Goal: Use online tool/utility: Utilize a website feature to perform a specific function

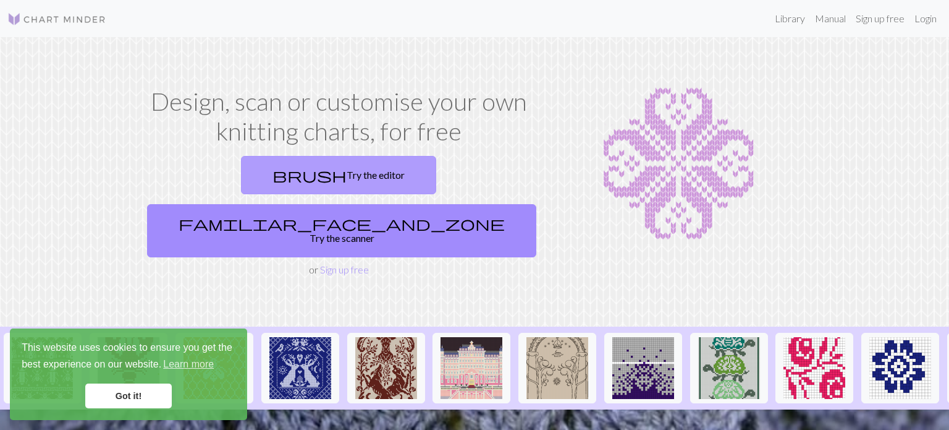
click at [263, 171] on link "brush Try the editor" at bounding box center [338, 175] width 195 height 38
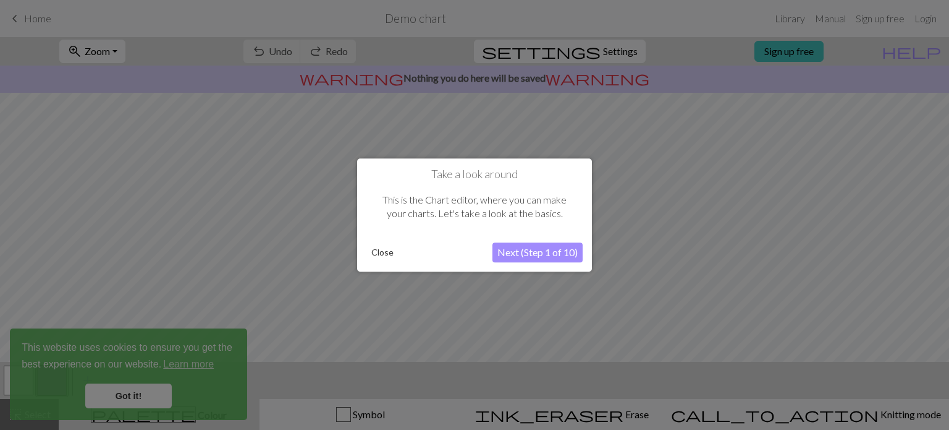
click at [553, 248] on button "Next (Step 1 of 10)" at bounding box center [538, 252] width 90 height 20
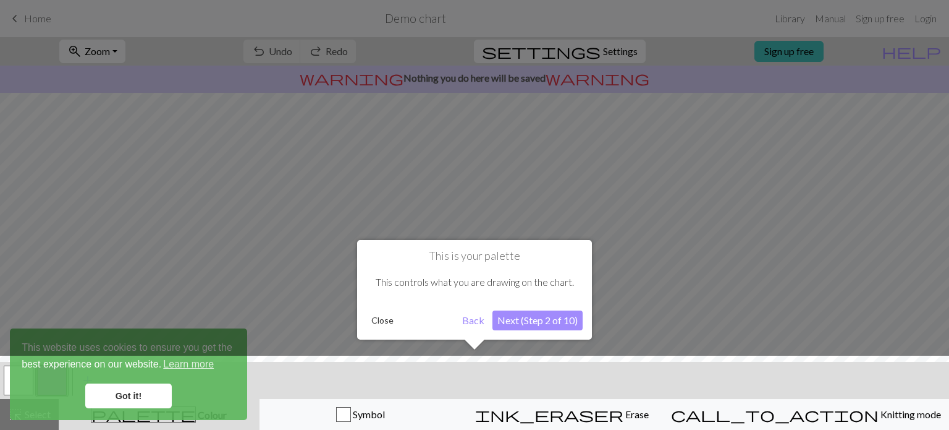
click at [139, 407] on div at bounding box center [475, 395] width 962 height 80
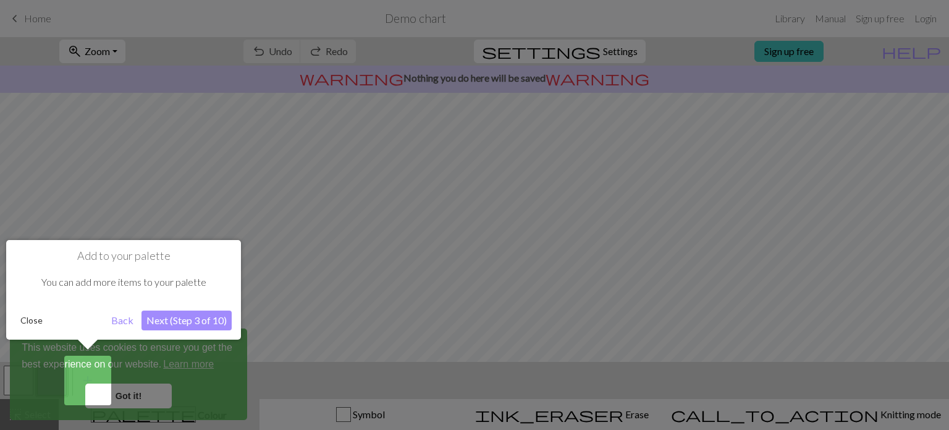
click at [185, 320] on button "Next (Step 3 of 10)" at bounding box center [187, 320] width 90 height 20
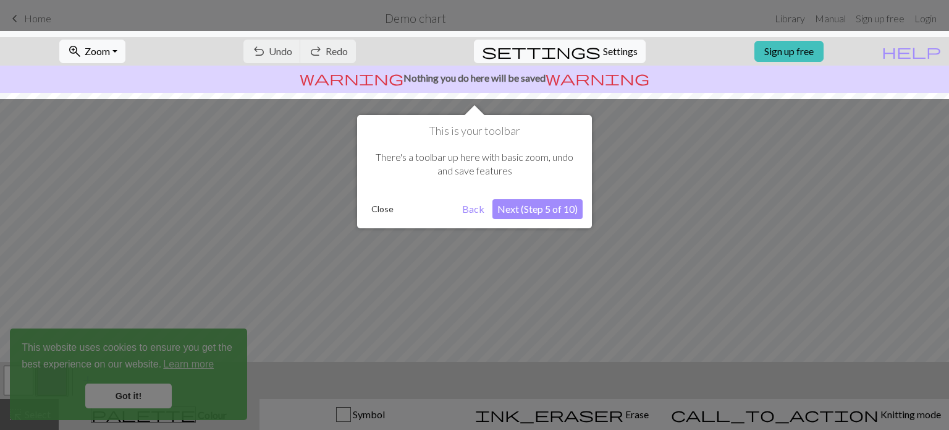
click at [520, 212] on button "Next (Step 5 of 10)" at bounding box center [538, 209] width 90 height 20
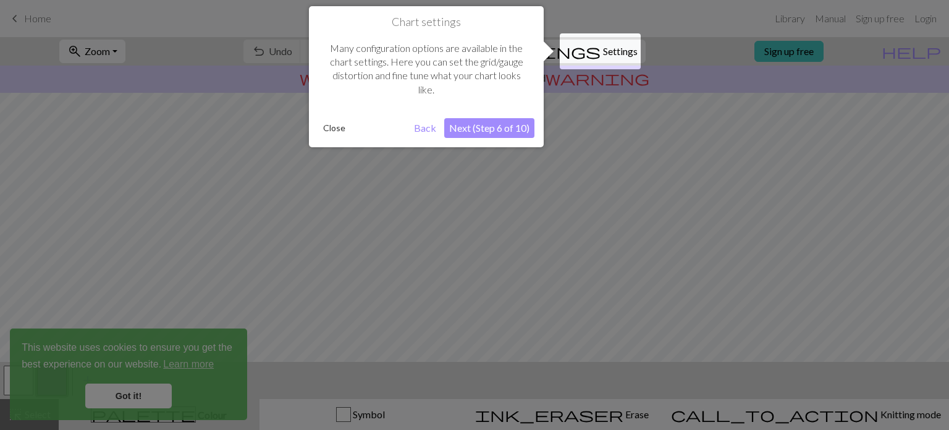
click at [491, 124] on button "Next (Step 6 of 10)" at bounding box center [489, 128] width 90 height 20
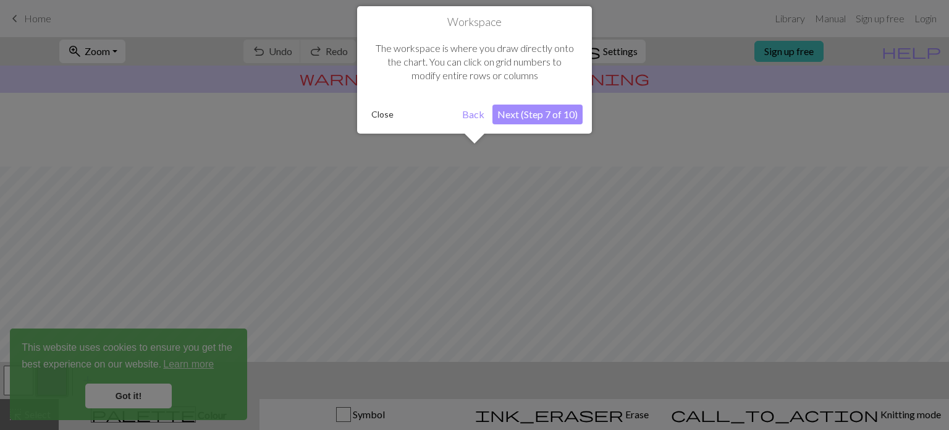
scroll to position [74, 0]
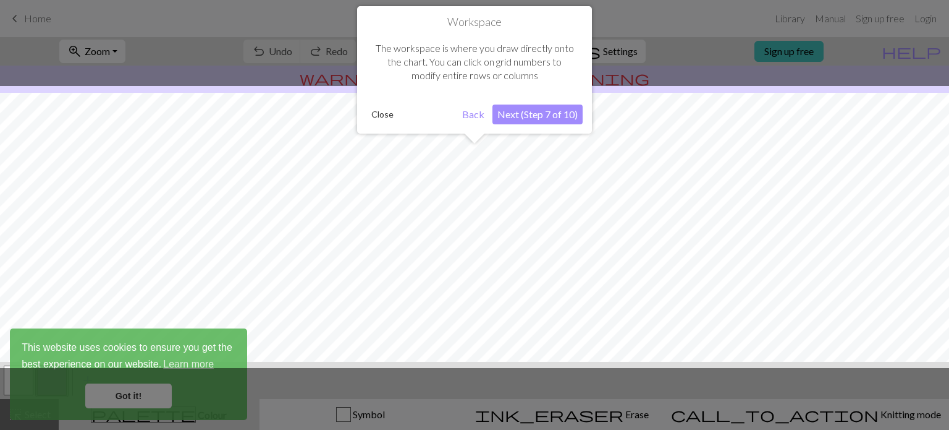
click at [507, 121] on button "Next (Step 7 of 10)" at bounding box center [538, 114] width 90 height 20
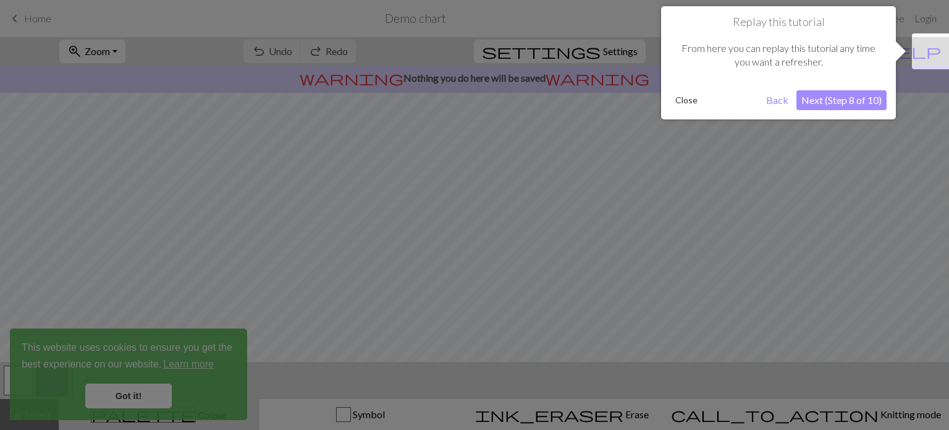
click at [682, 103] on button "Close" at bounding box center [687, 100] width 32 height 19
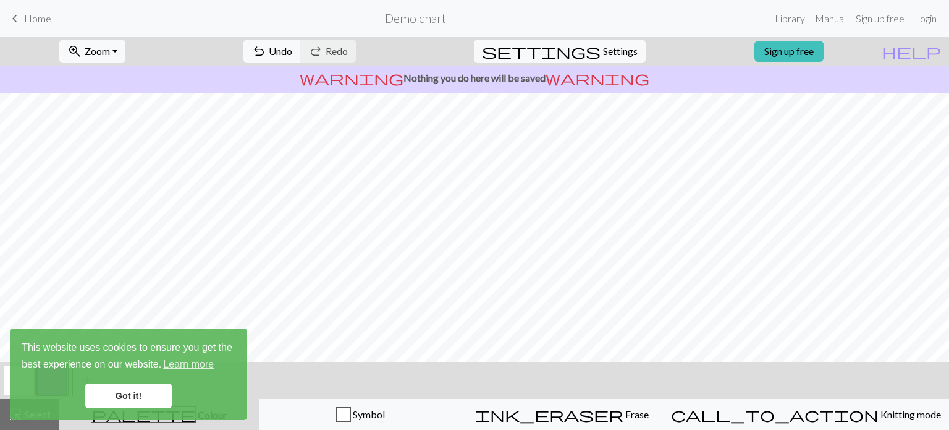
click at [158, 401] on link "Got it!" at bounding box center [128, 395] width 87 height 25
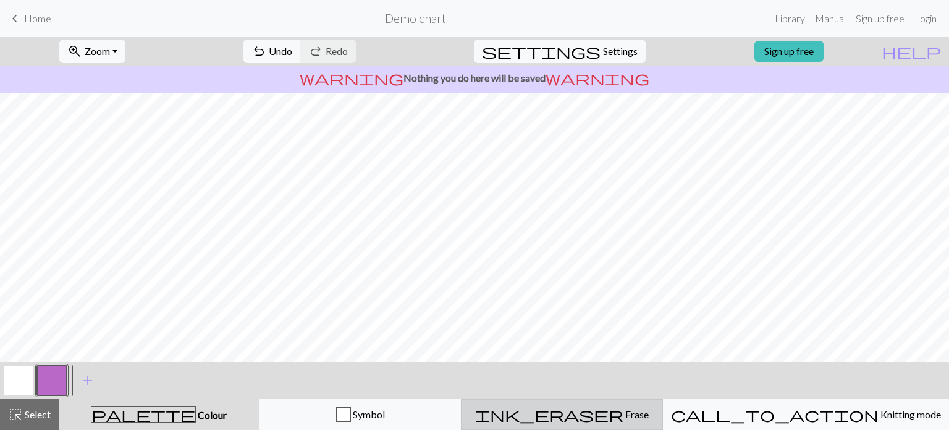
click at [624, 409] on span "Erase" at bounding box center [636, 414] width 25 height 12
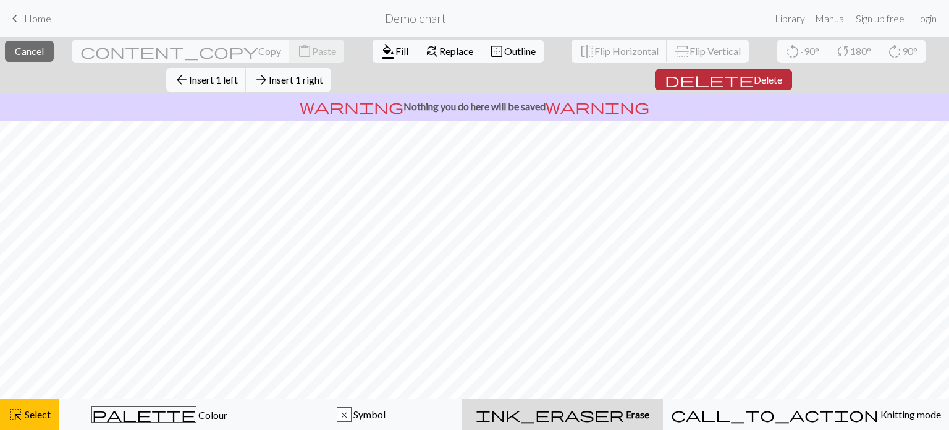
click at [754, 74] on span "Delete" at bounding box center [768, 80] width 28 height 12
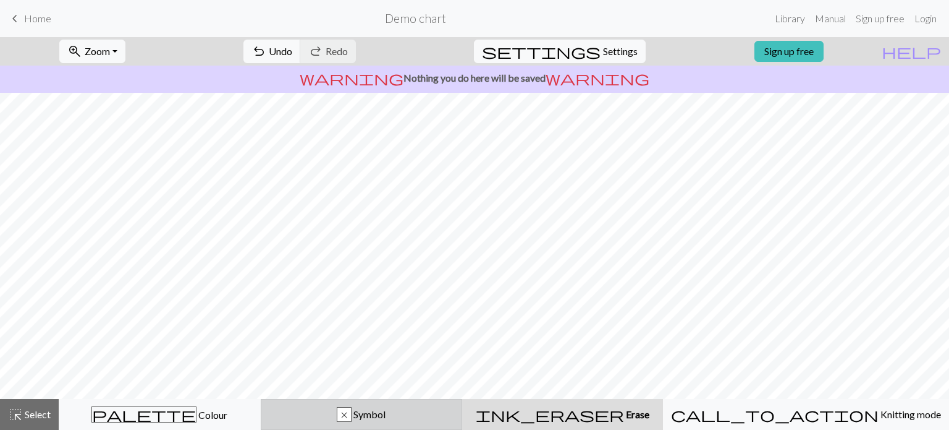
click at [384, 426] on button "x Symbol" at bounding box center [362, 414] width 202 height 31
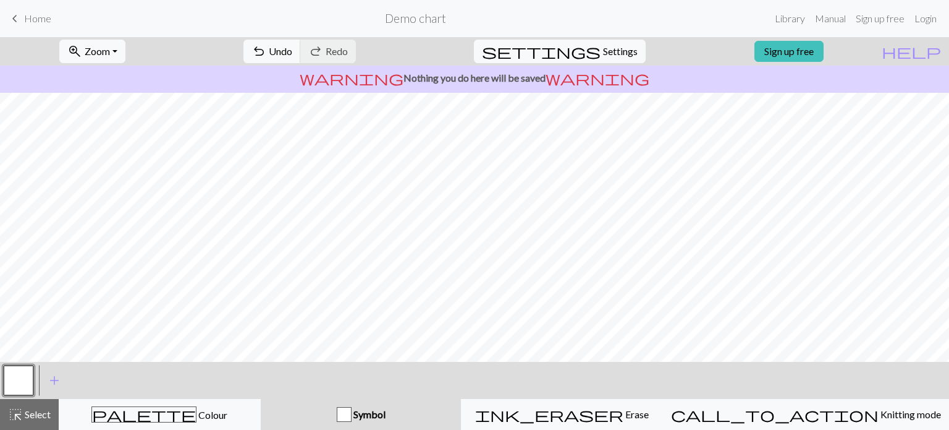
click at [384, 426] on button "Symbol" at bounding box center [361, 414] width 201 height 31
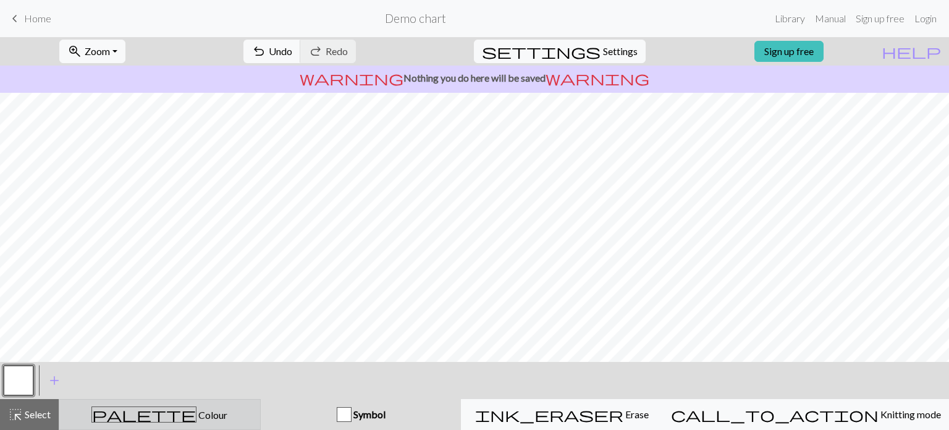
click at [251, 418] on div "palette Colour Colour" at bounding box center [160, 414] width 186 height 16
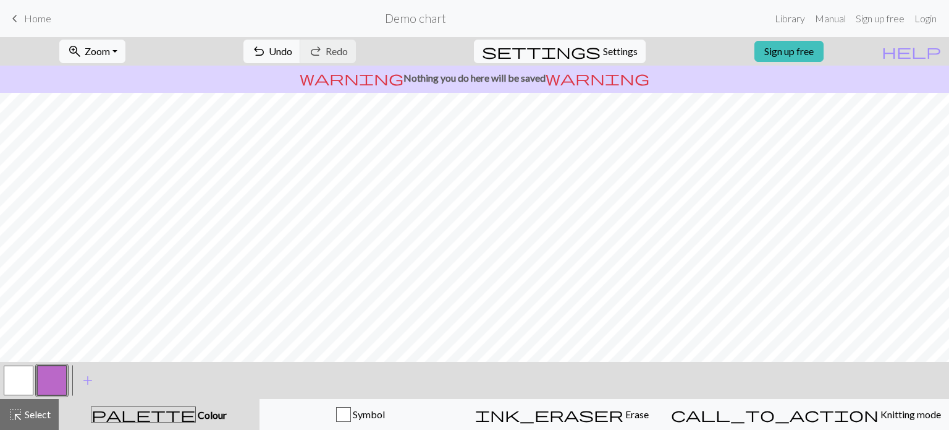
click at [251, 418] on div "palette Colour Colour" at bounding box center [159, 414] width 186 height 16
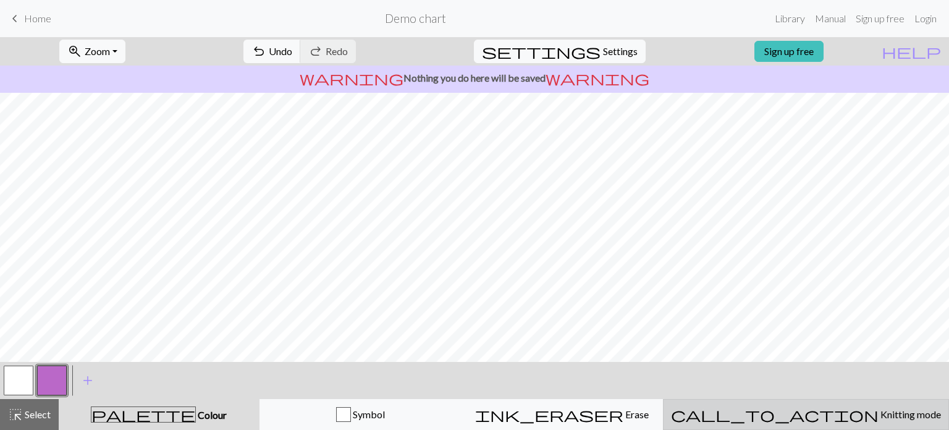
click at [879, 418] on span "Knitting mode" at bounding box center [910, 414] width 62 height 12
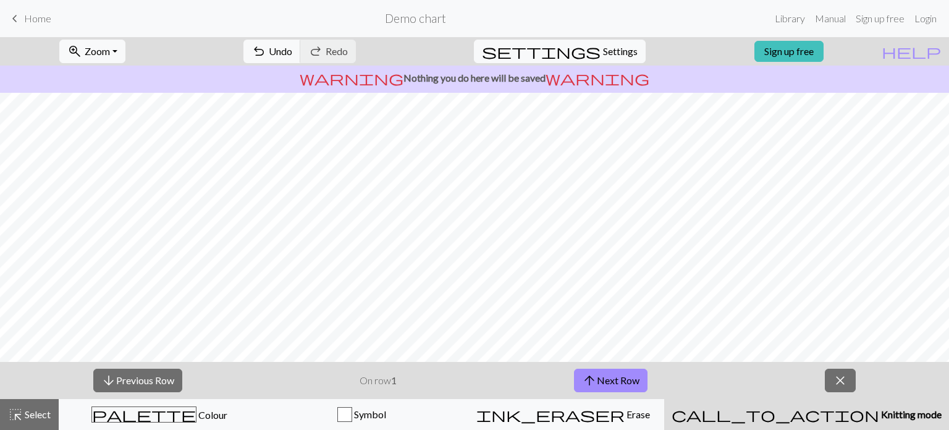
click at [880, 418] on span "Knitting mode" at bounding box center [911, 414] width 62 height 12
click at [634, 49] on button "settings Settings" at bounding box center [560, 51] width 172 height 23
select select "aran"
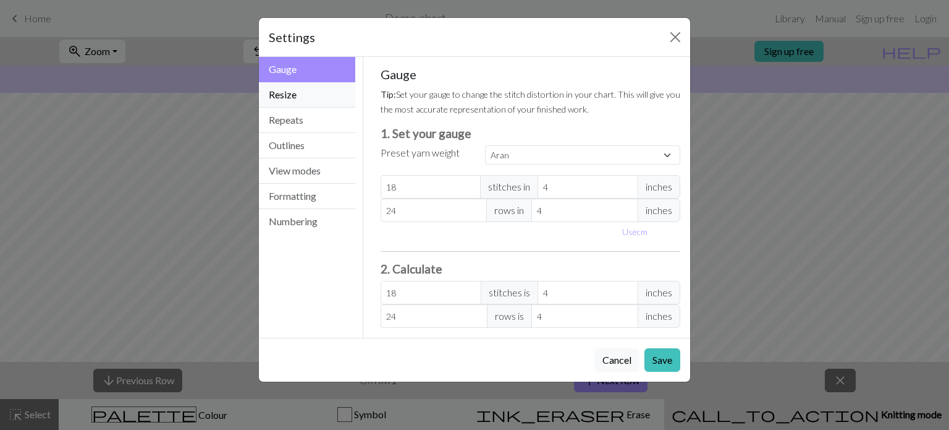
click at [308, 96] on button "Resize" at bounding box center [307, 94] width 96 height 25
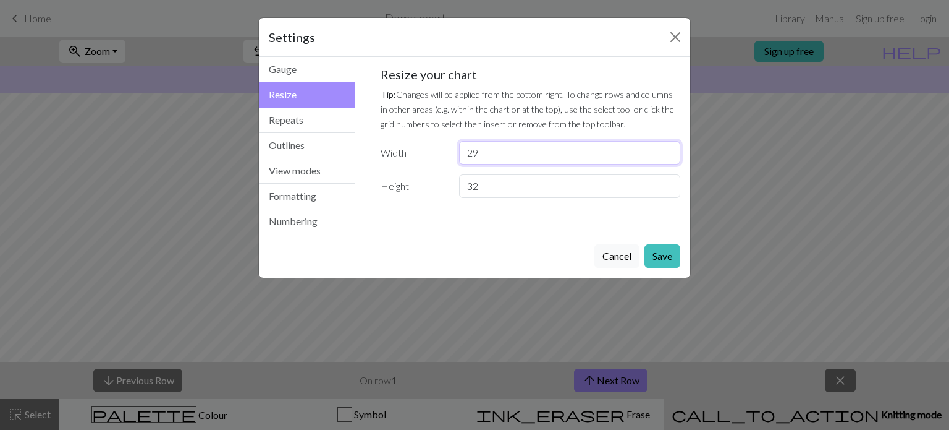
click at [486, 151] on input "29" at bounding box center [569, 152] width 221 height 23
type input "2"
type input "41"
click at [483, 187] on input "32" at bounding box center [569, 185] width 221 height 23
type input "3"
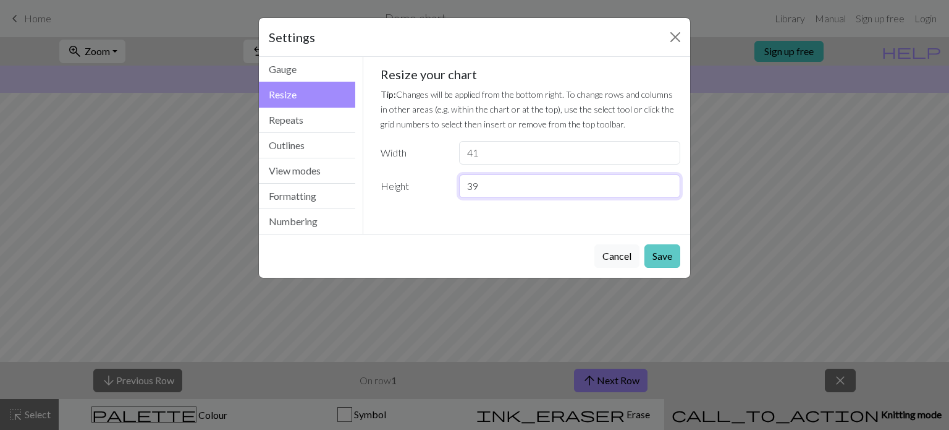
type input "39"
click at [665, 255] on button "Save" at bounding box center [663, 255] width 36 height 23
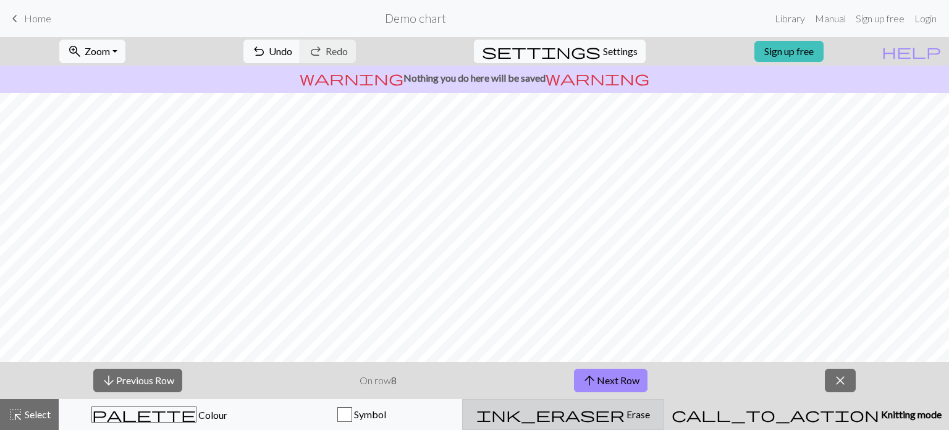
click at [627, 409] on span "Erase" at bounding box center [637, 414] width 25 height 12
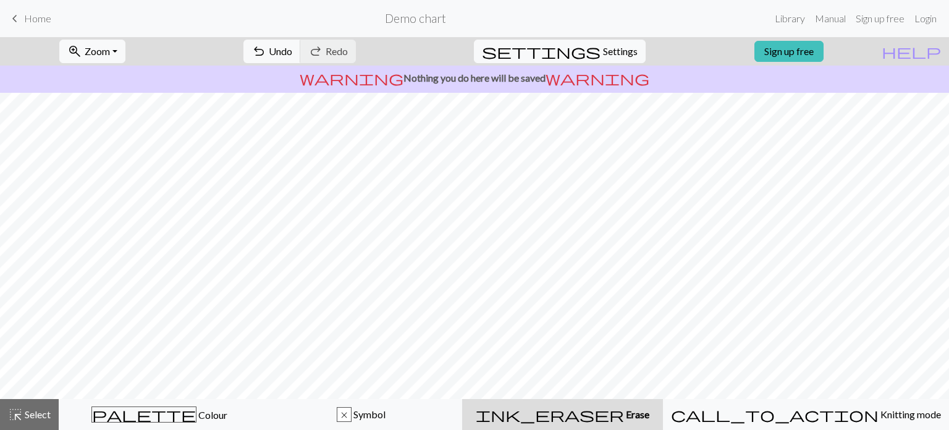
click at [627, 409] on span "Erase" at bounding box center [636, 414] width 25 height 12
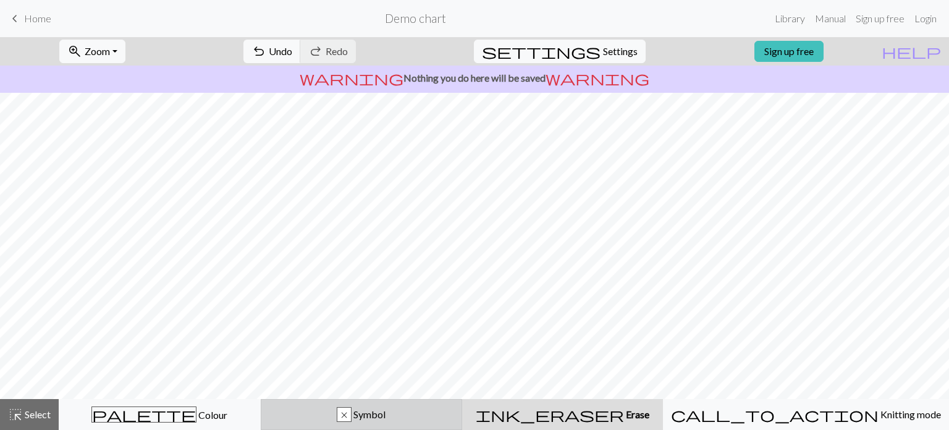
click at [440, 407] on div "x Symbol" at bounding box center [362, 414] width 186 height 15
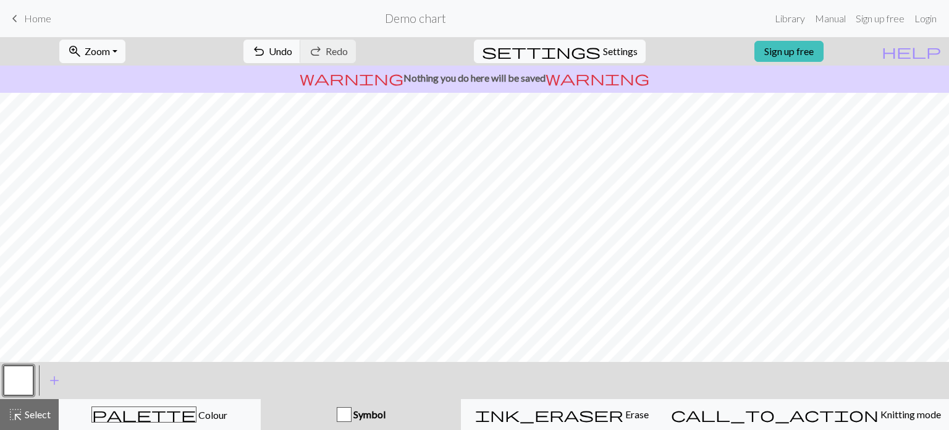
click at [440, 407] on div "Symbol" at bounding box center [361, 414] width 186 height 15
click at [611, 50] on span "Settings" at bounding box center [620, 51] width 35 height 15
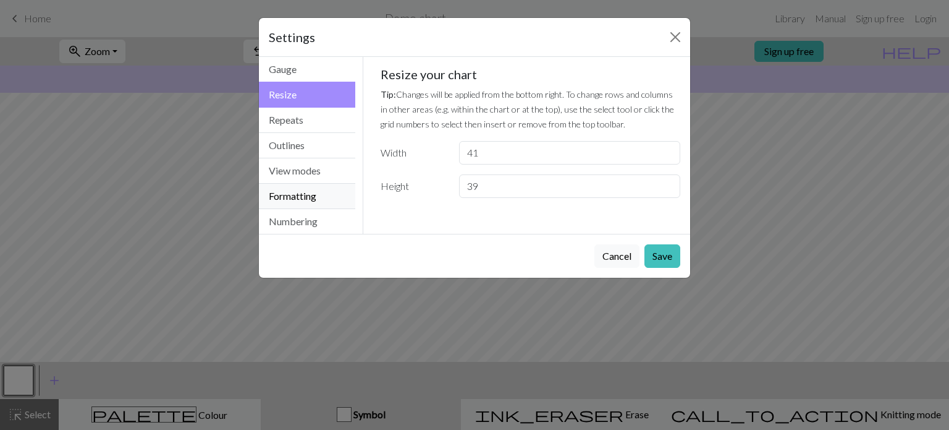
click at [288, 200] on button "Formatting" at bounding box center [307, 196] width 96 height 25
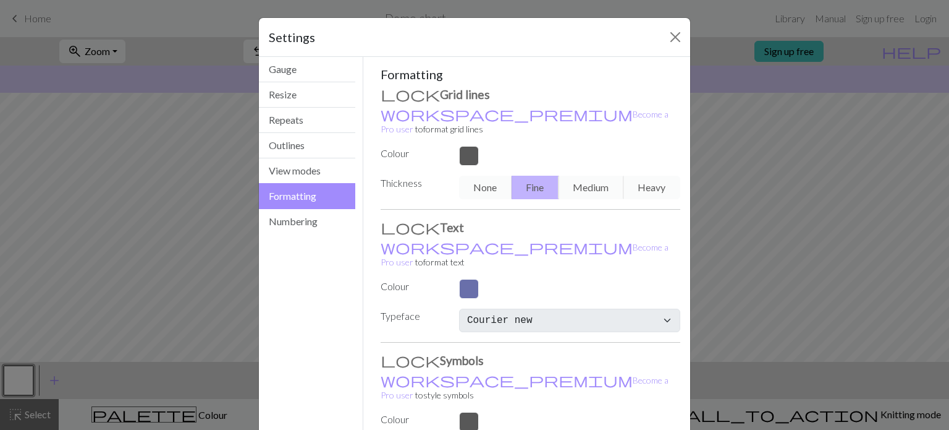
click at [469, 279] on div at bounding box center [570, 289] width 236 height 20
click at [470, 146] on div at bounding box center [570, 156] width 236 height 20
click at [675, 33] on button "Close" at bounding box center [676, 37] width 20 height 20
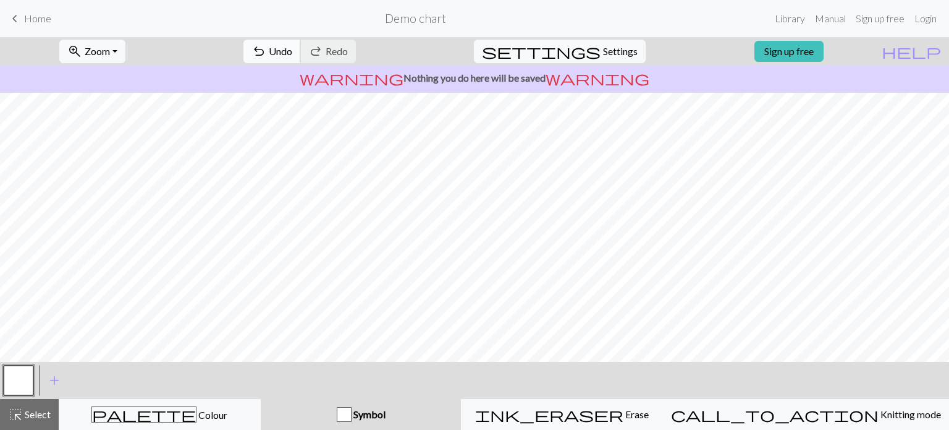
click at [266, 49] on span "undo" at bounding box center [259, 51] width 15 height 17
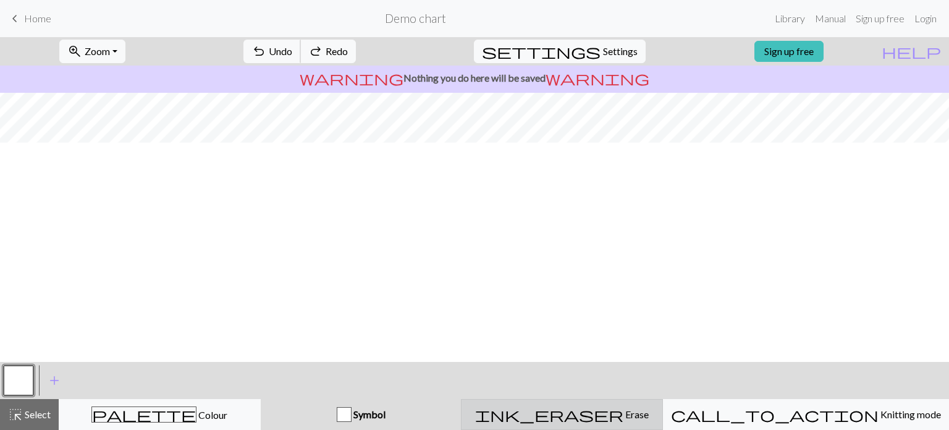
scroll to position [0, 0]
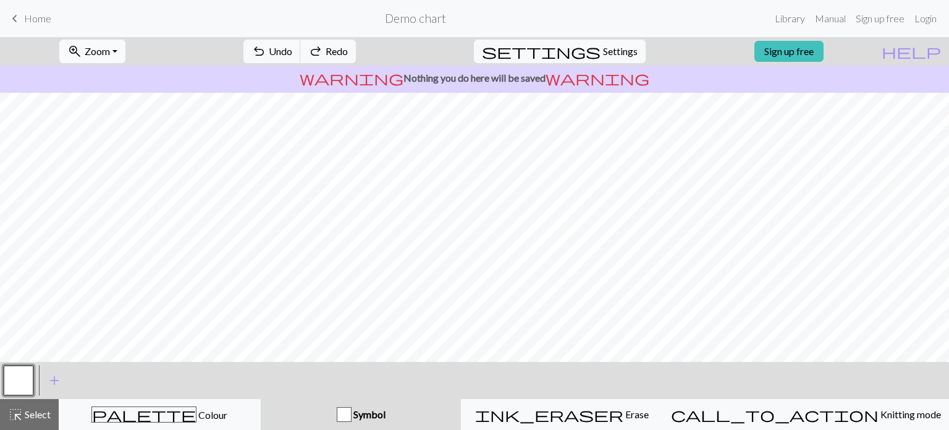
click at [125, 48] on button "zoom_in Zoom Zoom" at bounding box center [92, 51] width 66 height 23
click at [124, 78] on button "Fit all" at bounding box center [109, 79] width 98 height 20
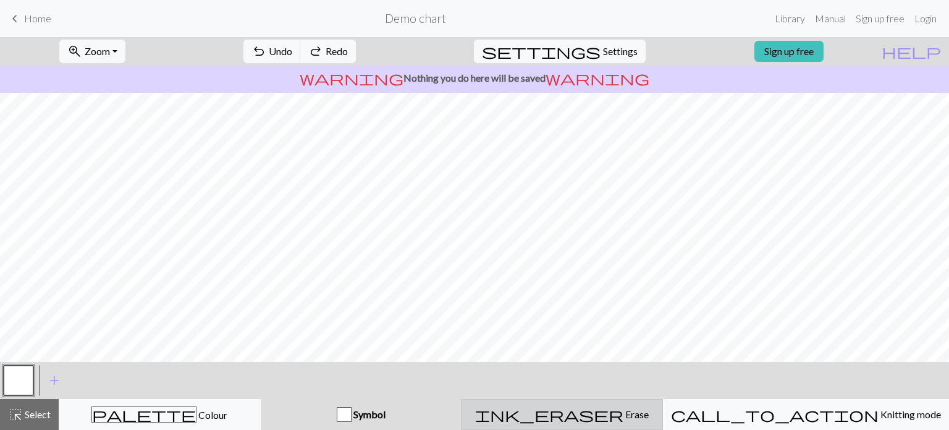
click at [604, 416] on span "ink_eraser" at bounding box center [549, 413] width 148 height 17
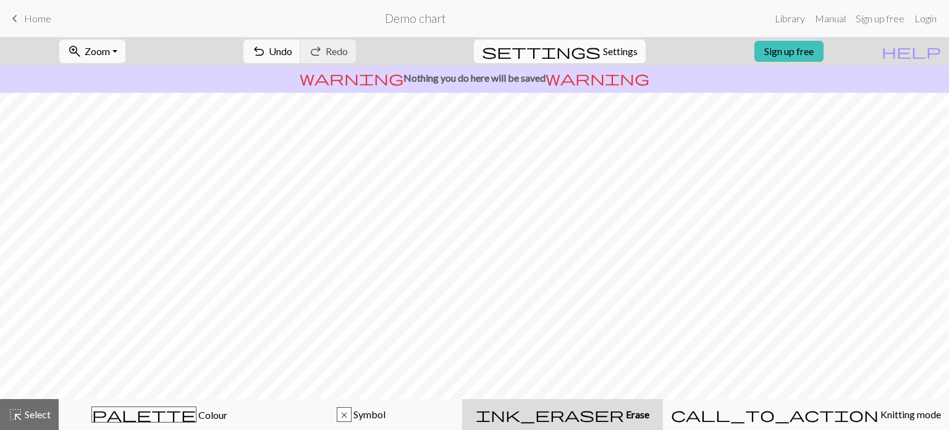
click at [587, 52] on span "settings" at bounding box center [541, 51] width 119 height 17
select select "Courier new"
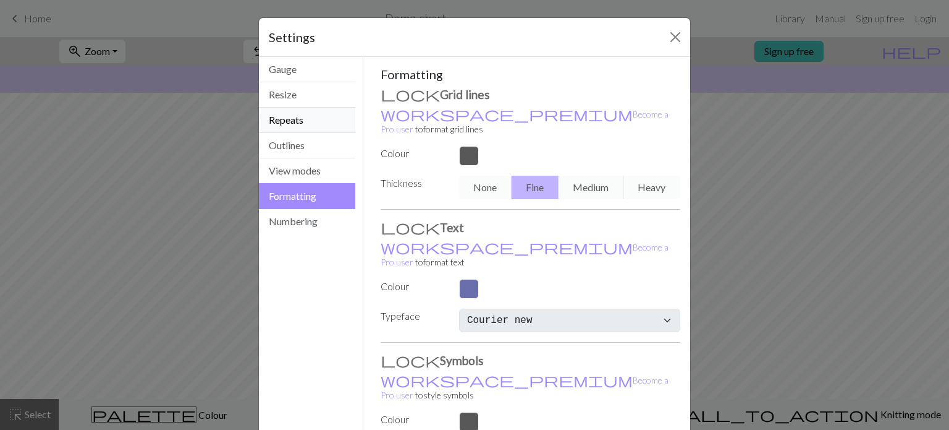
click at [279, 129] on button "Repeats" at bounding box center [307, 120] width 96 height 25
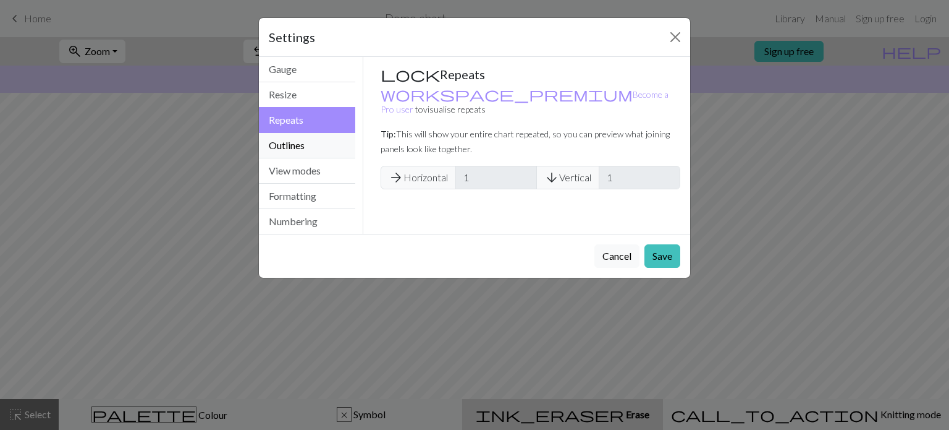
click at [276, 140] on button "Outlines" at bounding box center [307, 145] width 96 height 25
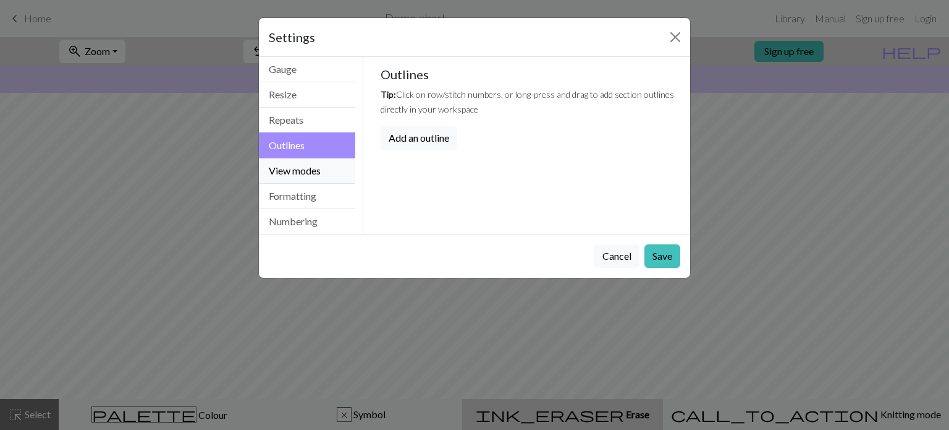
click at [275, 170] on button "View modes" at bounding box center [307, 170] width 96 height 25
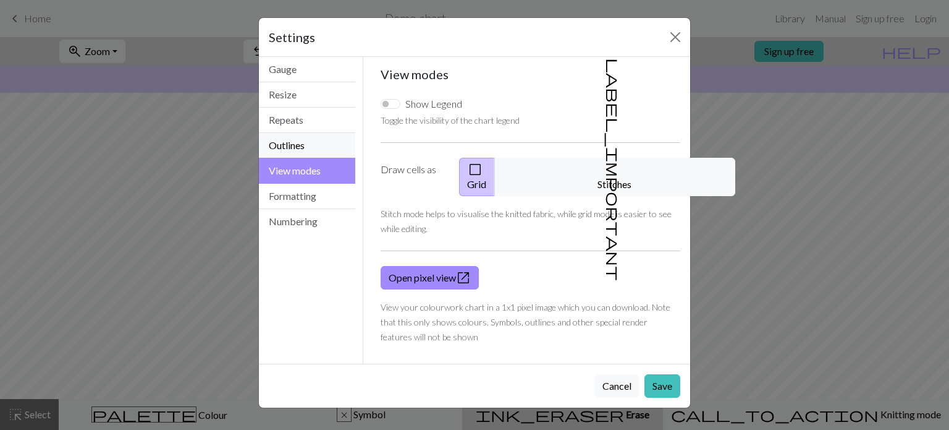
click at [280, 155] on button "Outlines" at bounding box center [307, 145] width 96 height 25
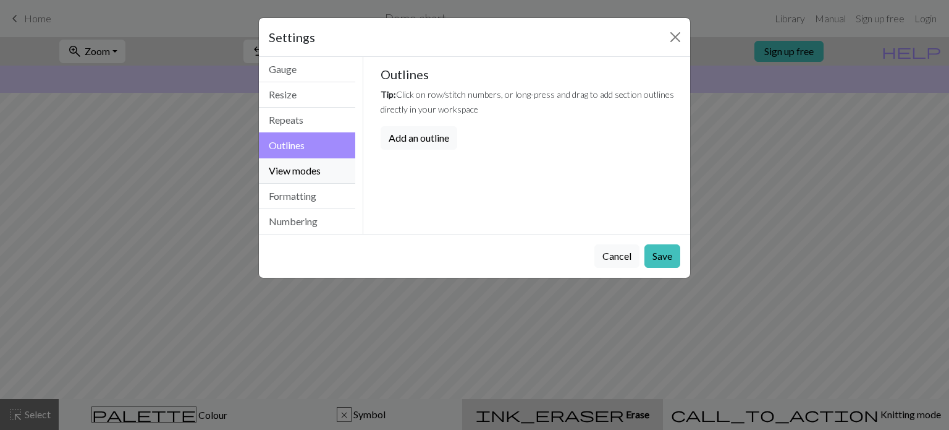
click at [278, 177] on button "View modes" at bounding box center [307, 170] width 96 height 25
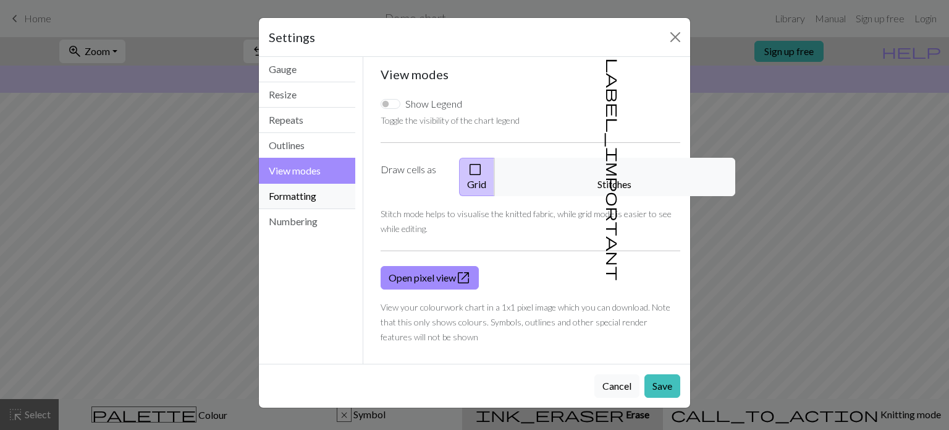
click at [283, 203] on button "Formatting" at bounding box center [307, 196] width 96 height 25
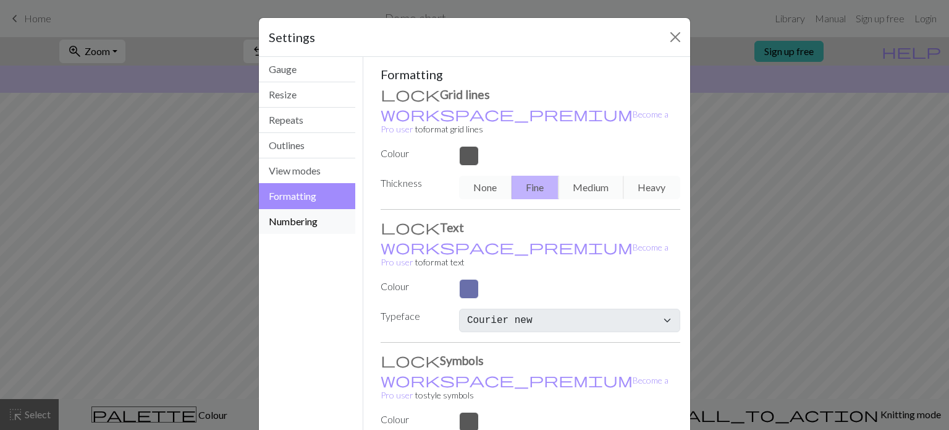
click at [284, 223] on button "Numbering" at bounding box center [307, 221] width 96 height 25
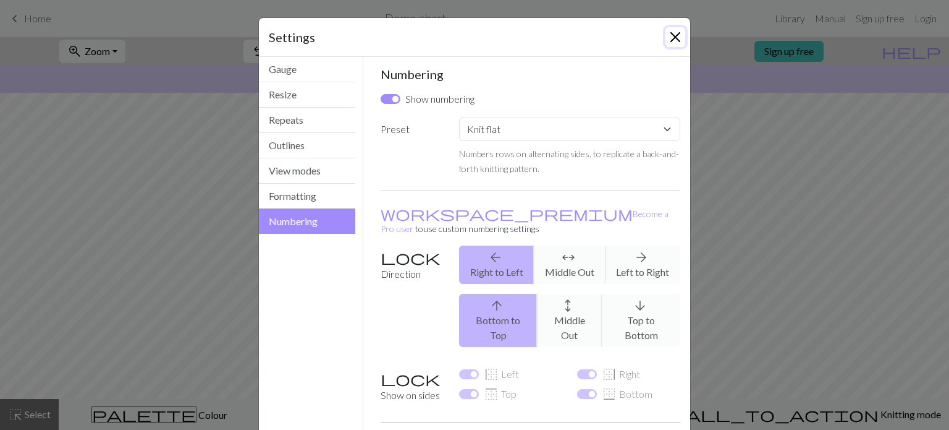
click at [679, 36] on button "Close" at bounding box center [676, 37] width 20 height 20
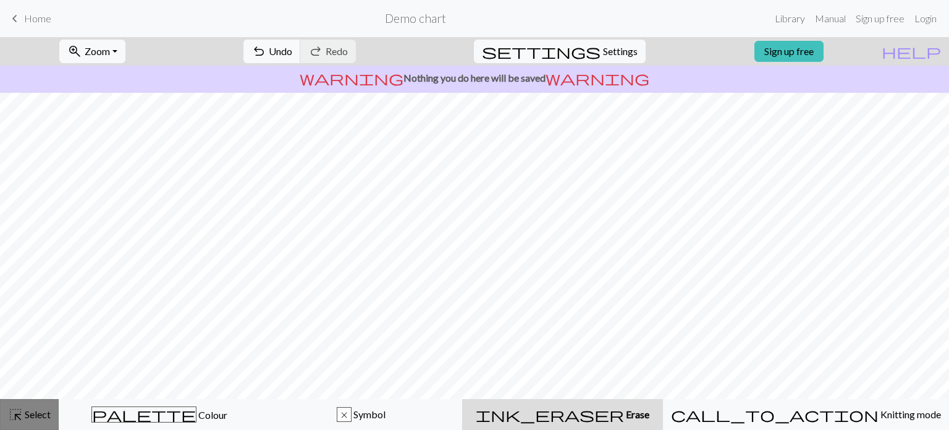
click at [50, 414] on span "Select" at bounding box center [37, 414] width 28 height 12
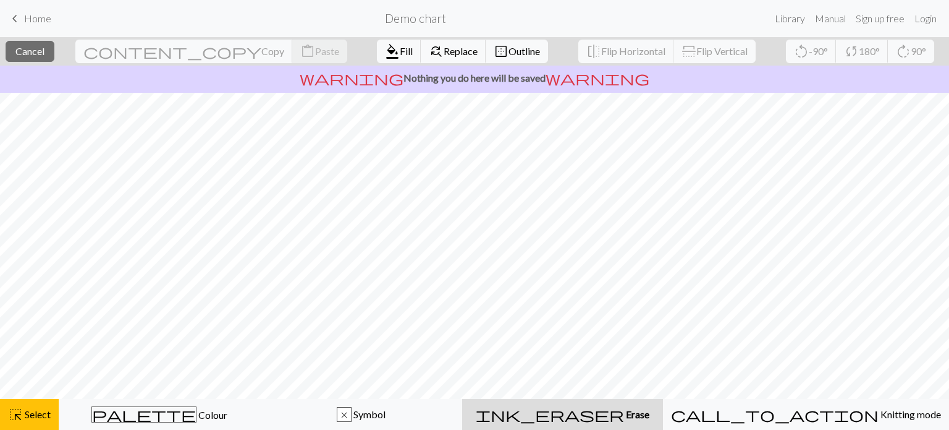
click at [615, 421] on div "ink_eraser Erase Erase" at bounding box center [563, 414] width 186 height 15
click at [602, 416] on span "ink_eraser" at bounding box center [550, 413] width 148 height 17
click at [35, 410] on span "Select" at bounding box center [37, 414] width 28 height 12
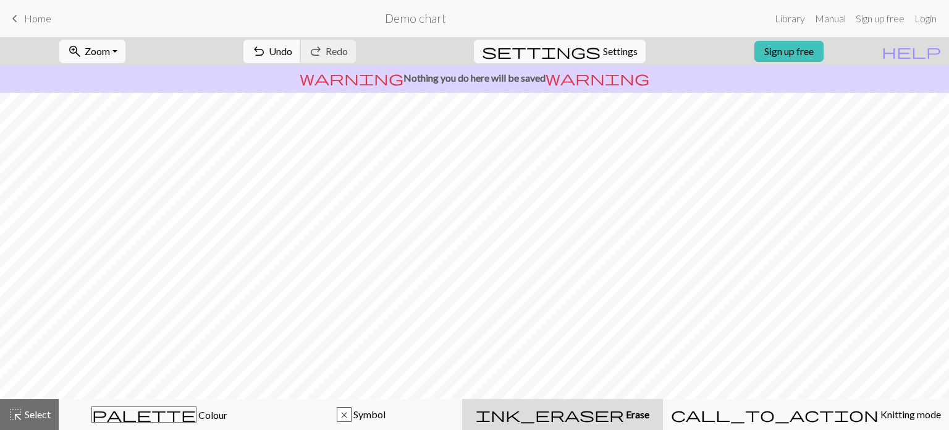
click at [266, 53] on span "undo" at bounding box center [259, 51] width 15 height 17
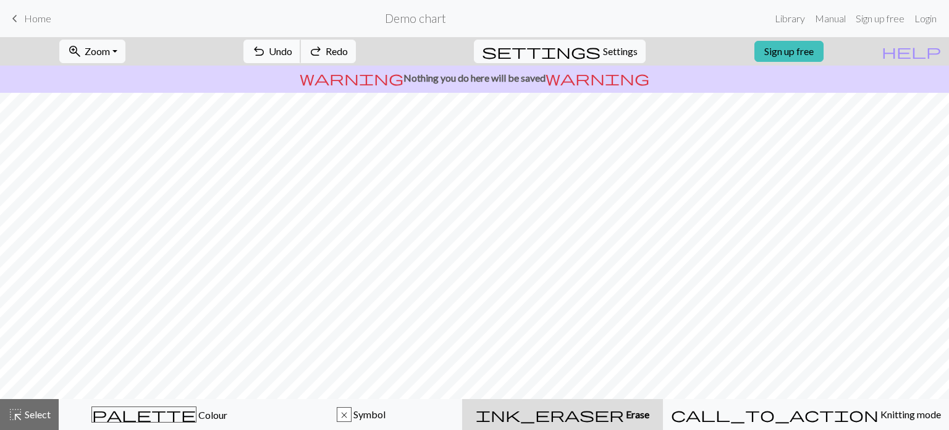
click at [266, 53] on span "undo" at bounding box center [259, 51] width 15 height 17
click at [356, 56] on button "redo Redo Redo" at bounding box center [328, 51] width 56 height 23
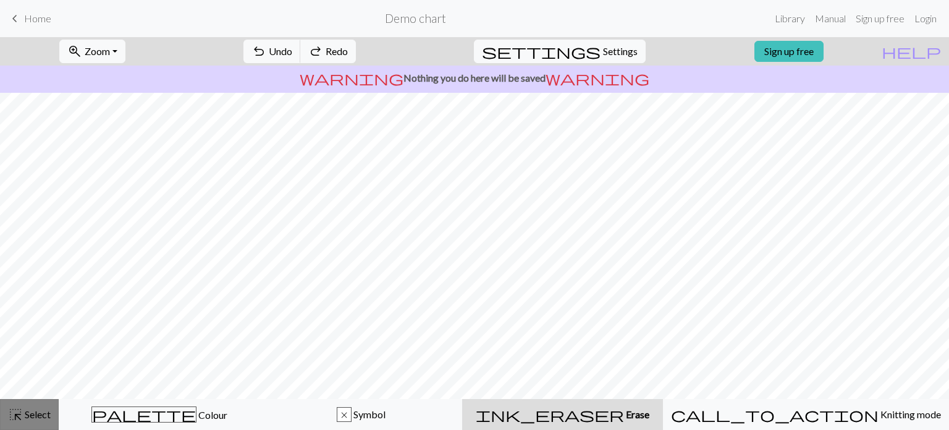
click at [37, 406] on button "highlight_alt Select Select" at bounding box center [29, 414] width 59 height 31
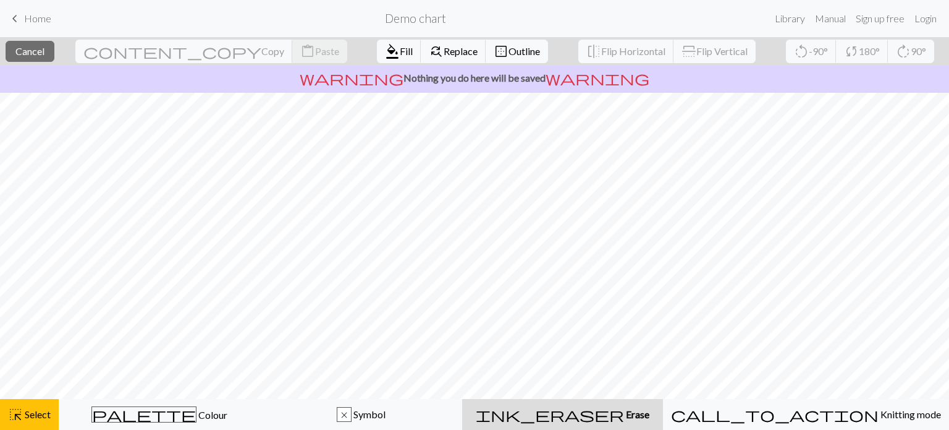
click at [563, 407] on div "ink_eraser Erase Erase" at bounding box center [563, 414] width 186 height 15
click at [637, 413] on div "ink_eraser Erase Erase" at bounding box center [563, 414] width 186 height 15
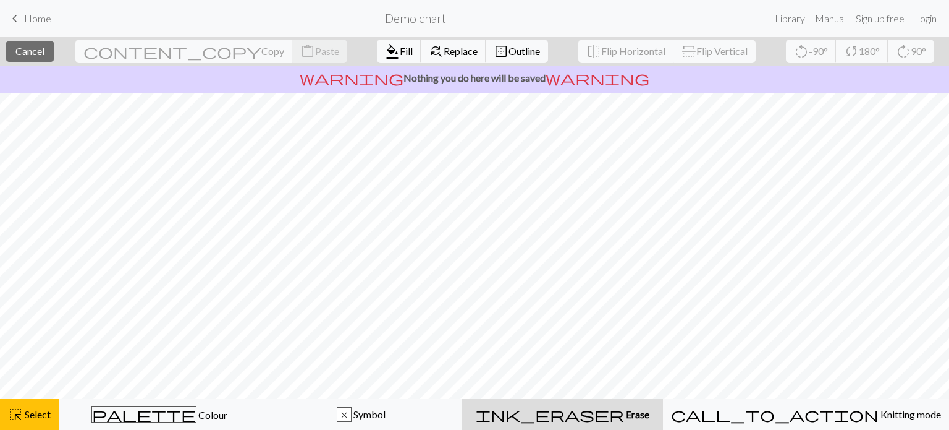
click at [637, 414] on div "ink_eraser Erase Erase" at bounding box center [563, 414] width 186 height 15
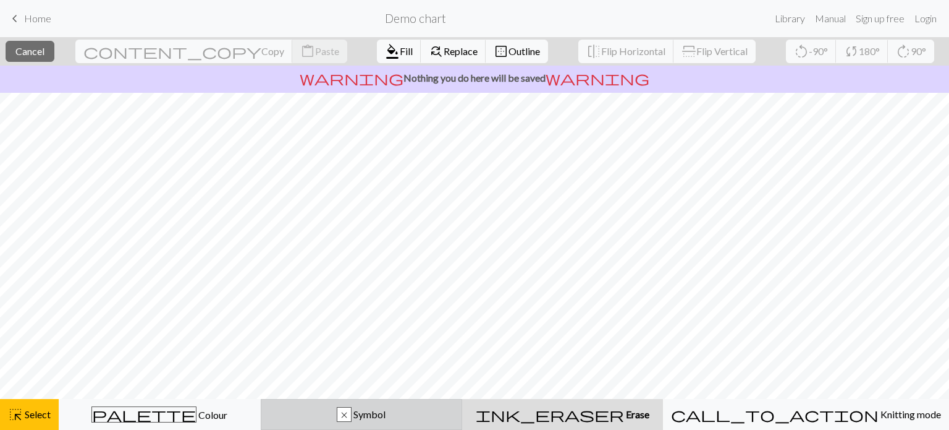
click at [386, 417] on span "Symbol" at bounding box center [369, 414] width 34 height 12
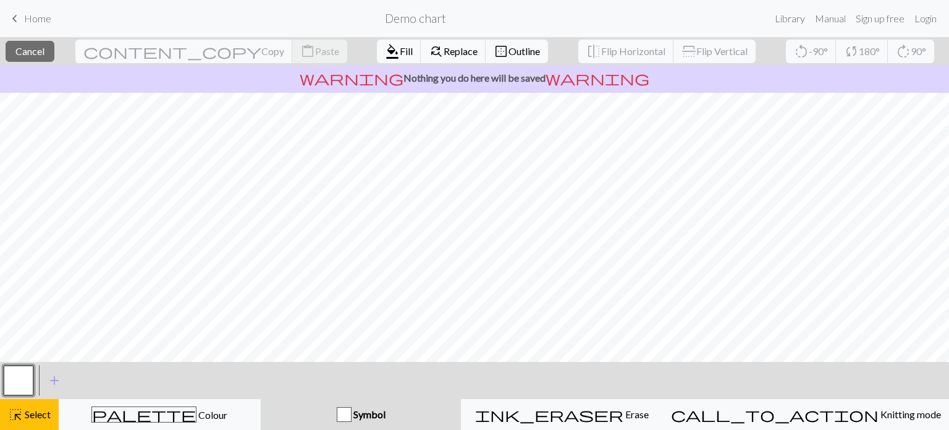
click at [20, 375] on button "button" at bounding box center [19, 380] width 30 height 30
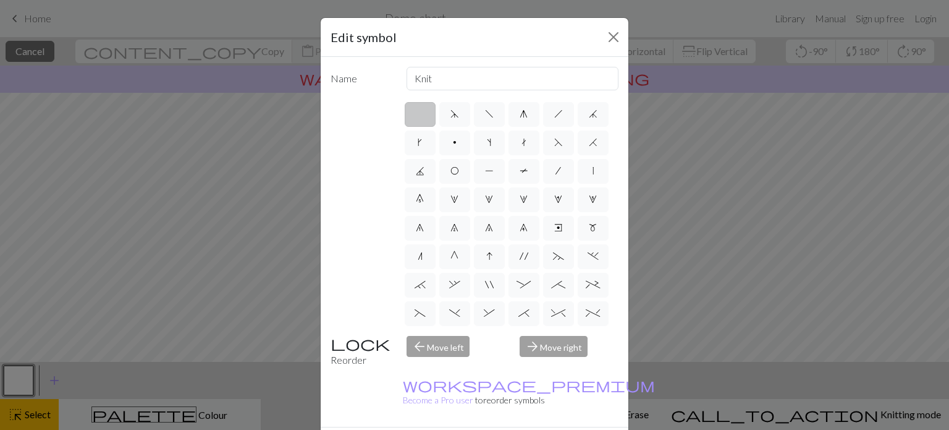
click at [423, 123] on label at bounding box center [420, 114] width 31 height 25
click at [423, 114] on input "radio" at bounding box center [424, 110] width 8 height 8
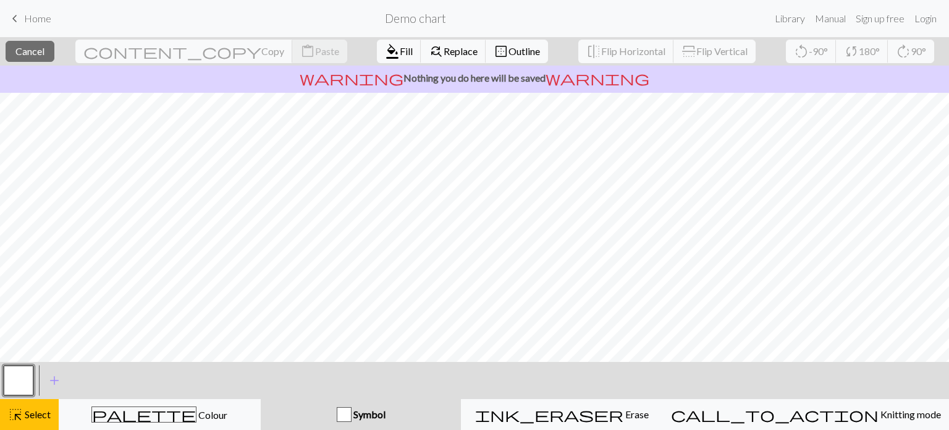
click at [352, 416] on div "button" at bounding box center [344, 414] width 15 height 15
click at [386, 420] on span "Symbol" at bounding box center [369, 414] width 34 height 12
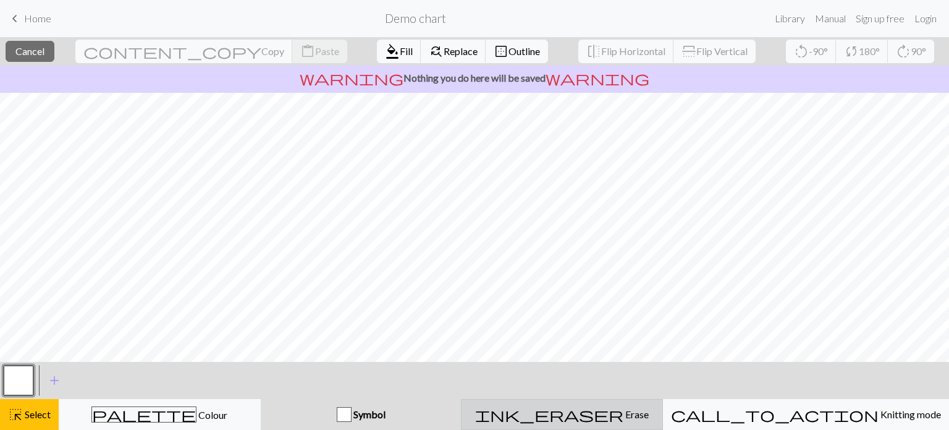
click at [606, 412] on span "ink_eraser" at bounding box center [549, 413] width 148 height 17
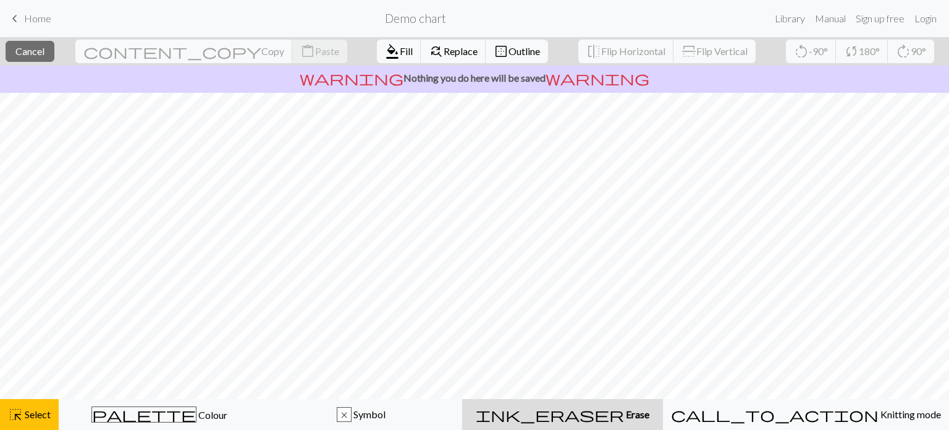
click at [606, 412] on span "ink_eraser" at bounding box center [550, 413] width 148 height 17
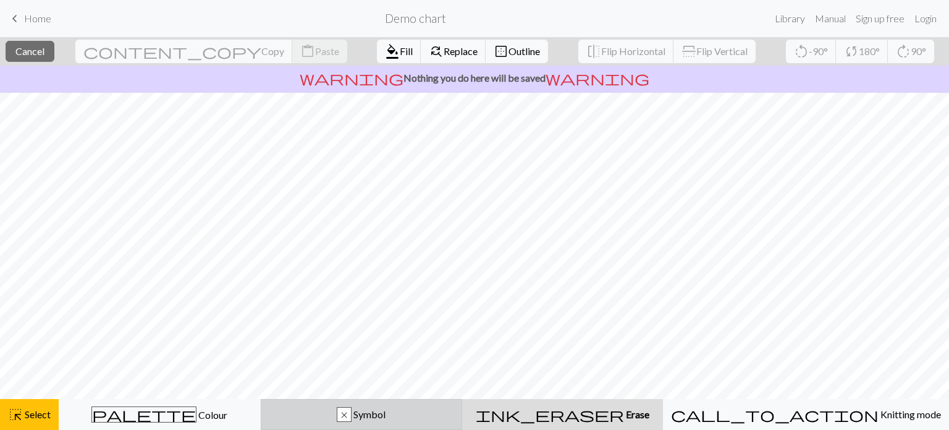
click at [454, 410] on div "x Symbol" at bounding box center [362, 414] width 186 height 15
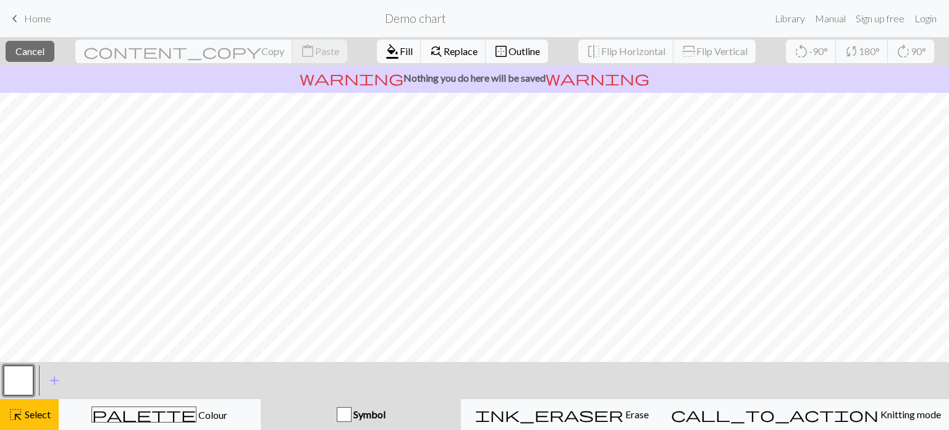
click at [4, 377] on button "button" at bounding box center [19, 380] width 30 height 30
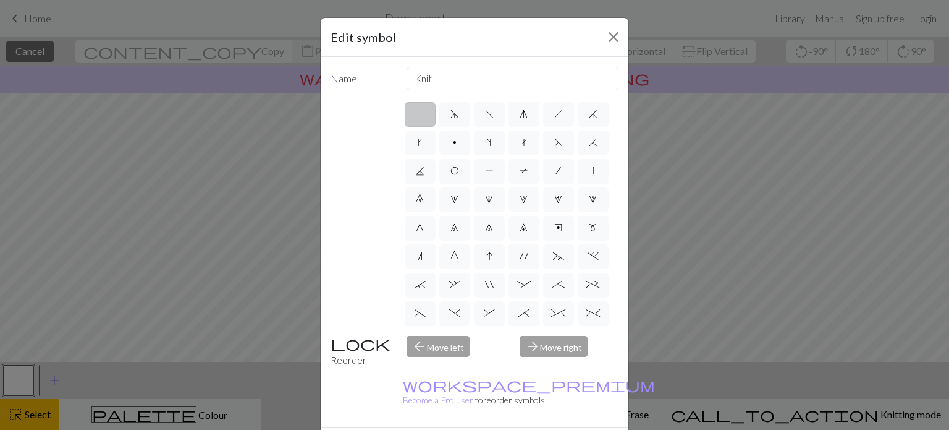
click at [412, 114] on label at bounding box center [420, 114] width 31 height 25
click at [420, 114] on input "radio" at bounding box center [424, 110] width 8 height 8
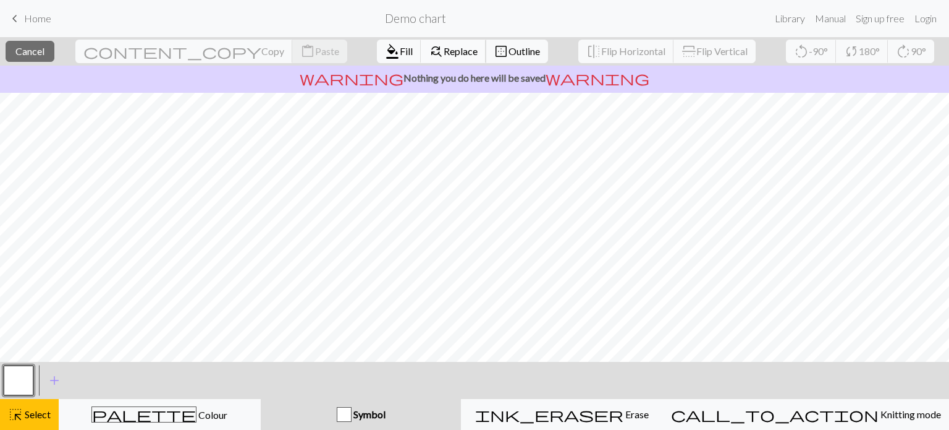
click at [421, 51] on button "find_replace Replace" at bounding box center [454, 51] width 66 height 23
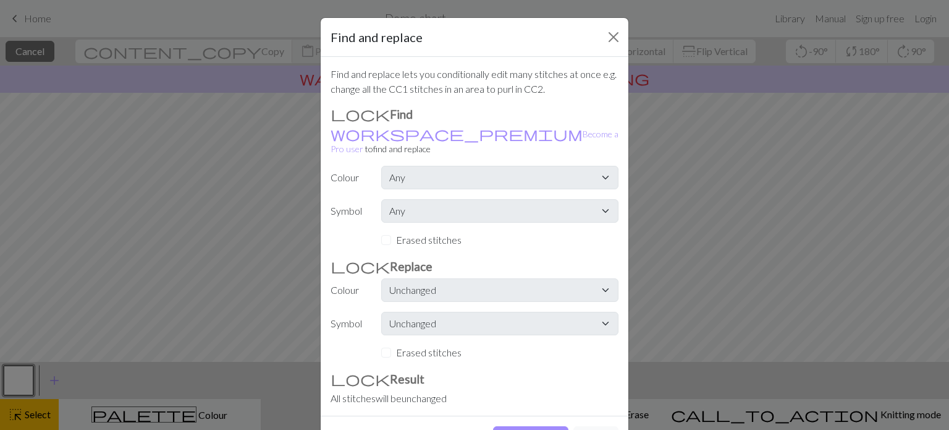
click at [418, 232] on label "Erased stitches" at bounding box center [429, 239] width 66 height 15
click at [385, 232] on div "Erased stitches" at bounding box center [499, 239] width 237 height 15
click at [540, 426] on button "Show changes" at bounding box center [530, 437] width 75 height 23
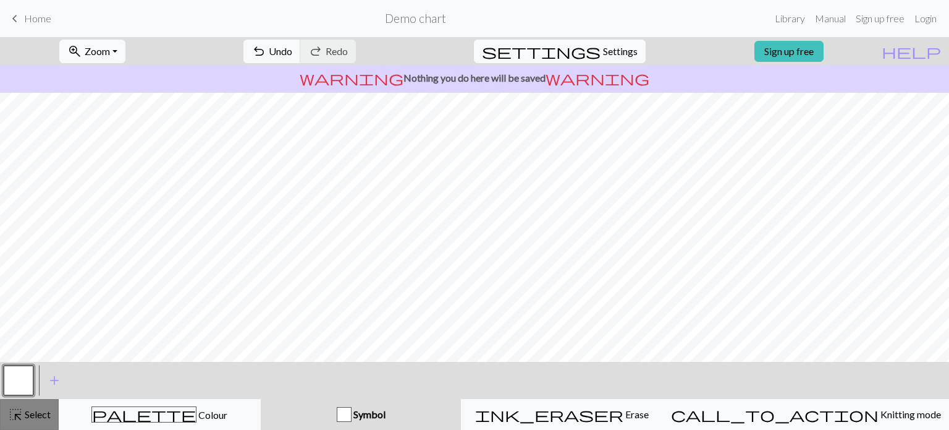
click at [32, 414] on span "Select" at bounding box center [37, 414] width 28 height 12
click at [930, 53] on span "help" at bounding box center [911, 51] width 59 height 17
click at [938, 55] on span "help" at bounding box center [911, 51] width 59 height 17
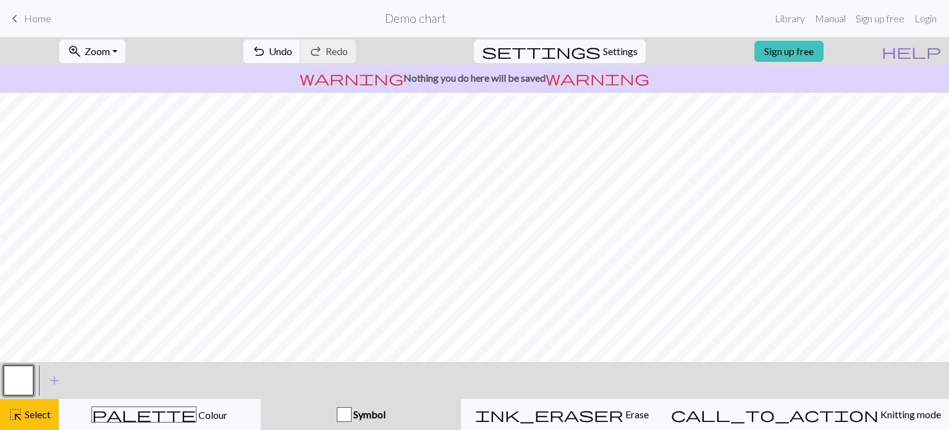
click at [933, 50] on span "help" at bounding box center [911, 51] width 59 height 17
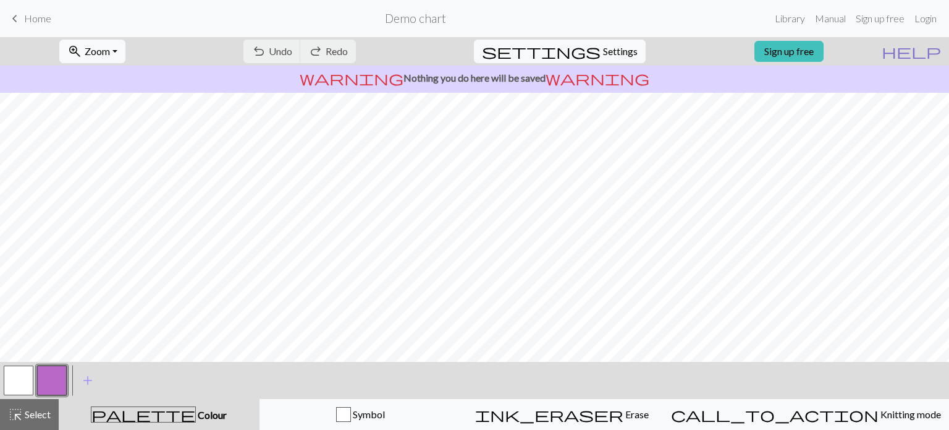
click at [932, 52] on span "help" at bounding box center [911, 51] width 59 height 17
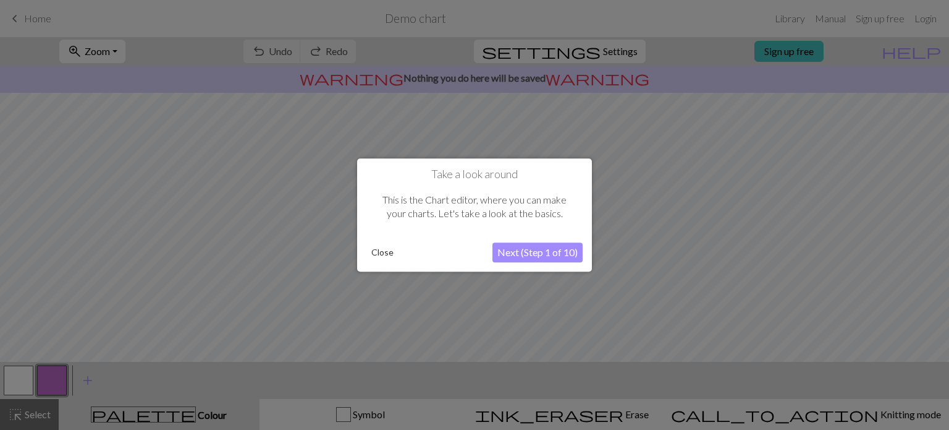
click at [520, 254] on button "Next (Step 1 of 10)" at bounding box center [538, 252] width 90 height 20
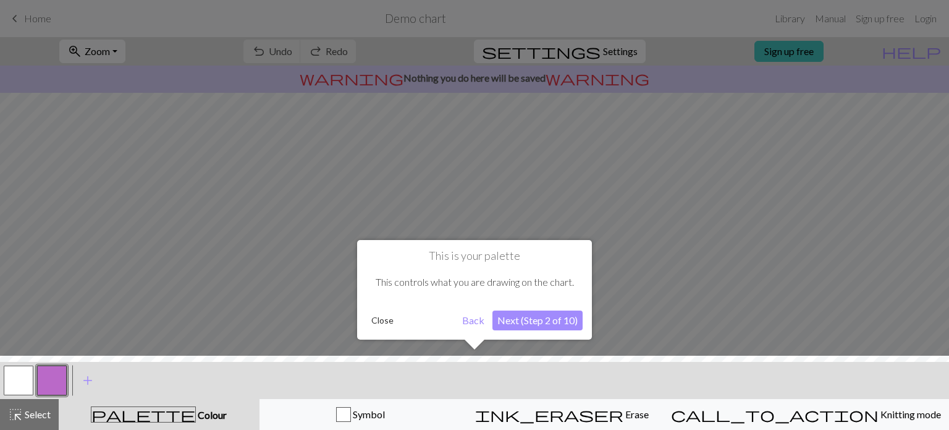
click at [530, 315] on button "Next (Step 2 of 10)" at bounding box center [538, 320] width 90 height 20
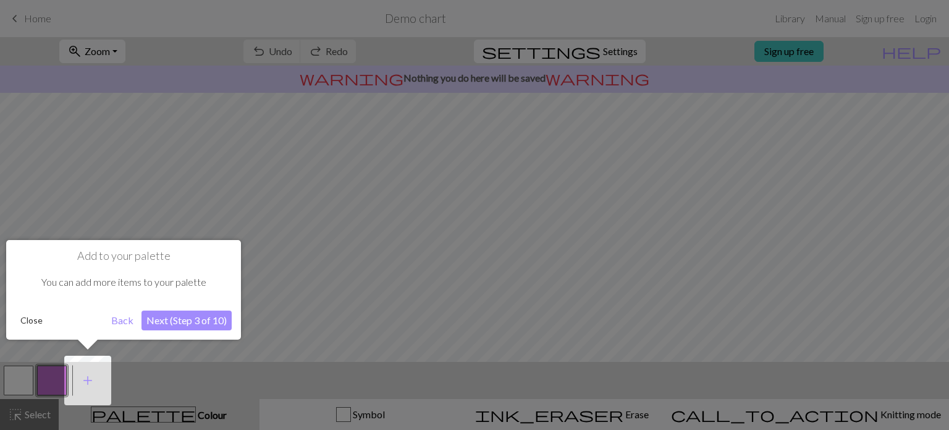
click button "Next (Step 3 of 10)" at bounding box center [187, 320] width 90 height 20
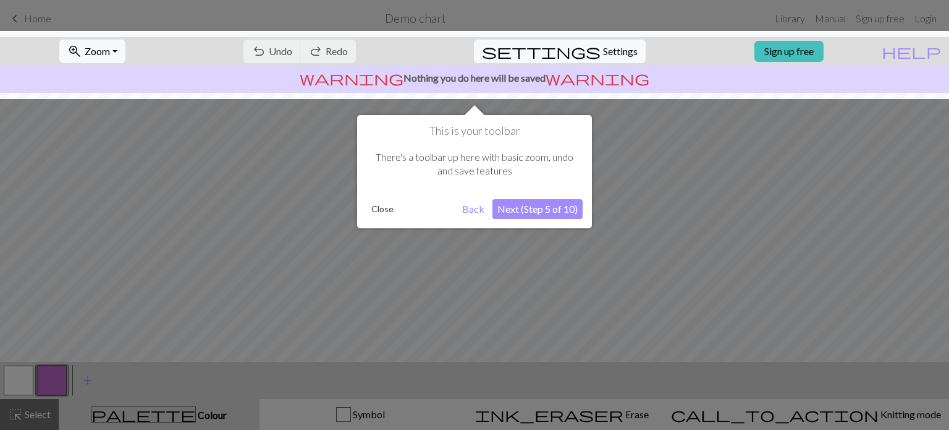
click button "Next (Step 5 of 10)" at bounding box center [538, 209] width 90 height 20
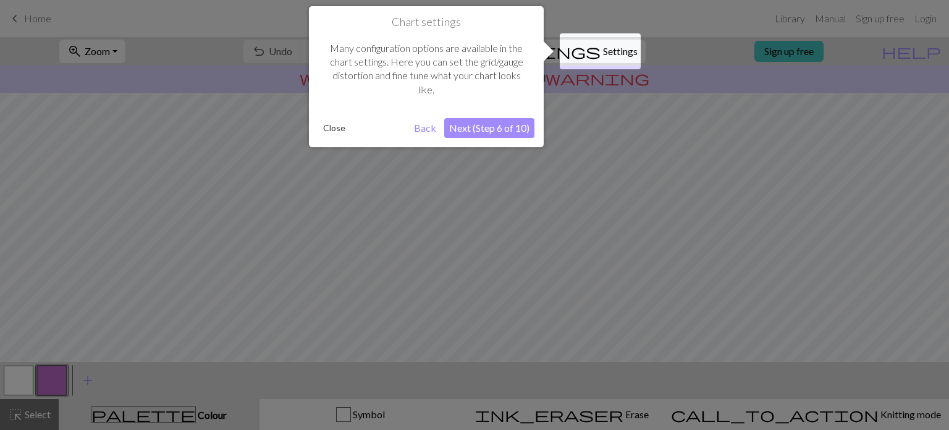
click button "Next (Step 6 of 10)" at bounding box center [489, 128] width 90 height 20
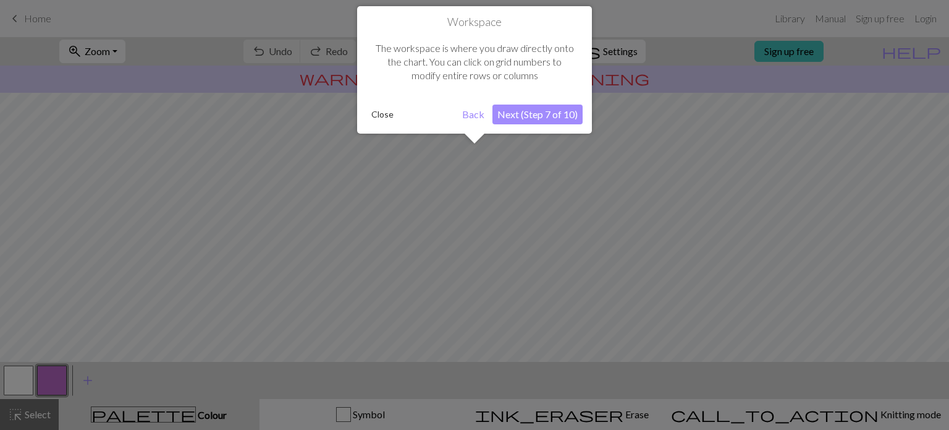
scroll to position [74, 0]
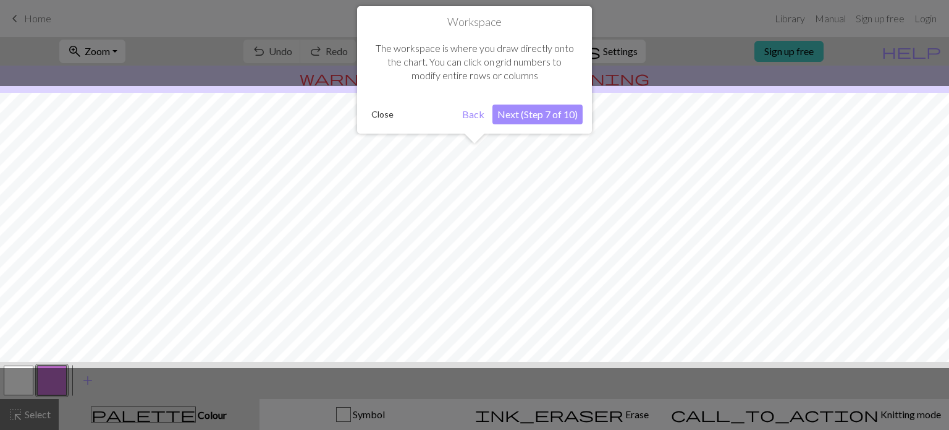
click button "Next (Step 7 of 10)" at bounding box center [538, 114] width 90 height 20
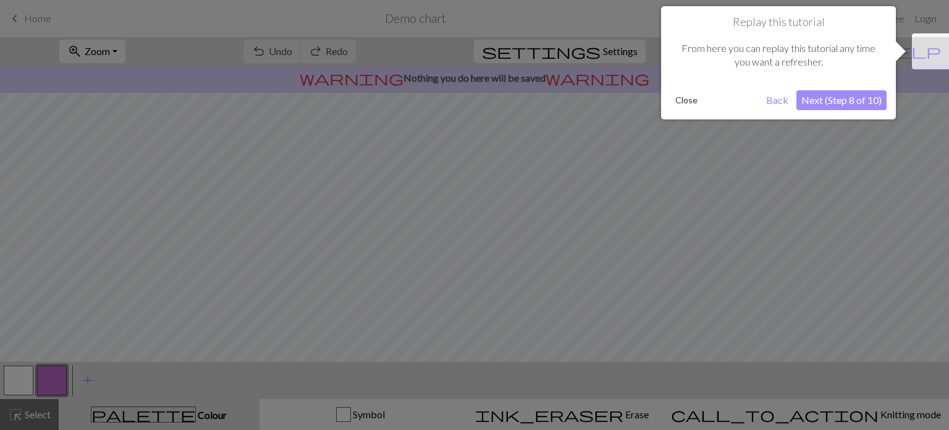
click button "Next (Step 8 of 10)" at bounding box center [842, 100] width 90 height 20
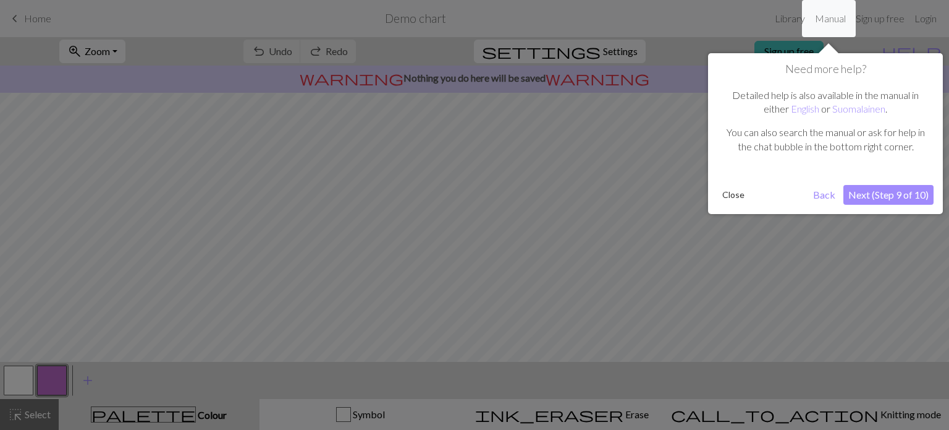
click button "Next (Step 9 of 10)" at bounding box center [889, 195] width 90 height 20
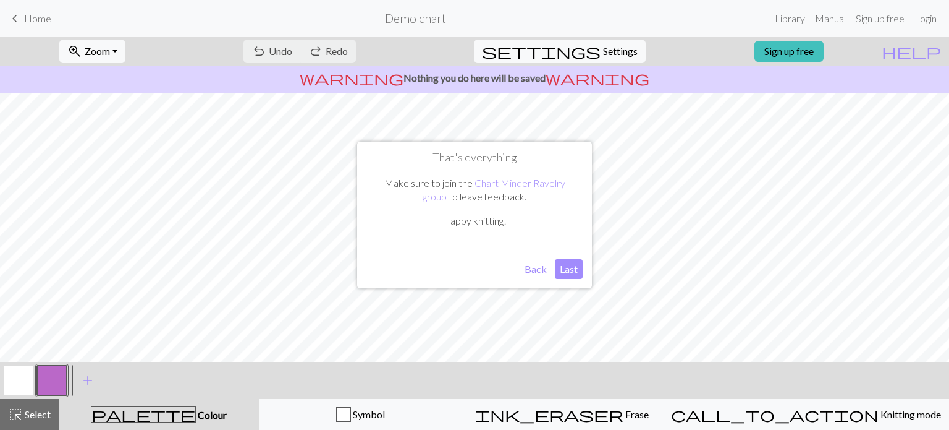
click button "Last" at bounding box center [569, 269] width 28 height 20
click at [102, 54] on button "zoom_in Zoom Zoom" at bounding box center [92, 51] width 66 height 23
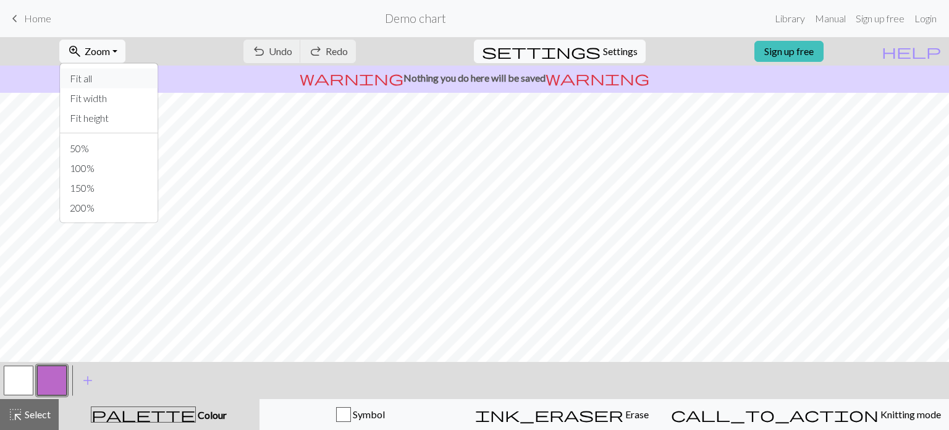
click at [108, 80] on button "Fit all" at bounding box center [109, 79] width 98 height 20
click at [585, 56] on span "settings" at bounding box center [541, 51] width 119 height 17
select select "aran"
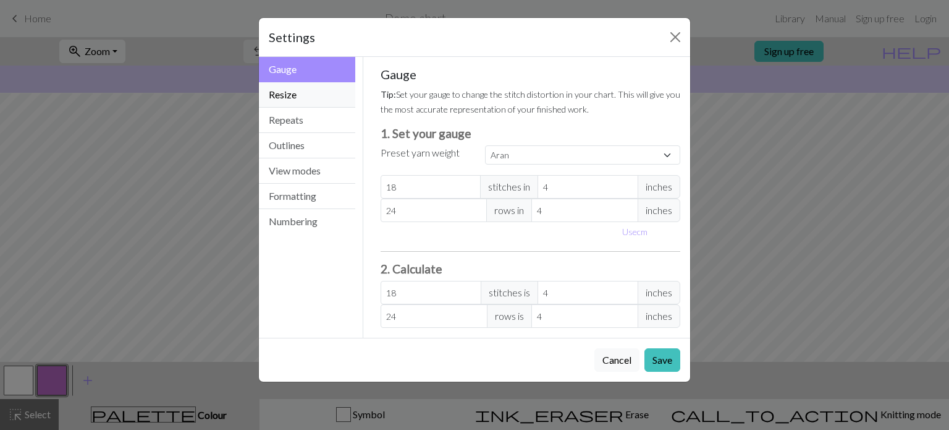
click at [299, 103] on button "Resize" at bounding box center [307, 94] width 96 height 25
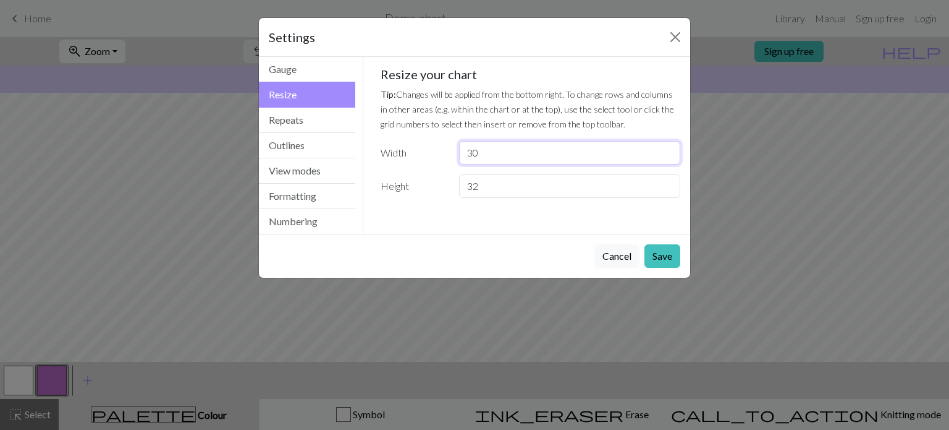
click at [503, 159] on input "30" at bounding box center [569, 152] width 221 height 23
type input "3"
type input "41"
click at [496, 187] on input "32" at bounding box center [569, 185] width 221 height 23
type input "3"
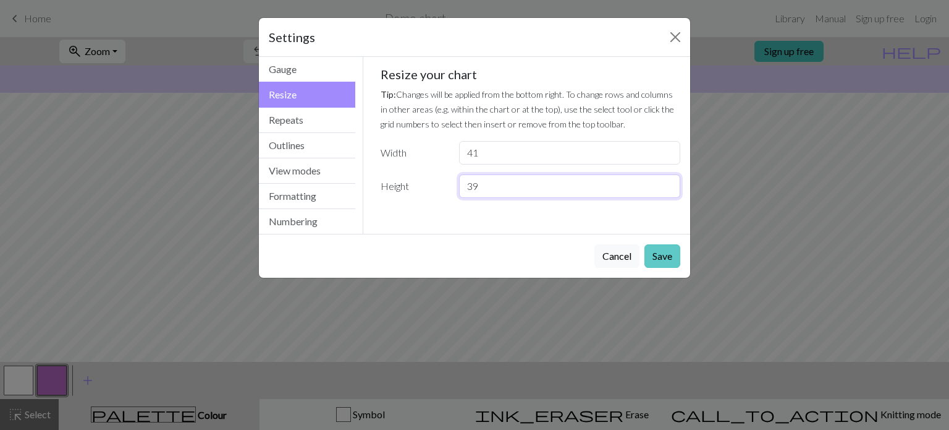
type input "39"
click at [664, 257] on button "Save" at bounding box center [663, 255] width 36 height 23
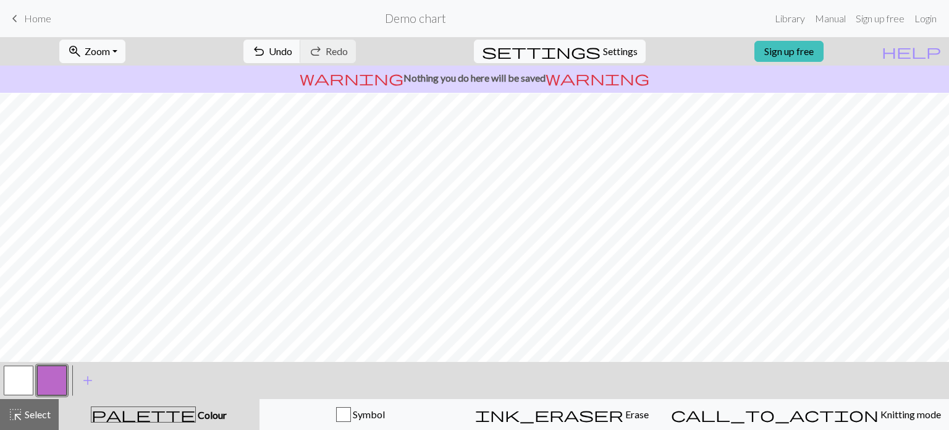
click at [156, 62] on div "zoom_in Zoom Zoom Fit all Fit width Fit height 50% 100% 150% 200% undo Undo Und…" at bounding box center [437, 51] width 874 height 28
click at [125, 51] on button "zoom_in Zoom Zoom" at bounding box center [92, 51] width 66 height 23
click at [144, 76] on button "Fit all" at bounding box center [109, 79] width 98 height 20
click at [54, 375] on button "button" at bounding box center [52, 380] width 30 height 30
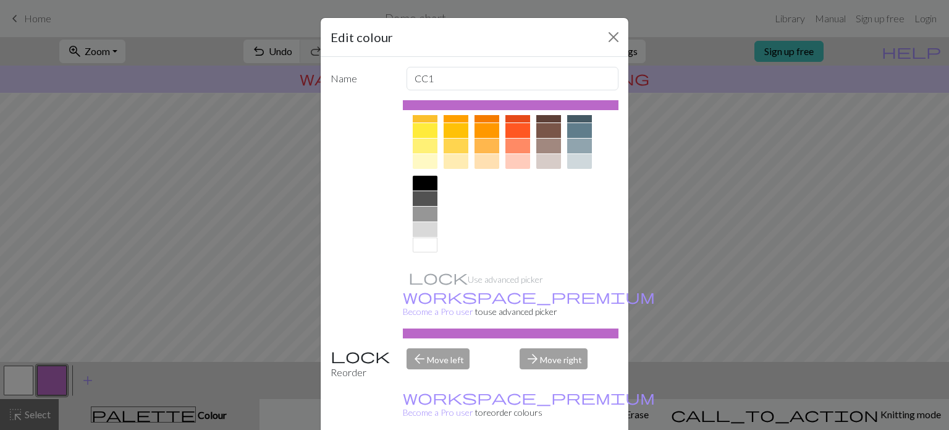
scroll to position [197, 0]
click at [426, 205] on div at bounding box center [425, 201] width 25 height 15
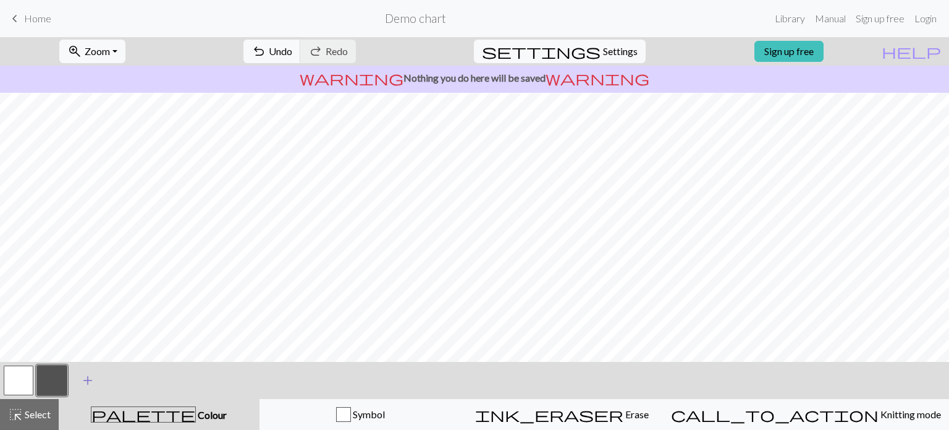
click at [82, 382] on span "add" at bounding box center [87, 379] width 15 height 17
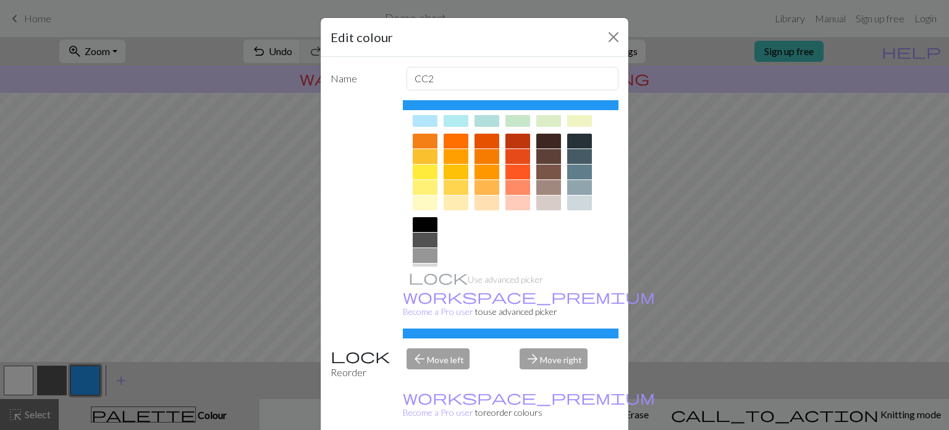
scroll to position [158, 0]
click at [460, 154] on div at bounding box center [456, 156] width 25 height 15
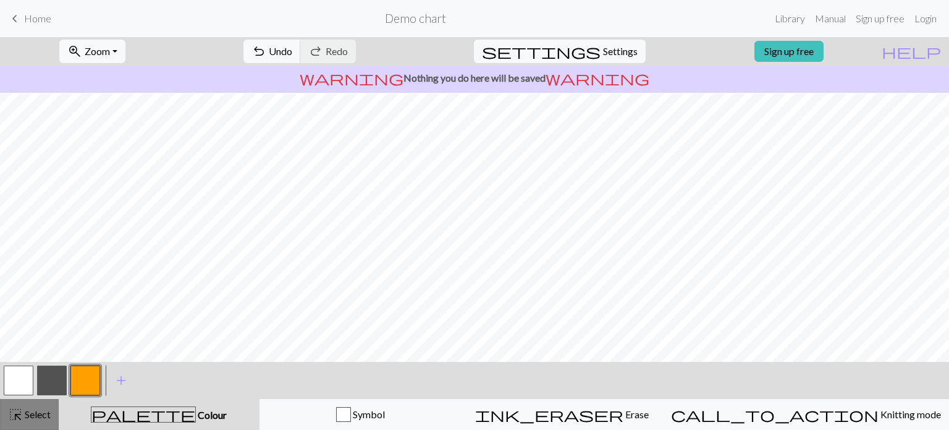
click at [42, 415] on span "Select" at bounding box center [37, 414] width 28 height 12
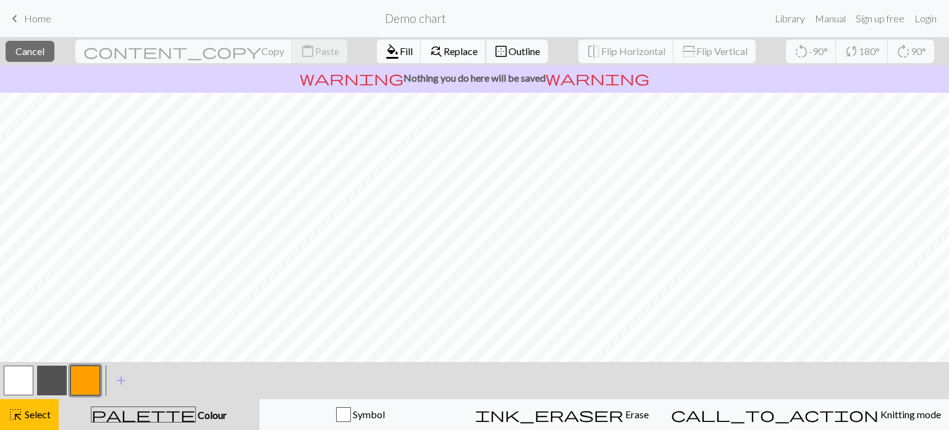
click at [444, 53] on span "Replace" at bounding box center [461, 51] width 34 height 12
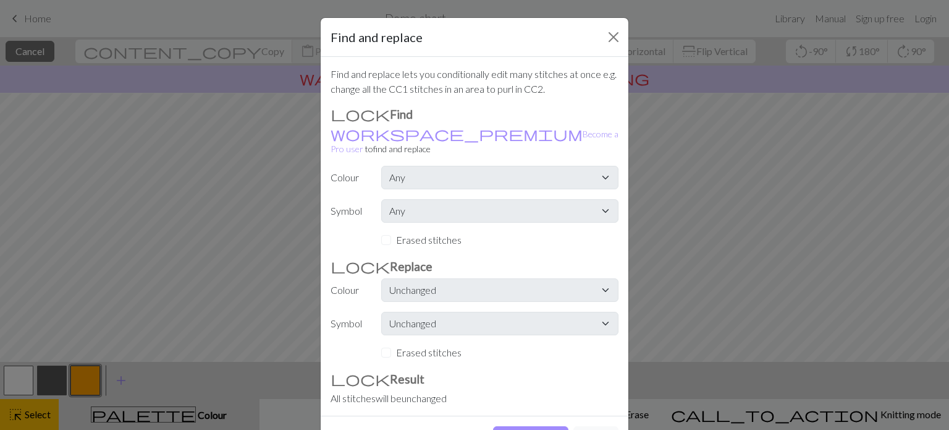
click at [384, 232] on div "Erased stitches" at bounding box center [499, 239] width 237 height 15
click at [386, 345] on div "Erased stitches" at bounding box center [499, 352] width 237 height 15
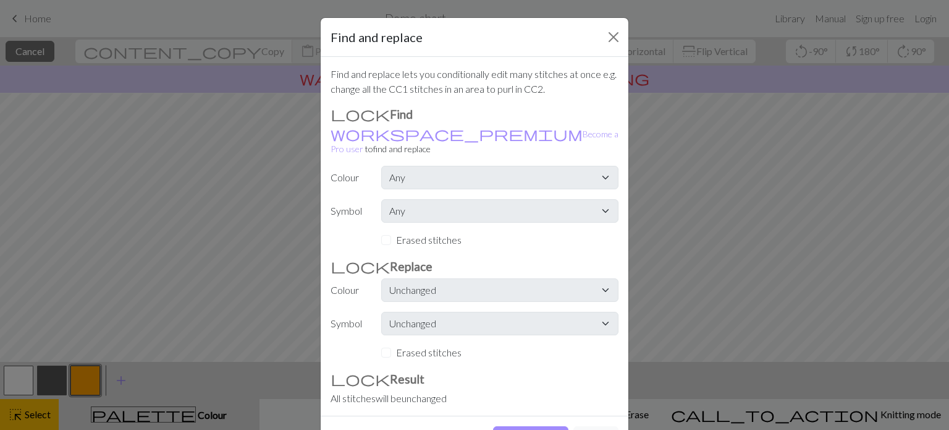
click at [389, 232] on div "Erased stitches" at bounding box center [499, 239] width 237 height 15
click at [587, 426] on button "Cancel" at bounding box center [596, 437] width 45 height 23
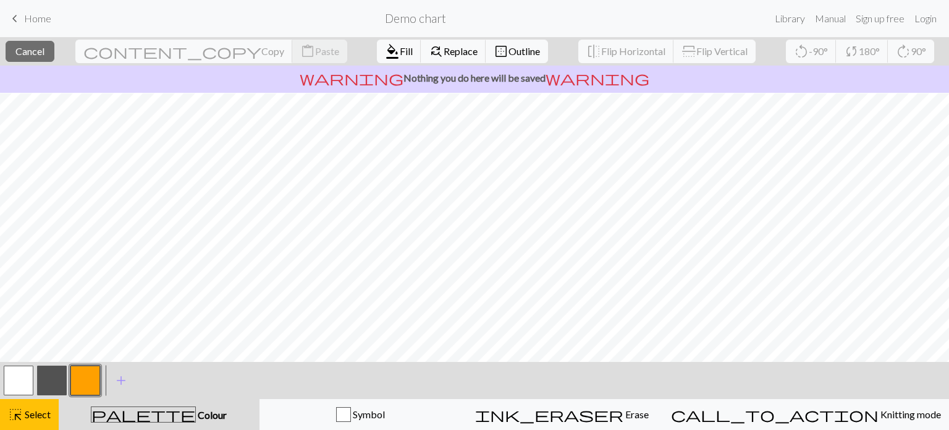
click at [587, 425] on button "ink_eraser Erase Erase" at bounding box center [562, 414] width 202 height 31
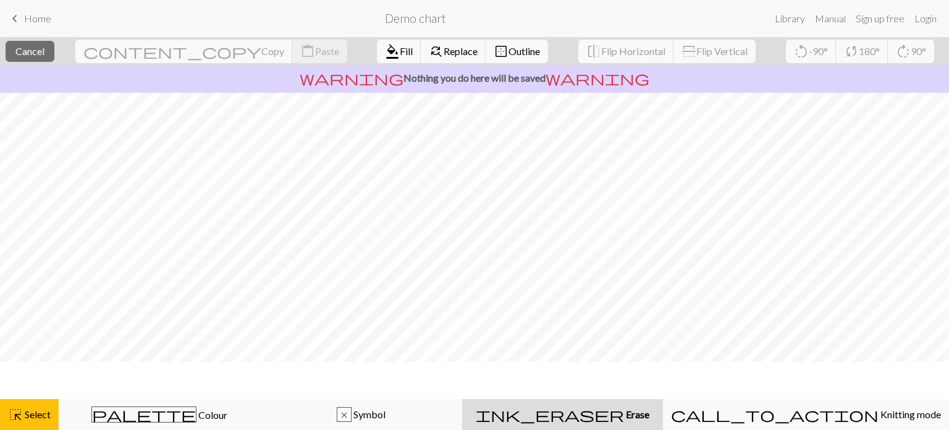
scroll to position [0, 0]
click at [587, 425] on button "ink_eraser Erase Erase" at bounding box center [562, 414] width 201 height 31
click at [603, 420] on span "ink_eraser" at bounding box center [550, 413] width 148 height 17
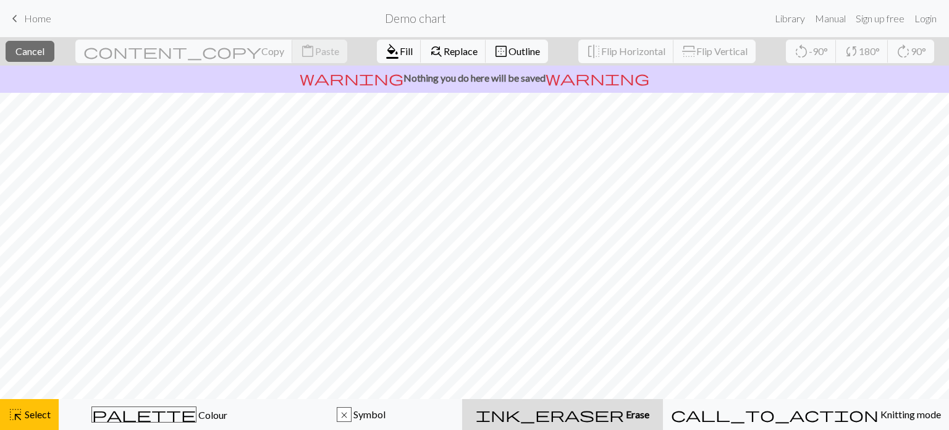
click at [626, 410] on span "Erase" at bounding box center [636, 414] width 25 height 12
click at [400, 51] on span "Fill" at bounding box center [406, 51] width 13 height 12
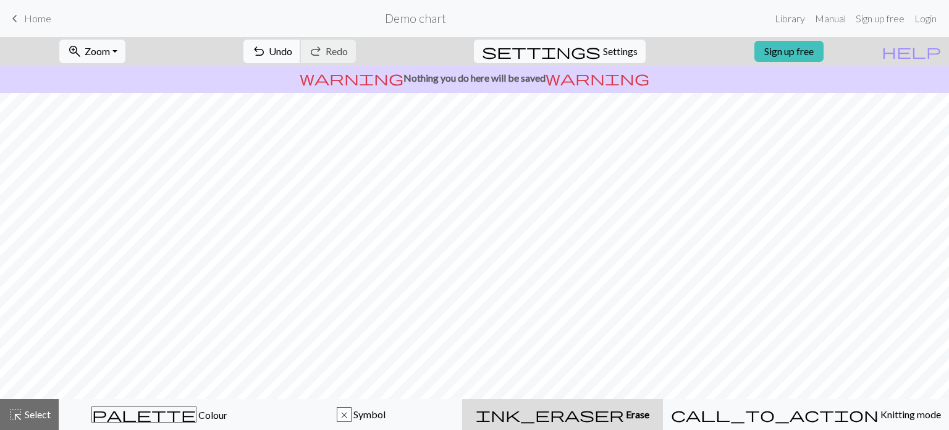
click at [292, 57] on span "Undo" at bounding box center [280, 51] width 23 height 12
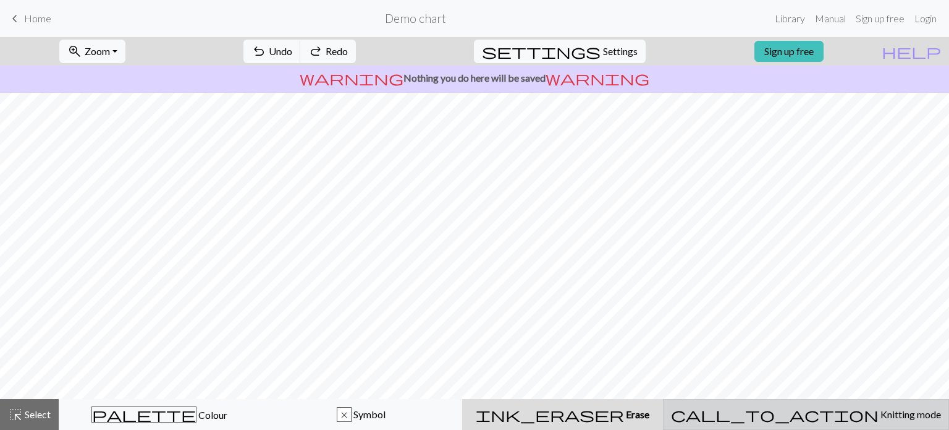
click at [879, 414] on span "Knitting mode" at bounding box center [910, 414] width 62 height 12
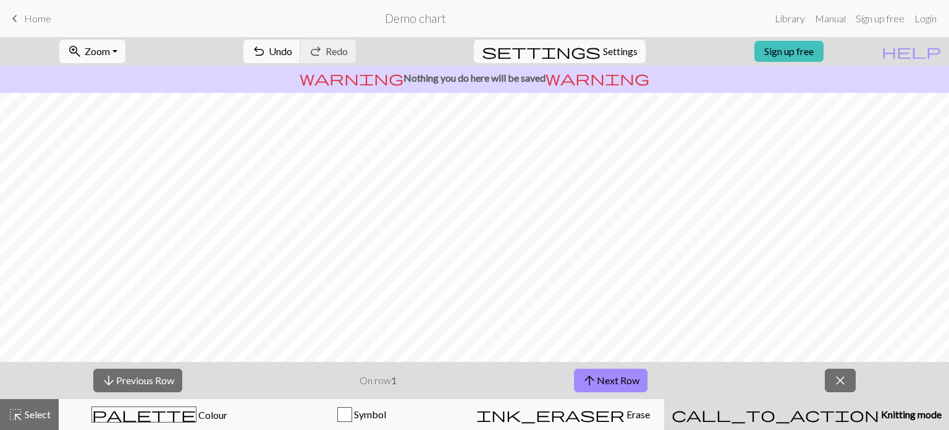
click at [840, 393] on div "arrow_downward Previous Row On row 1 arrow_upward Next Row close" at bounding box center [474, 380] width 949 height 37
click at [840, 385] on span "close" at bounding box center [840, 379] width 15 height 17
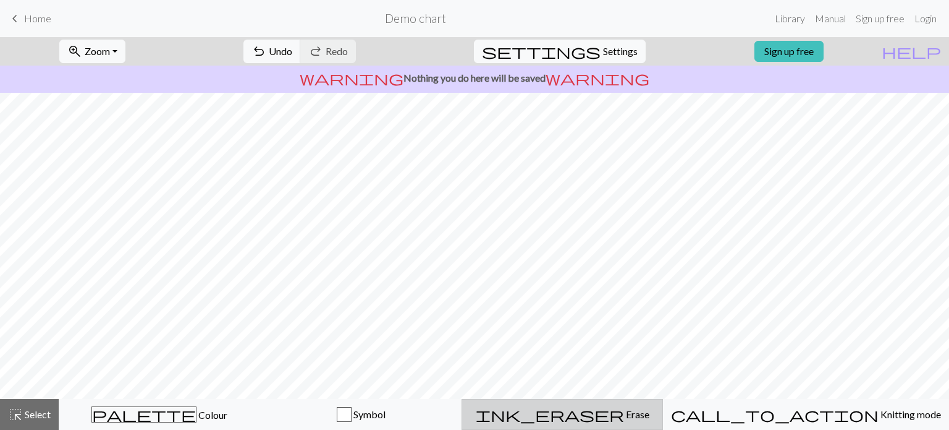
click at [663, 425] on button "ink_eraser Erase Erase" at bounding box center [562, 414] width 201 height 31
click at [266, 48] on span "undo" at bounding box center [259, 51] width 15 height 17
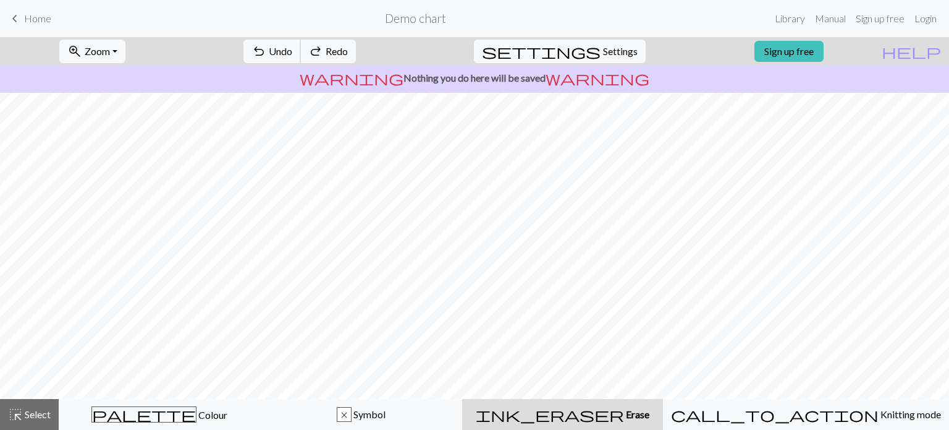
click at [266, 48] on span "undo" at bounding box center [259, 51] width 15 height 17
click at [323, 52] on span "redo" at bounding box center [315, 51] width 15 height 17
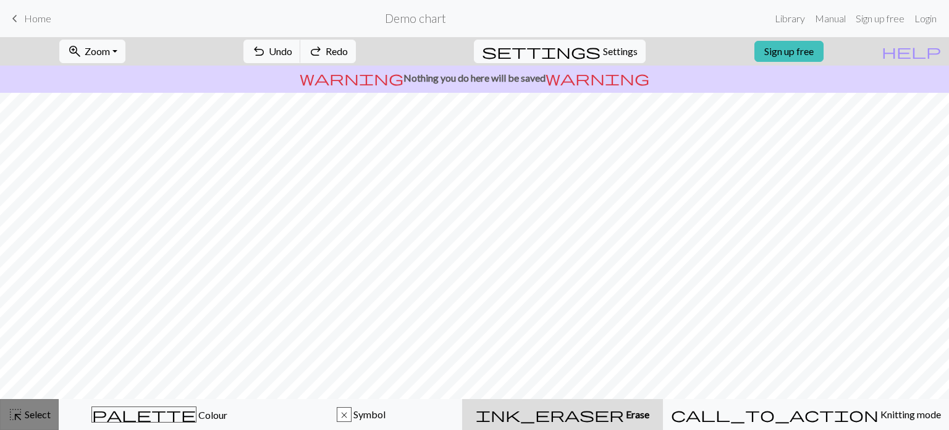
click at [54, 410] on button "highlight_alt Select Select" at bounding box center [29, 414] width 59 height 31
click at [53, 410] on button "highlight_alt Select Select" at bounding box center [29, 414] width 59 height 31
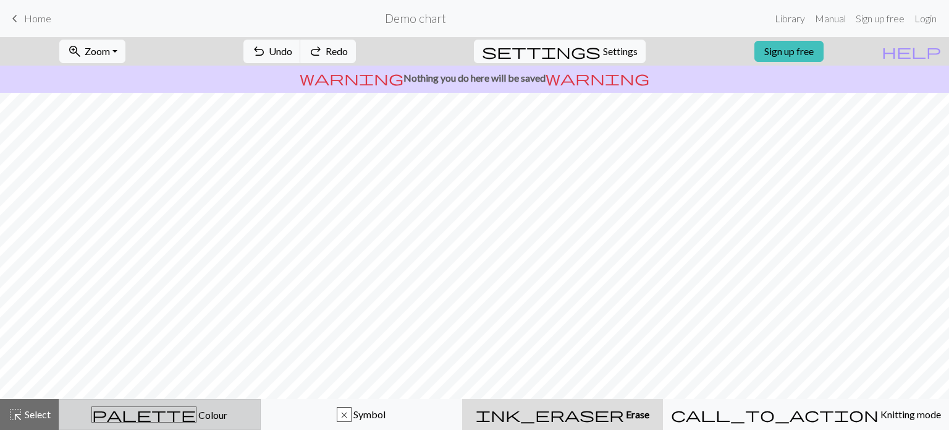
click at [125, 429] on button "palette Colour Colour" at bounding box center [160, 414] width 202 height 31
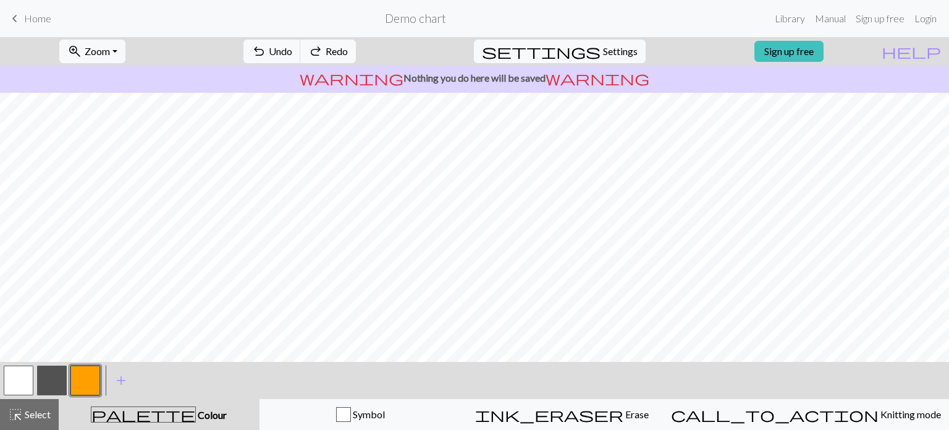
click at [25, 380] on button "button" at bounding box center [19, 380] width 30 height 30
click at [607, 57] on span "Settings" at bounding box center [620, 51] width 35 height 15
select select "aran"
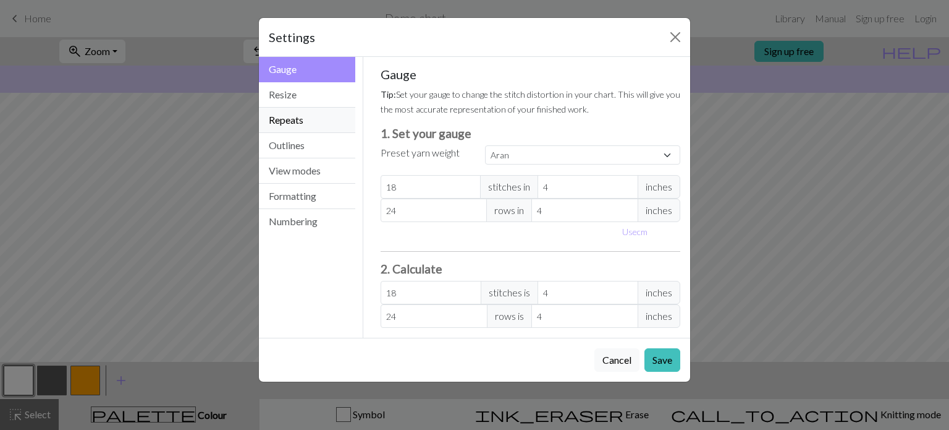
click at [314, 113] on button "Repeats" at bounding box center [307, 120] width 96 height 25
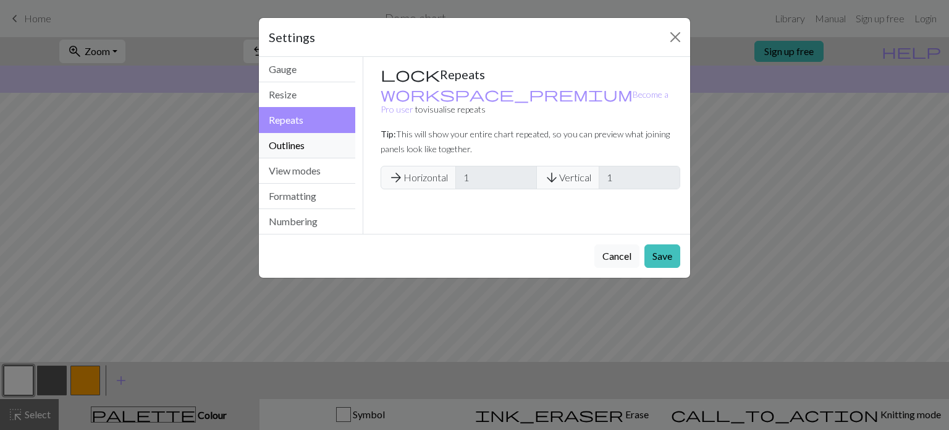
click at [307, 142] on button "Outlines" at bounding box center [307, 145] width 96 height 25
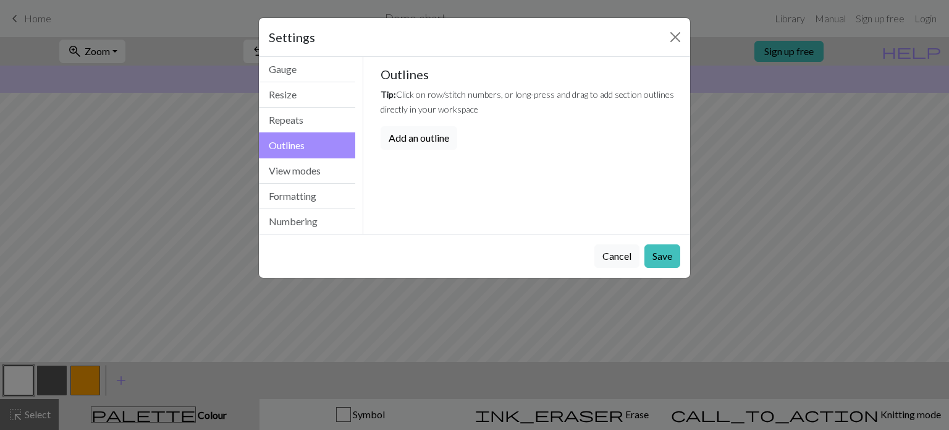
click at [430, 133] on button "Add an outline" at bounding box center [419, 137] width 77 height 23
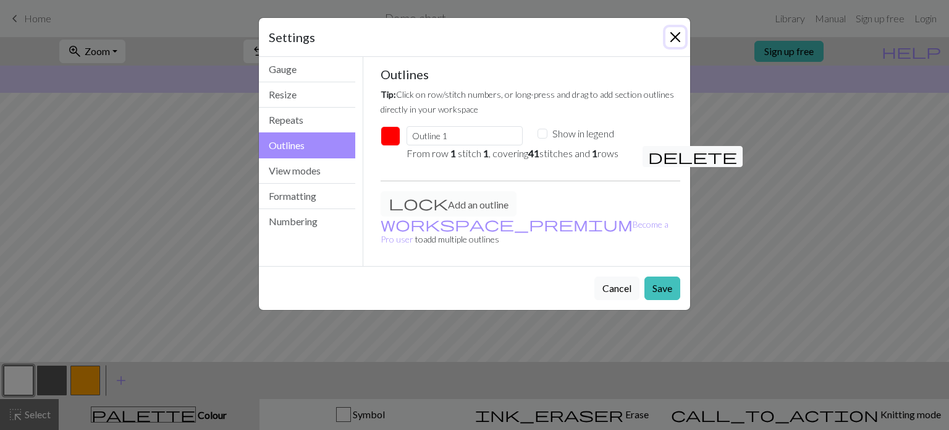
click at [676, 41] on button "Close" at bounding box center [676, 37] width 20 height 20
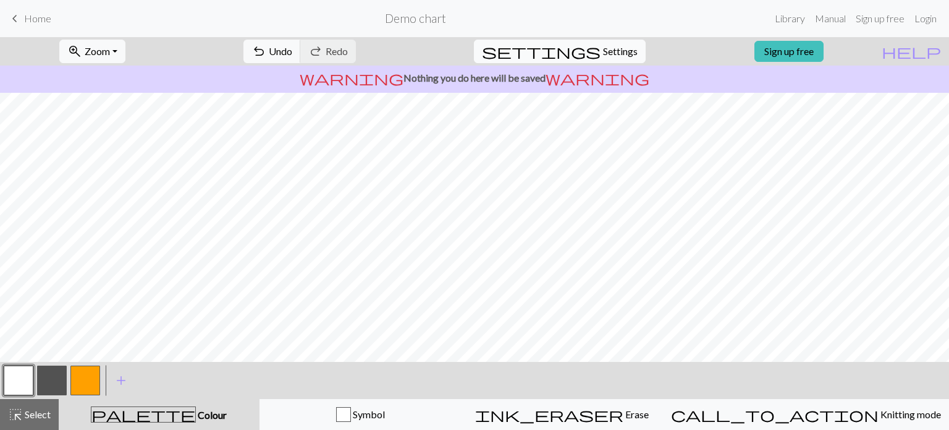
click at [617, 42] on button "settings Settings" at bounding box center [560, 51] width 172 height 23
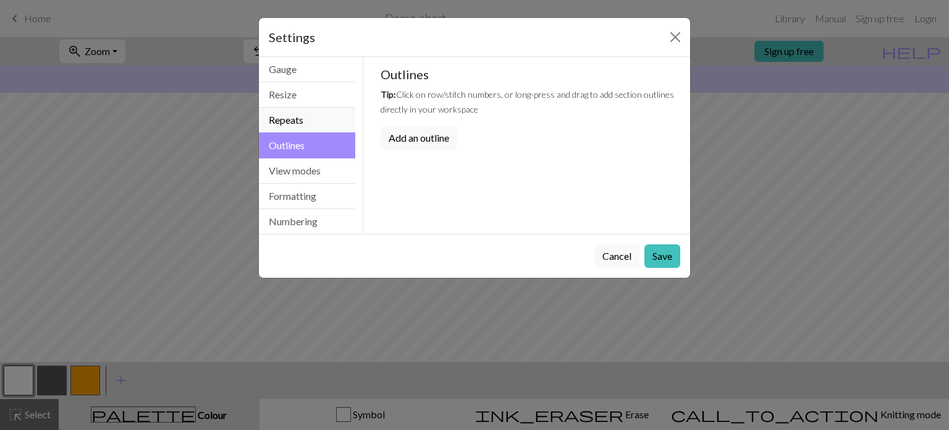
click at [298, 114] on button "Repeats" at bounding box center [307, 120] width 96 height 25
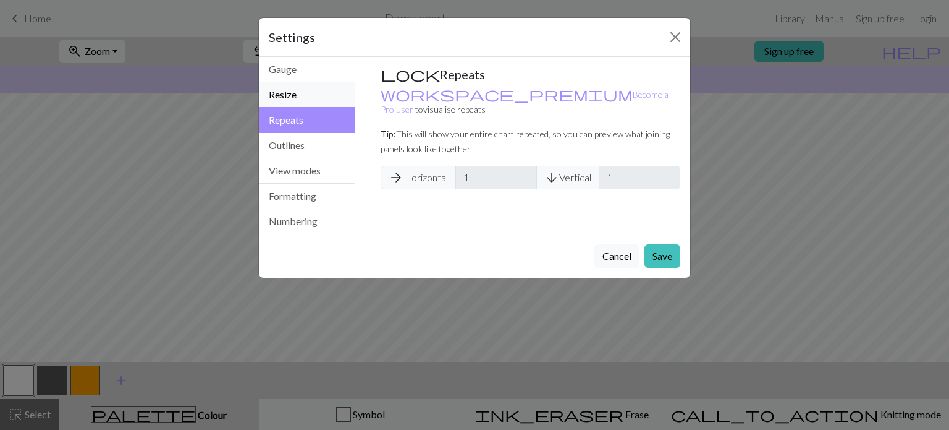
click at [297, 103] on button "Resize" at bounding box center [307, 94] width 96 height 25
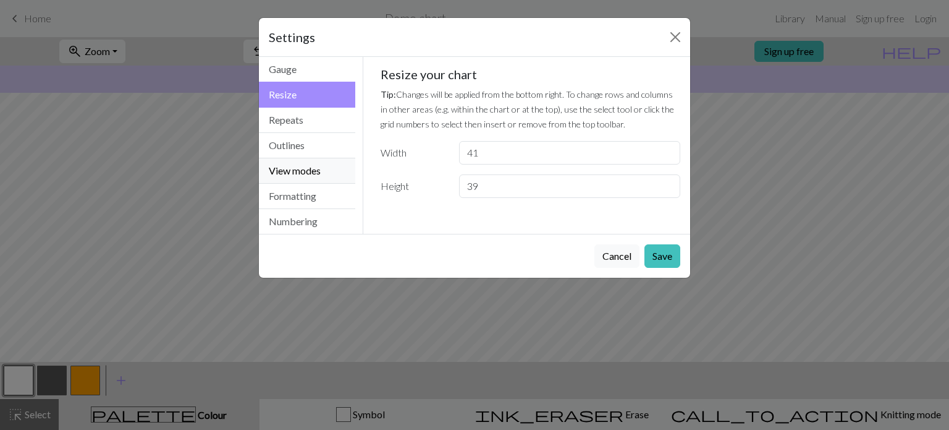
click at [305, 170] on button "View modes" at bounding box center [307, 170] width 96 height 25
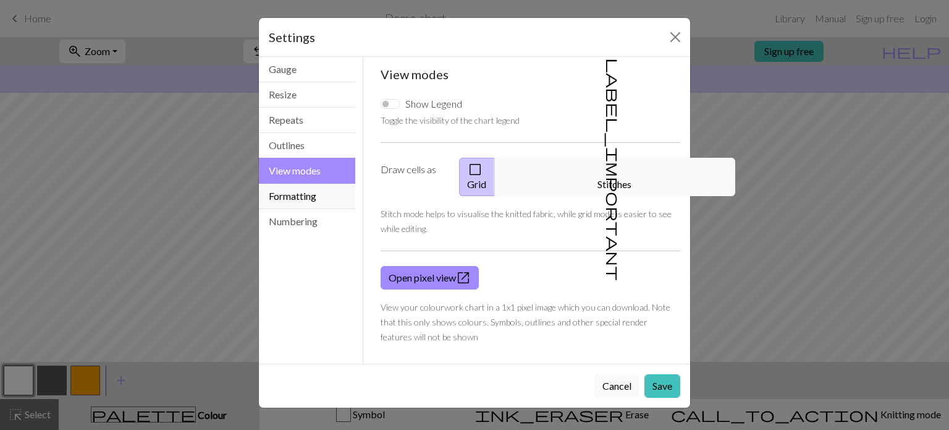
click at [313, 189] on button "Formatting" at bounding box center [307, 196] width 96 height 25
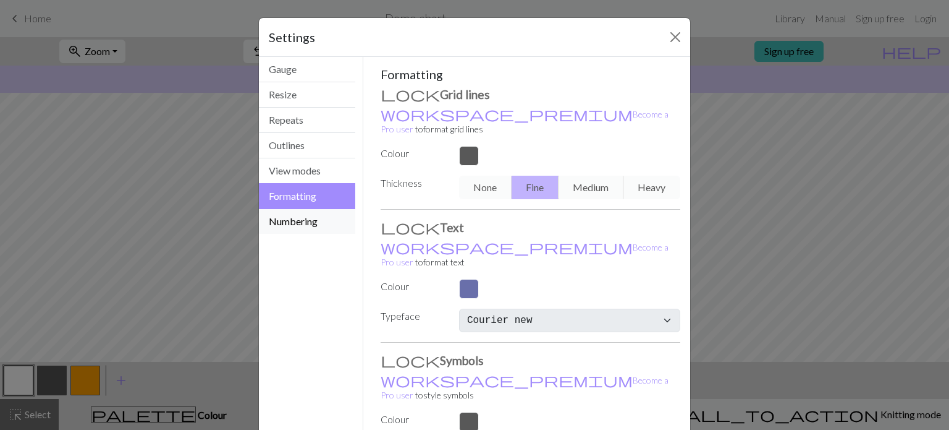
click at [308, 218] on button "Numbering" at bounding box center [307, 221] width 96 height 25
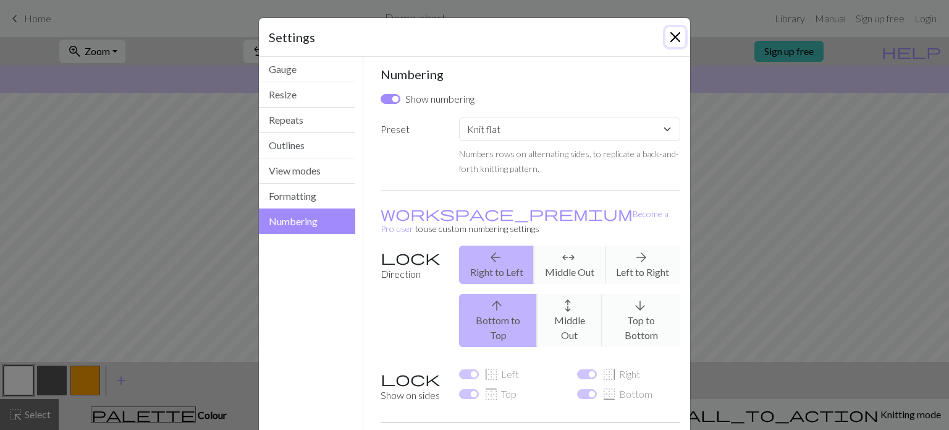
click at [673, 38] on button "Close" at bounding box center [676, 37] width 20 height 20
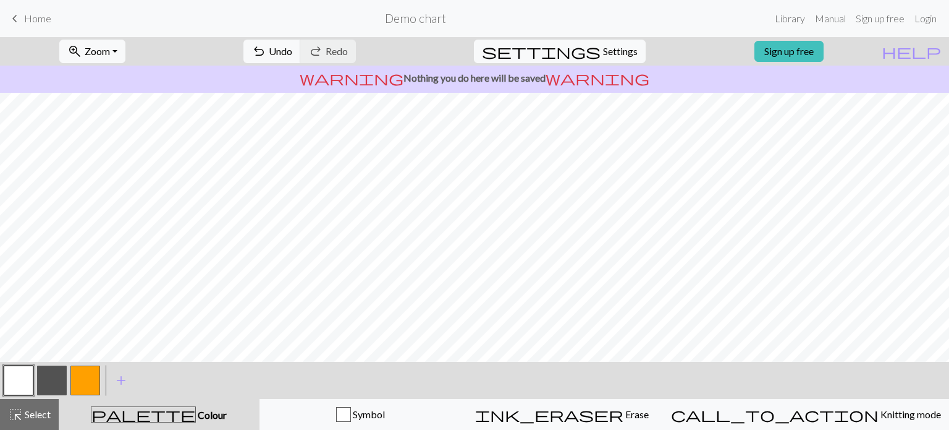
click at [60, 384] on button "button" at bounding box center [52, 380] width 30 height 30
click at [125, 57] on button "zoom_in Zoom Zoom" at bounding box center [92, 51] width 66 height 23
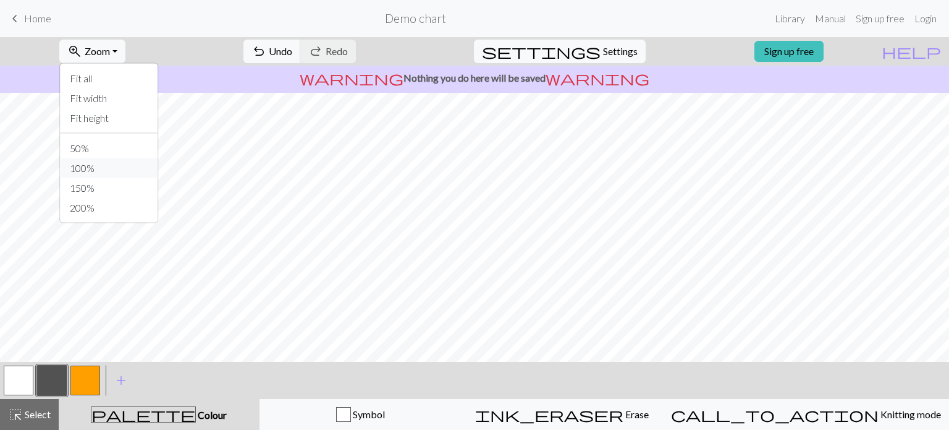
click at [106, 168] on button "100%" at bounding box center [109, 168] width 98 height 20
click at [125, 58] on button "zoom_in Zoom Zoom" at bounding box center [92, 51] width 66 height 23
click at [113, 152] on button "50%" at bounding box center [109, 148] width 98 height 20
click at [125, 46] on button "zoom_in Zoom Zoom" at bounding box center [92, 51] width 66 height 23
click at [103, 153] on button "50%" at bounding box center [109, 148] width 98 height 20
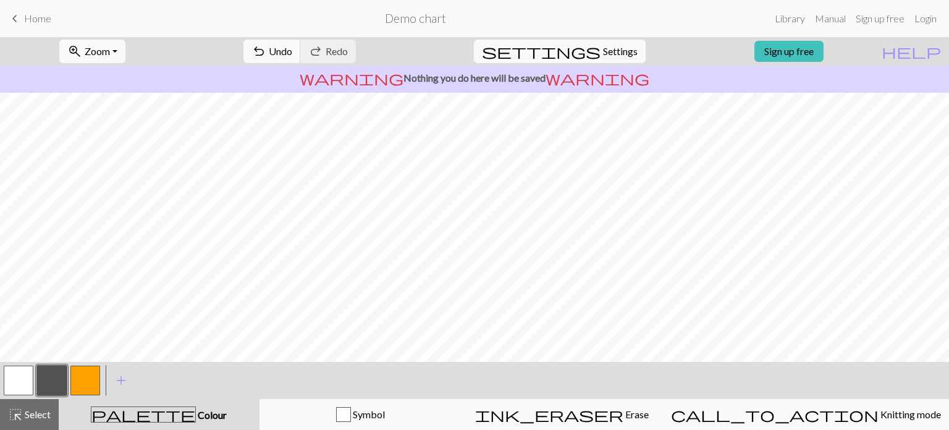
click at [125, 43] on button "zoom_in Zoom Zoom" at bounding box center [92, 51] width 66 height 23
click at [125, 173] on button "100%" at bounding box center [109, 168] width 98 height 20
click at [4, 386] on button "button" at bounding box center [19, 380] width 30 height 30
click at [62, 384] on button "button" at bounding box center [52, 380] width 30 height 30
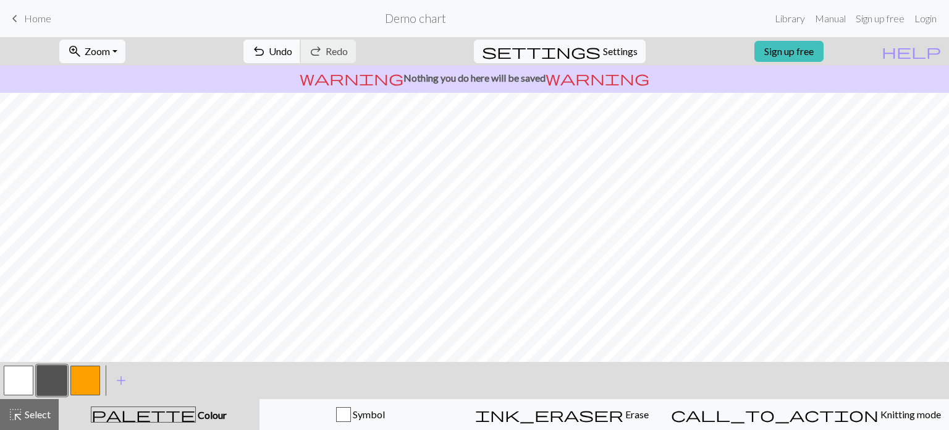
click at [292, 51] on span "Undo" at bounding box center [280, 51] width 23 height 12
click at [110, 53] on span "Zoom" at bounding box center [97, 51] width 25 height 12
click at [124, 75] on button "Fit all" at bounding box center [109, 79] width 98 height 20
click at [612, 60] on button "settings Settings" at bounding box center [560, 51] width 172 height 23
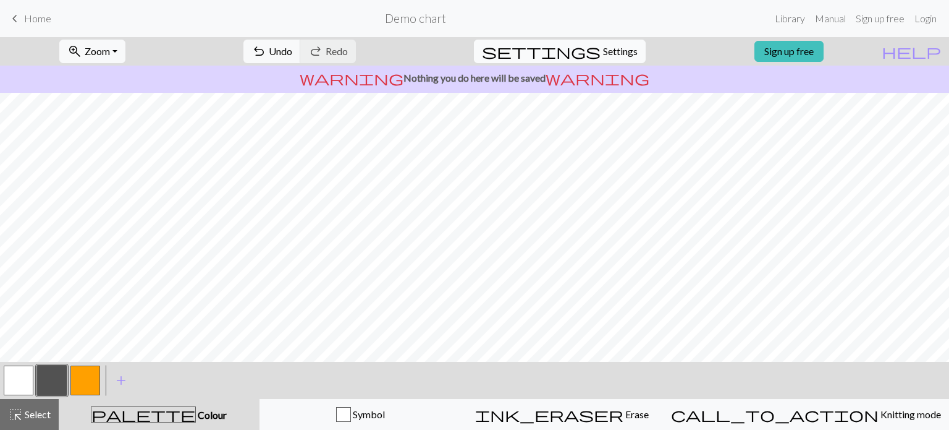
select select "flat"
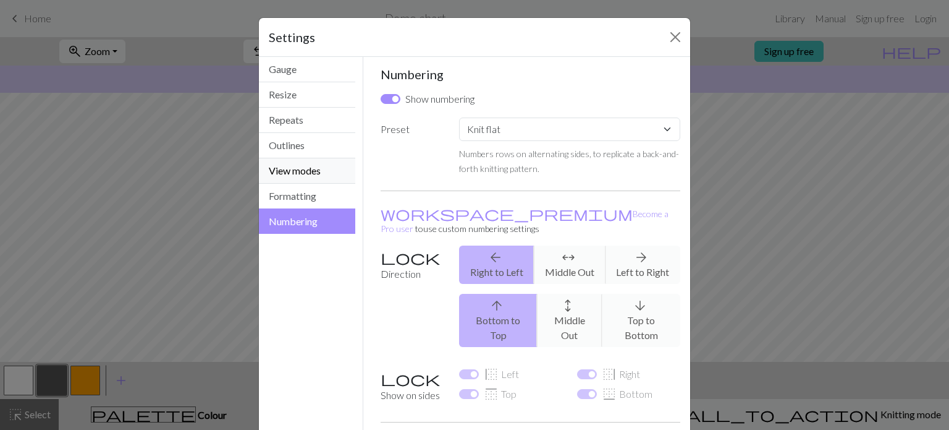
click at [312, 165] on button "View modes" at bounding box center [307, 170] width 96 height 25
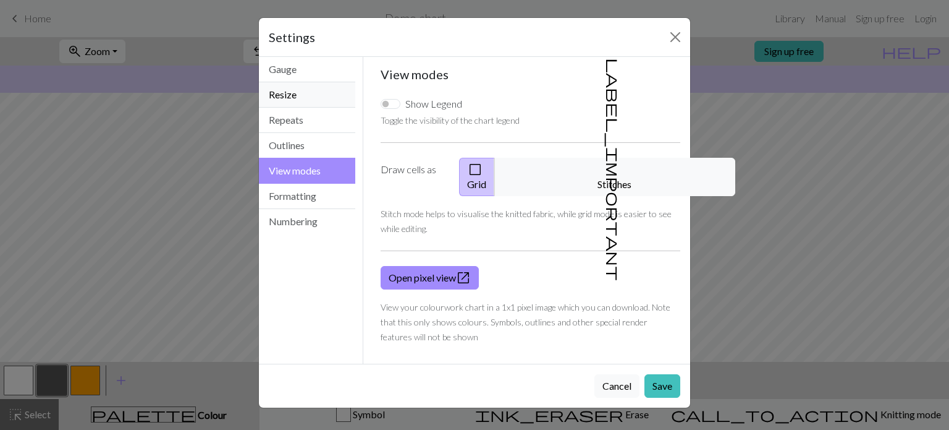
click at [313, 96] on button "Resize" at bounding box center [307, 94] width 96 height 25
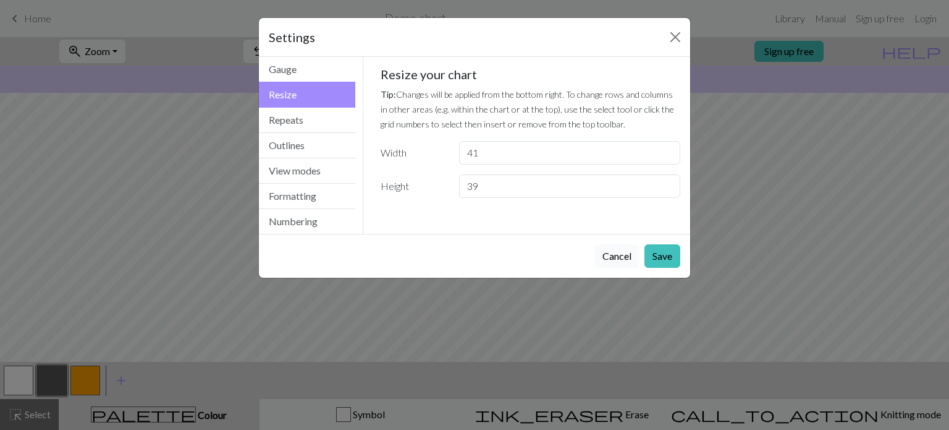
click at [630, 253] on button "Cancel" at bounding box center [617, 255] width 45 height 23
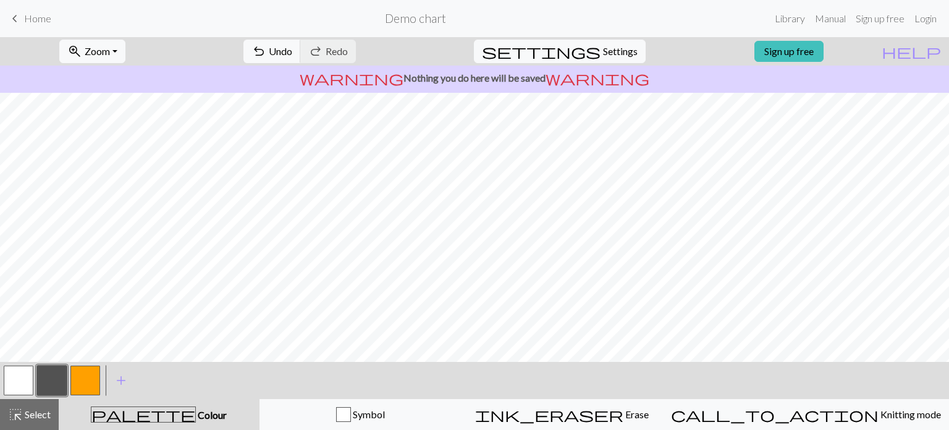
click at [12, 378] on button "button" at bounding box center [19, 380] width 30 height 30
click at [61, 377] on button "button" at bounding box center [52, 380] width 30 height 30
click at [61, 370] on button "button" at bounding box center [52, 380] width 30 height 30
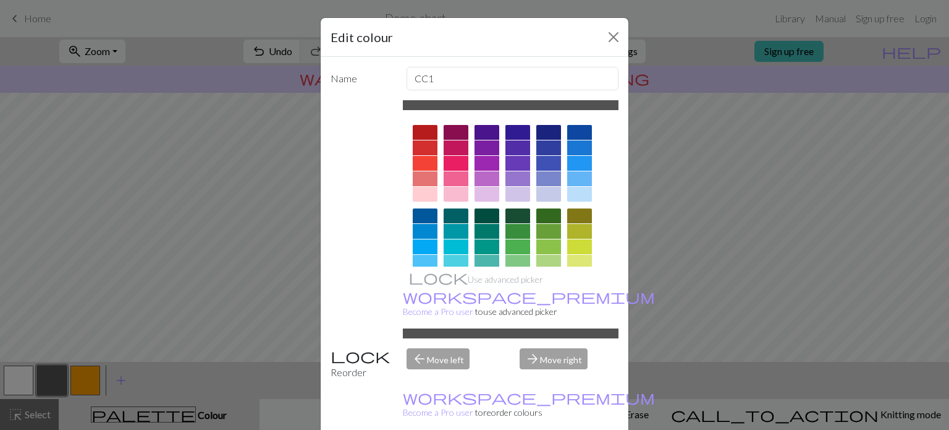
click at [26, 378] on div "Edit colour Name CC1 Use advanced picker workspace_premium Become a Pro user to…" at bounding box center [474, 215] width 949 height 430
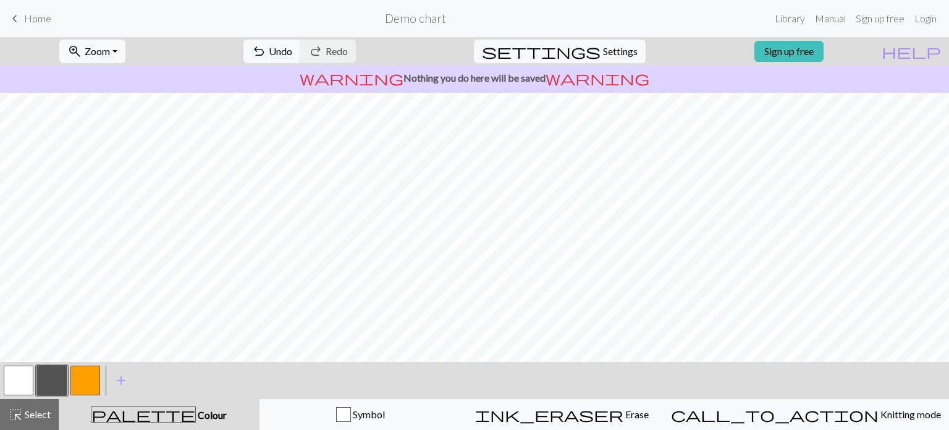
click at [14, 394] on button "button" at bounding box center [19, 380] width 30 height 30
click at [53, 380] on button "button" at bounding box center [52, 380] width 30 height 30
click at [107, 56] on span "Zoom" at bounding box center [97, 51] width 25 height 12
click at [106, 165] on button "100%" at bounding box center [109, 168] width 98 height 20
click at [107, 47] on span "Zoom" at bounding box center [97, 51] width 25 height 12
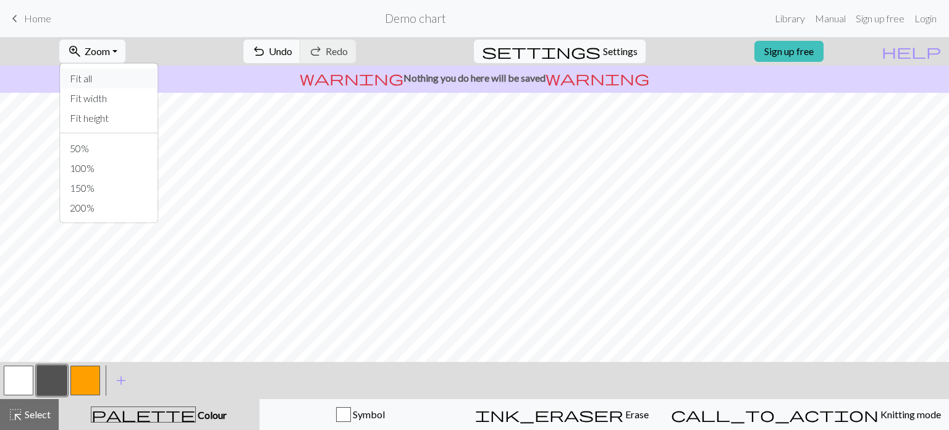
click at [120, 83] on button "Fit all" at bounding box center [109, 79] width 98 height 20
click at [301, 59] on button "undo Undo Undo" at bounding box center [272, 51] width 57 height 23
click at [19, 377] on button "button" at bounding box center [19, 380] width 30 height 30
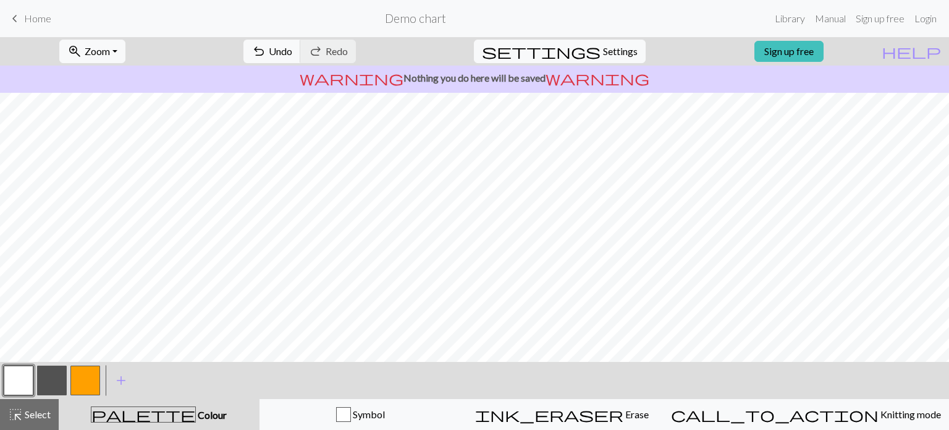
click at [48, 384] on button "button" at bounding box center [52, 380] width 30 height 30
click at [25, 378] on button "button" at bounding box center [19, 380] width 30 height 30
click at [51, 377] on button "button" at bounding box center [52, 380] width 30 height 30
click at [28, 380] on button "button" at bounding box center [19, 380] width 30 height 30
click at [48, 386] on button "button" at bounding box center [52, 380] width 30 height 30
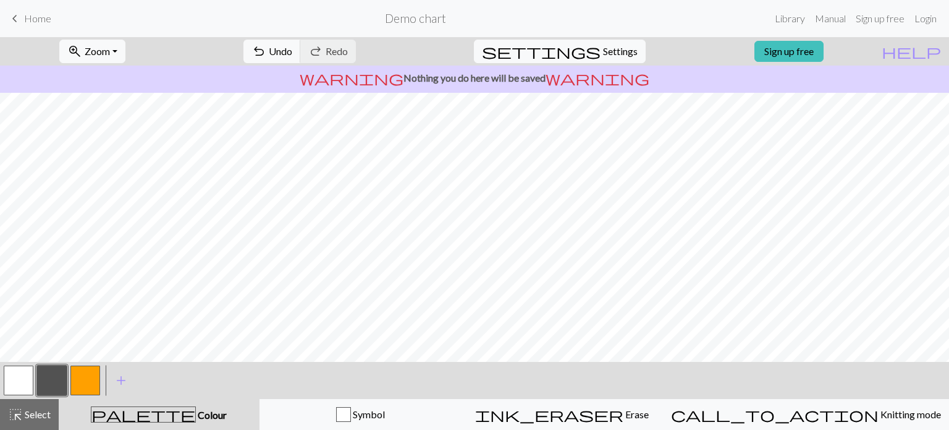
click at [11, 384] on button "button" at bounding box center [19, 380] width 30 height 30
click at [41, 383] on button "button" at bounding box center [52, 380] width 30 height 30
click at [15, 375] on button "button" at bounding box center [19, 380] width 30 height 30
click at [46, 384] on button "button" at bounding box center [52, 380] width 30 height 30
click at [17, 380] on button "button" at bounding box center [19, 380] width 30 height 30
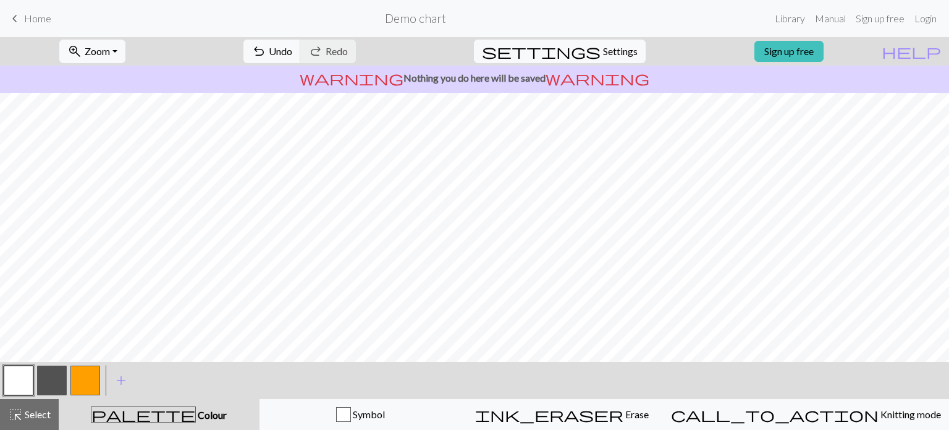
click at [58, 384] on button "button" at bounding box center [52, 380] width 30 height 30
click at [27, 380] on button "button" at bounding box center [19, 380] width 30 height 30
click at [301, 56] on button "undo Undo Undo" at bounding box center [272, 51] width 57 height 23
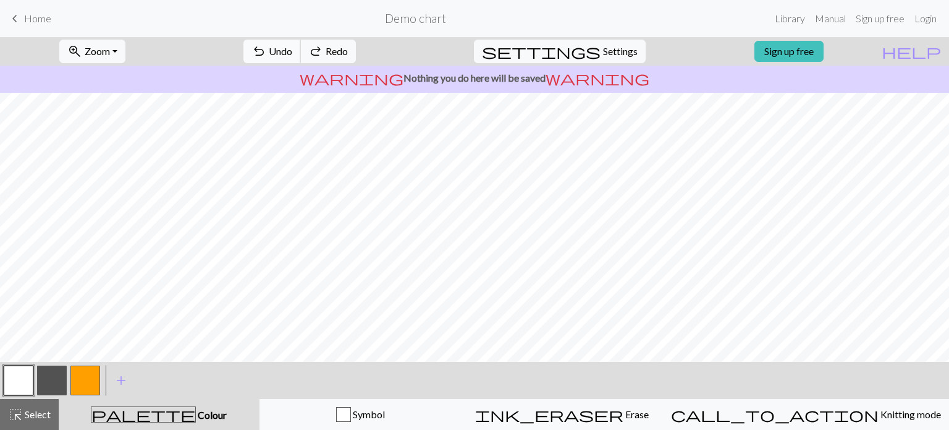
click at [301, 56] on button "undo Undo Undo" at bounding box center [272, 51] width 57 height 23
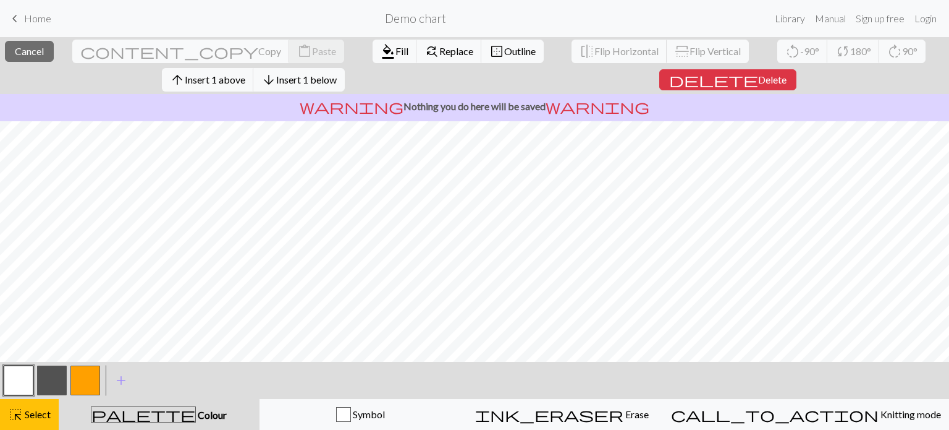
click at [19, 382] on button "button" at bounding box center [19, 380] width 30 height 30
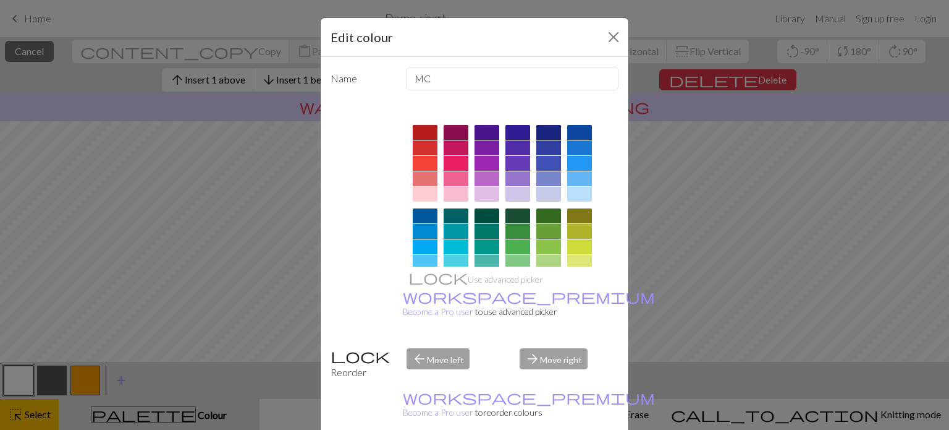
click at [155, 316] on div "Edit colour Name MC Use advanced picker workspace_premium Become a Pro user to …" at bounding box center [474, 215] width 949 height 430
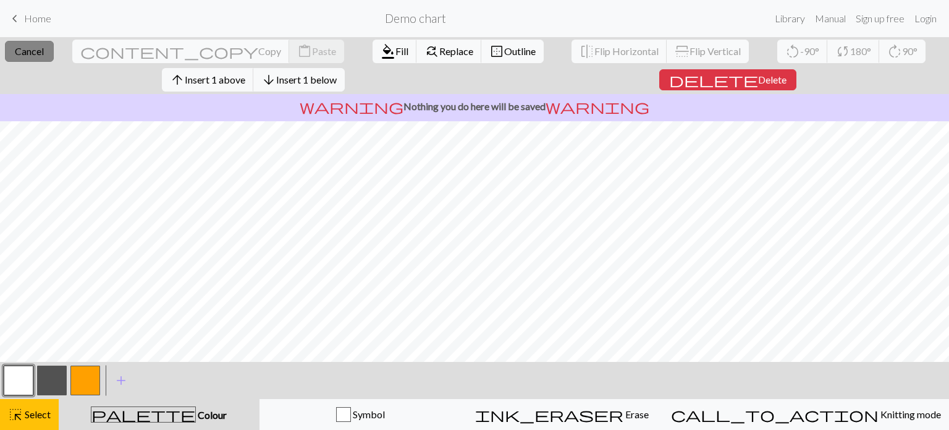
click at [54, 59] on button "close Cancel" at bounding box center [29, 51] width 49 height 21
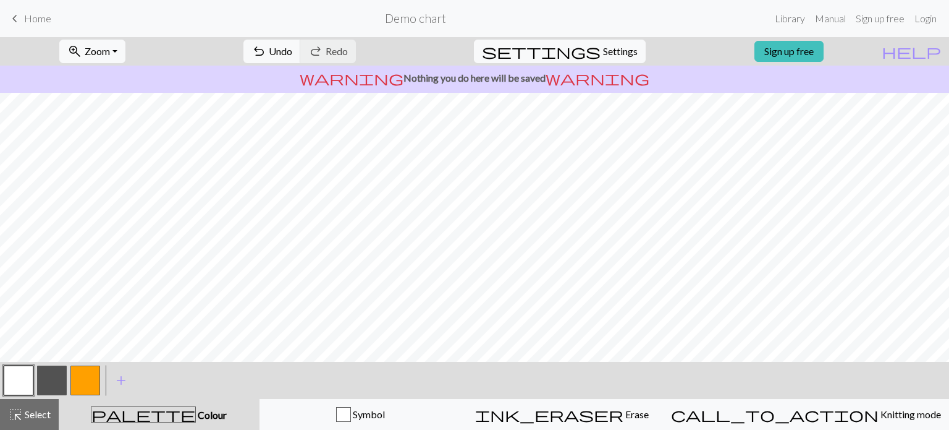
click at [59, 383] on button "button" at bounding box center [52, 380] width 30 height 30
click at [25, 386] on button "button" at bounding box center [19, 380] width 30 height 30
click at [59, 369] on button "button" at bounding box center [52, 380] width 30 height 30
click at [49, 379] on button "button" at bounding box center [52, 380] width 30 height 30
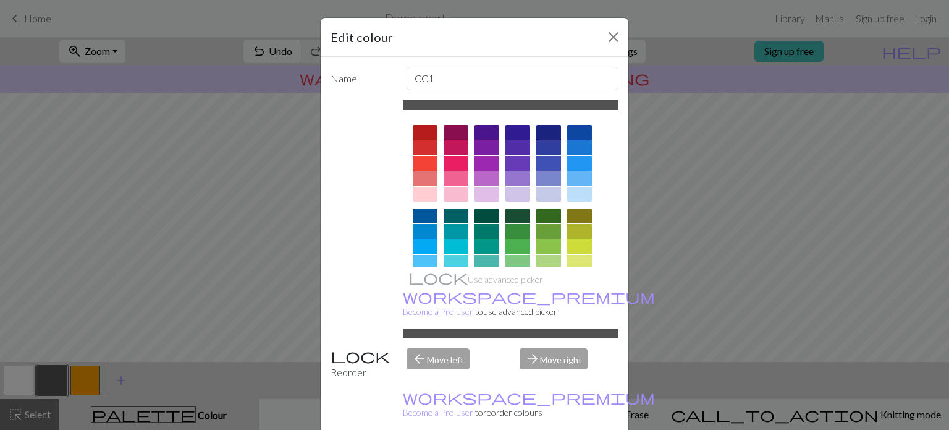
click at [49, 379] on div "Edit colour Name CC1 Use advanced picker workspace_premium Become a Pro user to…" at bounding box center [474, 215] width 949 height 430
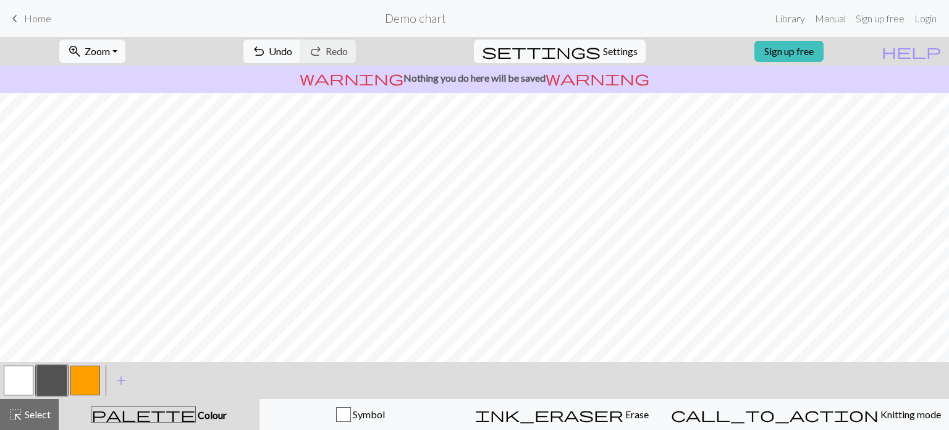
click at [14, 376] on button "button" at bounding box center [19, 380] width 30 height 30
click at [54, 382] on button "button" at bounding box center [52, 380] width 30 height 30
click at [301, 56] on button "undo Undo Undo" at bounding box center [272, 51] width 57 height 23
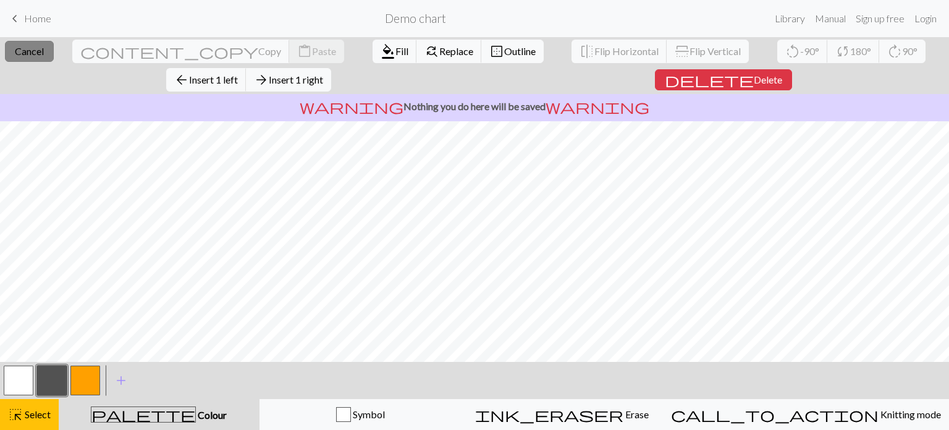
click at [46, 56] on button "close Cancel" at bounding box center [29, 51] width 49 height 21
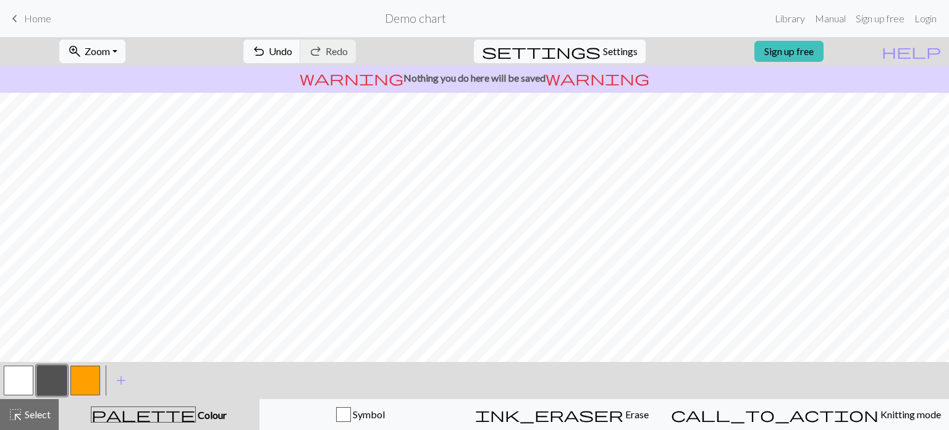
click at [20, 375] on button "button" at bounding box center [19, 380] width 30 height 30
click at [66, 368] on button "button" at bounding box center [52, 380] width 30 height 30
click at [17, 386] on button "button" at bounding box center [19, 380] width 30 height 30
click at [49, 375] on button "button" at bounding box center [52, 380] width 30 height 30
click at [292, 48] on span "Undo" at bounding box center [280, 51] width 23 height 12
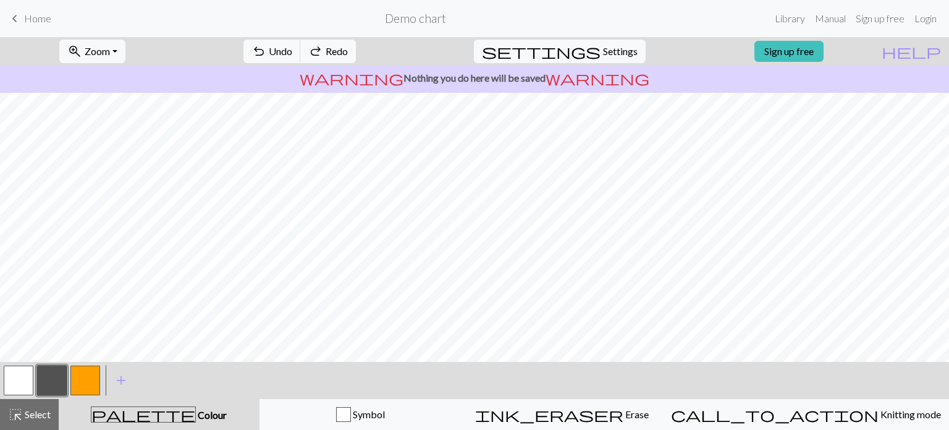
click at [19, 381] on button "button" at bounding box center [19, 380] width 30 height 30
click at [15, 373] on button "button" at bounding box center [19, 380] width 30 height 30
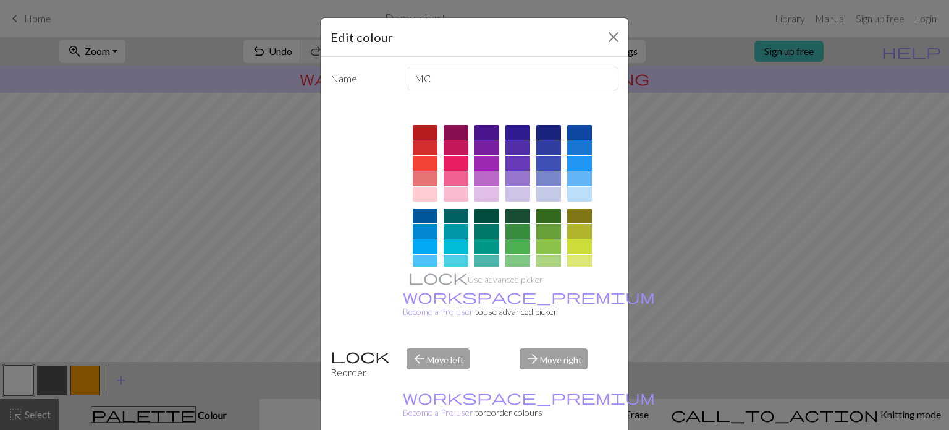
click at [33, 349] on div "Edit colour Name MC Use advanced picker workspace_premium Become a Pro user to …" at bounding box center [474, 215] width 949 height 430
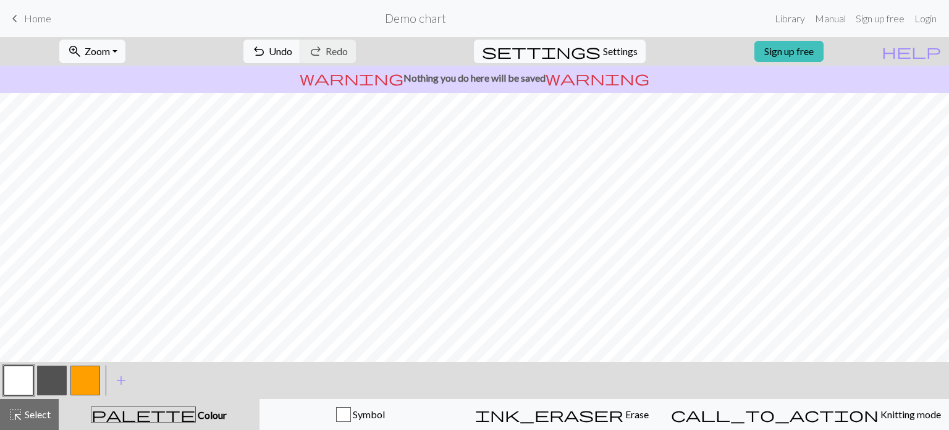
click at [67, 382] on div at bounding box center [51, 379] width 33 height 33
click at [58, 381] on button "button" at bounding box center [52, 380] width 30 height 30
click at [23, 391] on button "button" at bounding box center [19, 380] width 30 height 30
click at [43, 378] on button "button" at bounding box center [52, 380] width 30 height 30
click at [301, 56] on button "undo Undo Undo" at bounding box center [272, 51] width 57 height 23
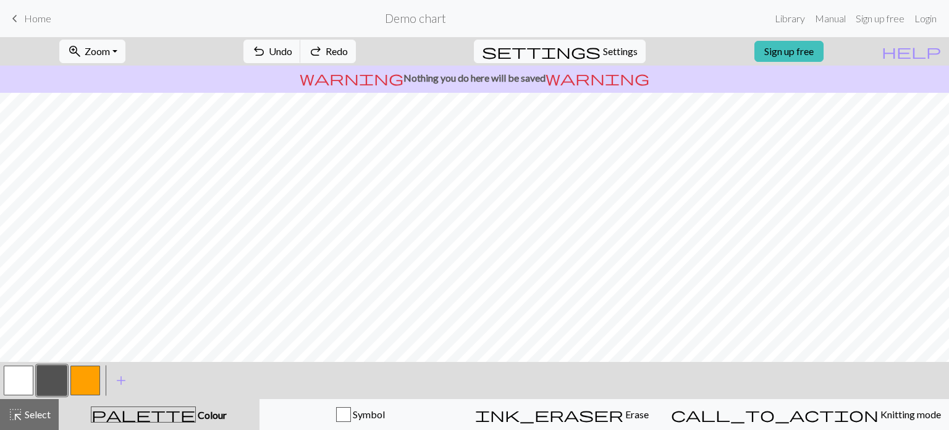
click at [51, 382] on button "button" at bounding box center [52, 380] width 30 height 30
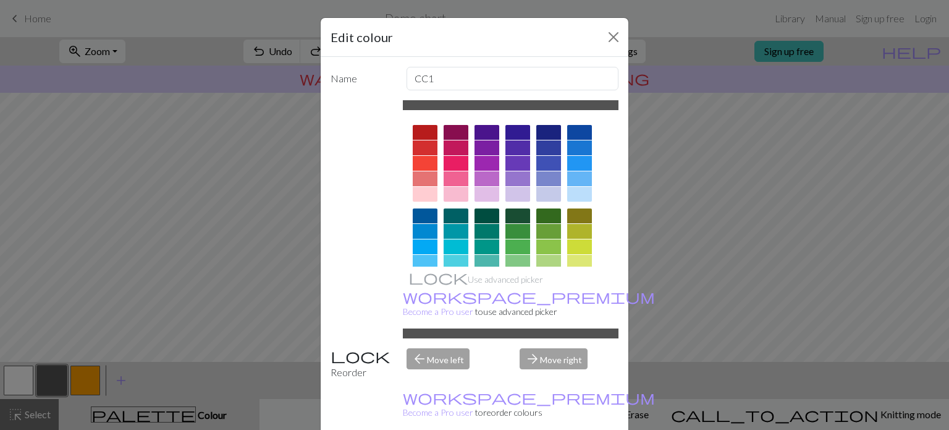
click at [208, 266] on div "Edit colour Name CC1 Use advanced picker workspace_premium Become a Pro user to…" at bounding box center [474, 215] width 949 height 430
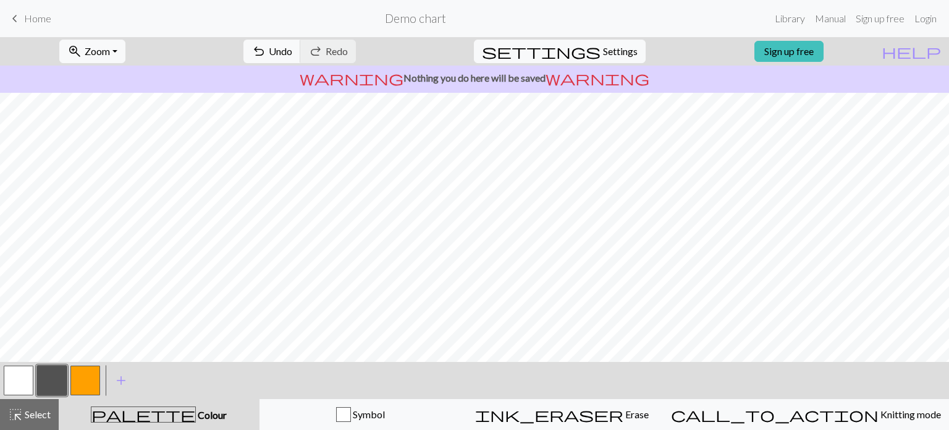
click at [8, 386] on button "button" at bounding box center [19, 380] width 30 height 30
click at [49, 382] on button "button" at bounding box center [52, 380] width 30 height 30
click at [19, 383] on button "button" at bounding box center [19, 380] width 30 height 30
click at [54, 383] on button "button" at bounding box center [52, 380] width 30 height 30
click at [9, 381] on button "button" at bounding box center [19, 380] width 30 height 30
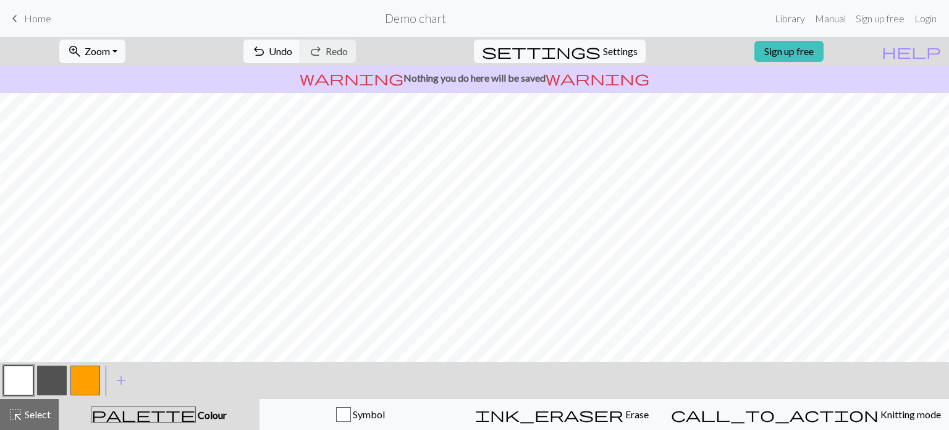
click at [59, 378] on button "button" at bounding box center [52, 380] width 30 height 30
click at [25, 378] on button "button" at bounding box center [19, 380] width 30 height 30
click at [49, 371] on button "button" at bounding box center [52, 380] width 30 height 30
click at [13, 388] on button "button" at bounding box center [19, 380] width 30 height 30
click at [57, 383] on button "button" at bounding box center [52, 380] width 30 height 30
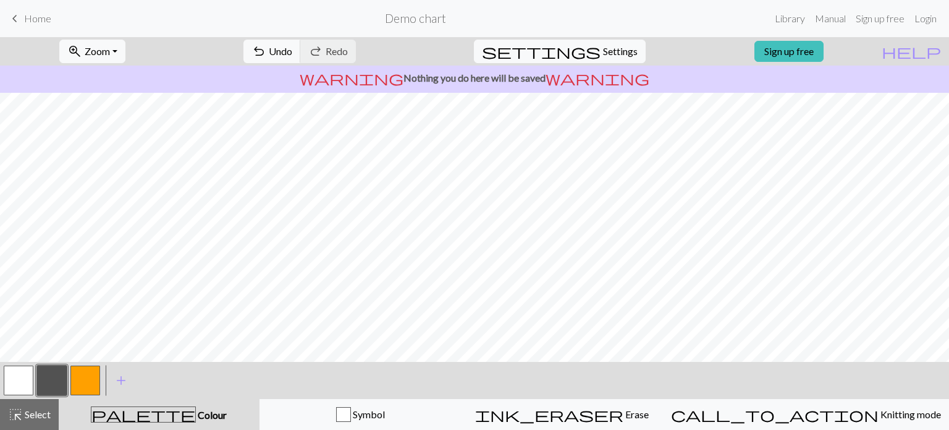
click at [18, 384] on button "button" at bounding box center [19, 380] width 30 height 30
click at [301, 58] on button "undo Undo Undo" at bounding box center [272, 51] width 57 height 23
click at [49, 375] on button "button" at bounding box center [52, 380] width 30 height 30
click at [21, 389] on button "button" at bounding box center [19, 380] width 30 height 30
click at [48, 377] on button "button" at bounding box center [52, 380] width 30 height 30
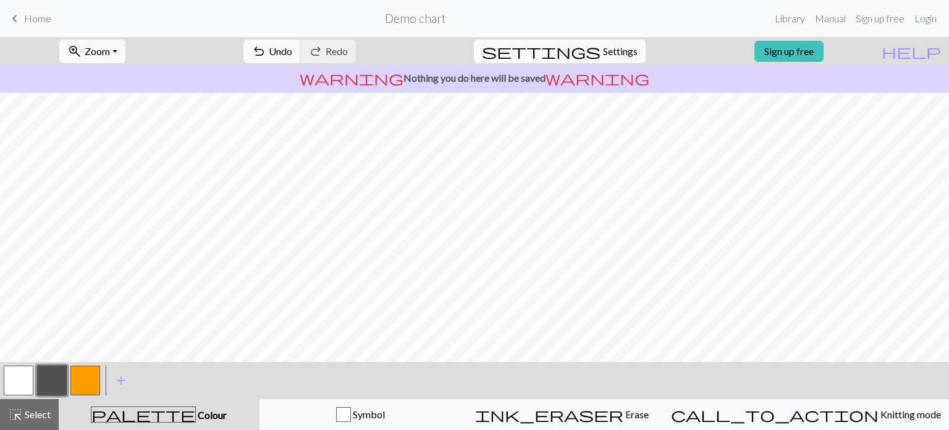
click at [11, 379] on button "button" at bounding box center [19, 380] width 30 height 30
click at [61, 384] on button "button" at bounding box center [52, 380] width 30 height 30
click at [22, 378] on button "button" at bounding box center [19, 380] width 30 height 30
click at [67, 377] on div at bounding box center [51, 379] width 33 height 33
click at [57, 376] on button "button" at bounding box center [52, 380] width 30 height 30
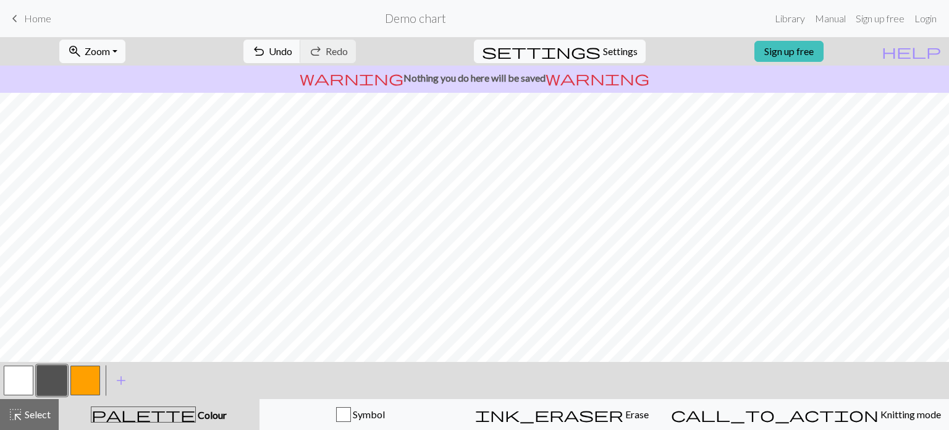
click at [28, 386] on button "button" at bounding box center [19, 380] width 30 height 30
click at [43, 385] on button "button" at bounding box center [52, 380] width 30 height 30
click at [20, 377] on button "button" at bounding box center [19, 380] width 30 height 30
click at [53, 384] on button "button" at bounding box center [52, 380] width 30 height 30
click at [16, 391] on button "button" at bounding box center [19, 380] width 30 height 30
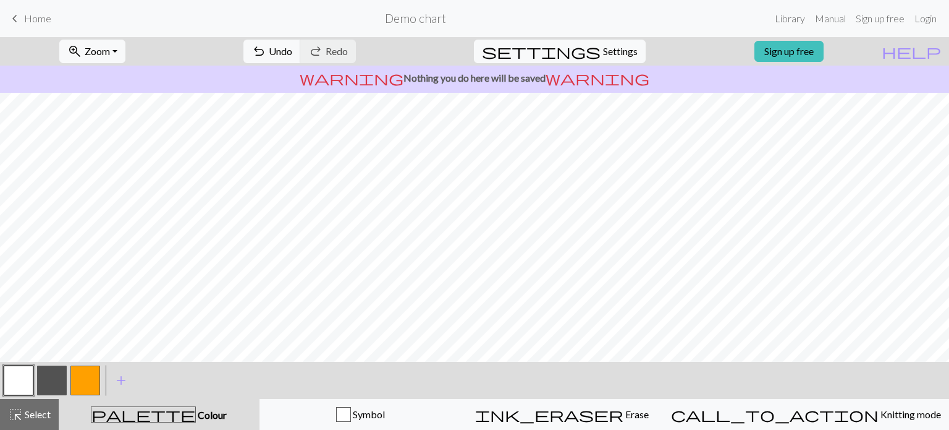
click at [45, 383] on button "button" at bounding box center [52, 380] width 30 height 30
click at [21, 377] on button "button" at bounding box center [19, 380] width 30 height 30
click at [15, 388] on button "button" at bounding box center [19, 380] width 30 height 30
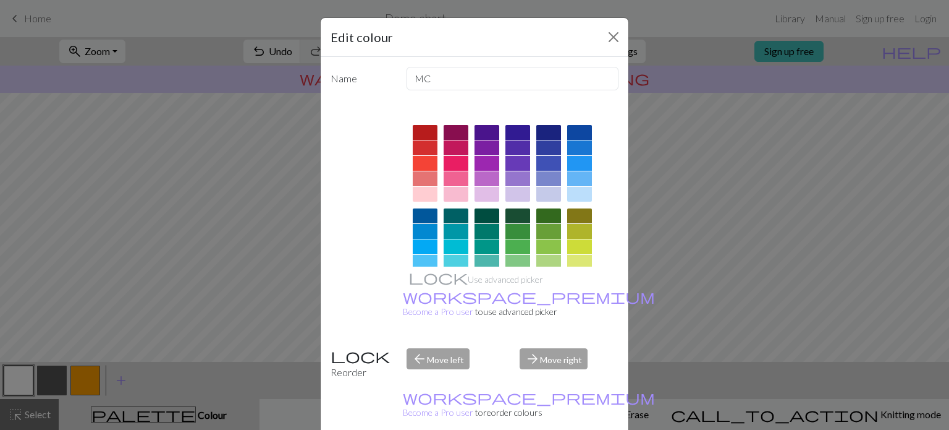
click at [83, 275] on div "Edit colour Name MC Use advanced picker workspace_premium Become a Pro user to …" at bounding box center [474, 215] width 949 height 430
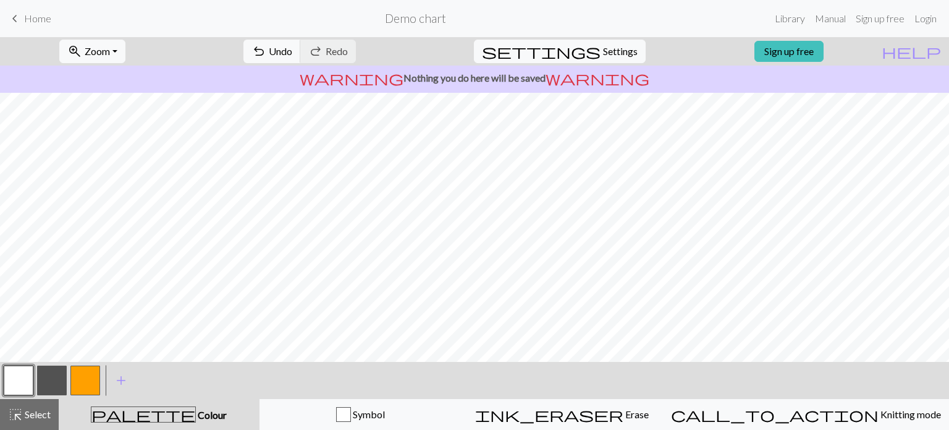
click at [62, 375] on button "button" at bounding box center [52, 380] width 30 height 30
click at [43, 379] on button "button" at bounding box center [52, 380] width 30 height 30
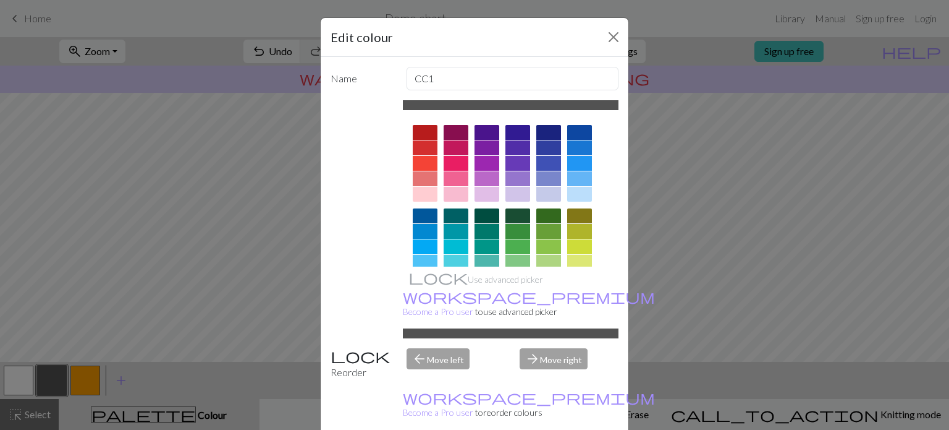
click at [146, 153] on div "Edit colour Name CC1 Use advanced picker workspace_premium Become a Pro user to…" at bounding box center [474, 215] width 949 height 430
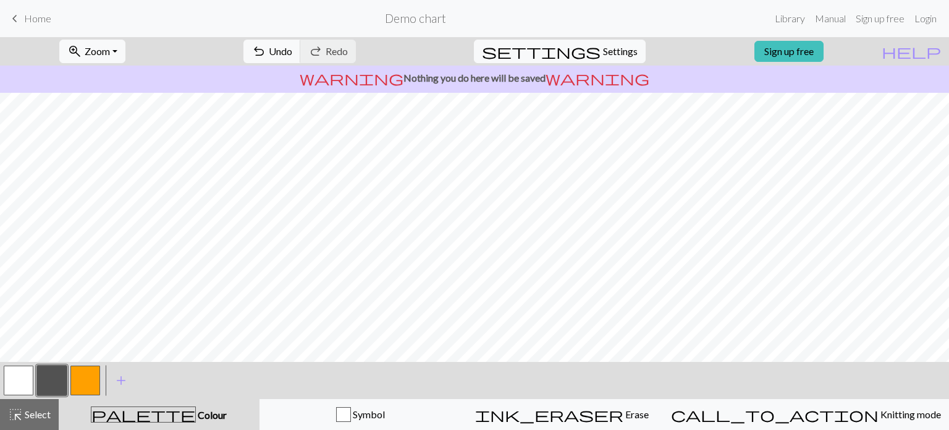
click at [30, 375] on button "button" at bounding box center [19, 380] width 30 height 30
click at [59, 376] on button "button" at bounding box center [52, 380] width 30 height 30
click at [30, 376] on button "button" at bounding box center [19, 380] width 30 height 30
click at [53, 383] on button "button" at bounding box center [52, 380] width 30 height 30
click at [19, 384] on button "button" at bounding box center [19, 380] width 30 height 30
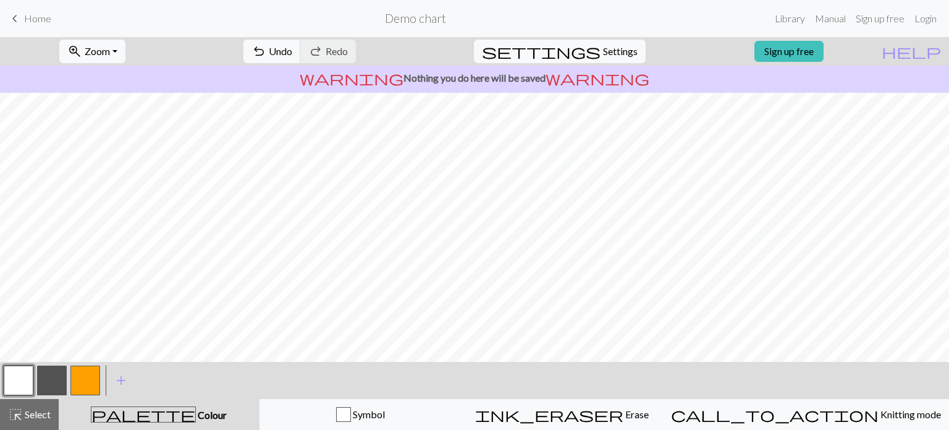
click at [48, 373] on button "button" at bounding box center [52, 380] width 30 height 30
click at [292, 52] on span "Undo" at bounding box center [280, 51] width 23 height 12
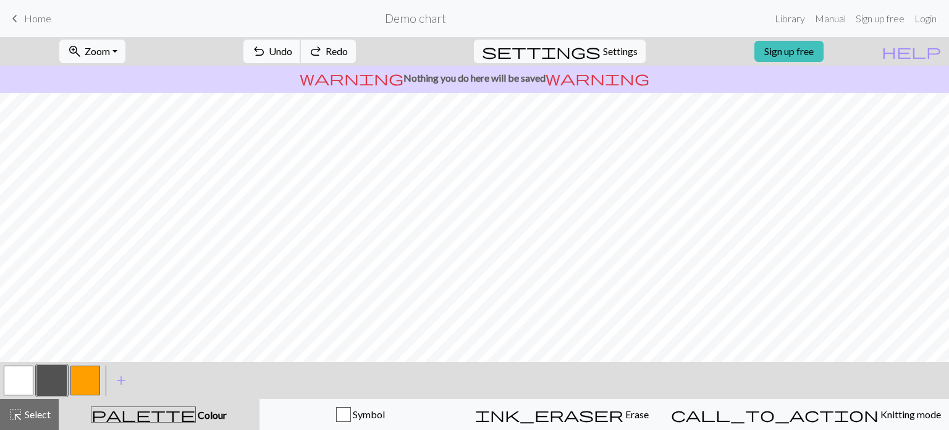
click at [292, 52] on span "Undo" at bounding box center [280, 51] width 23 height 12
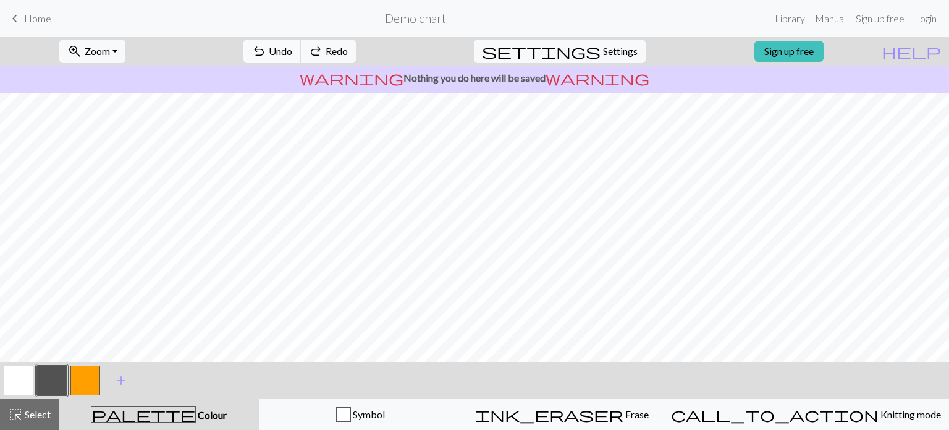
click at [292, 52] on span "Undo" at bounding box center [280, 51] width 23 height 12
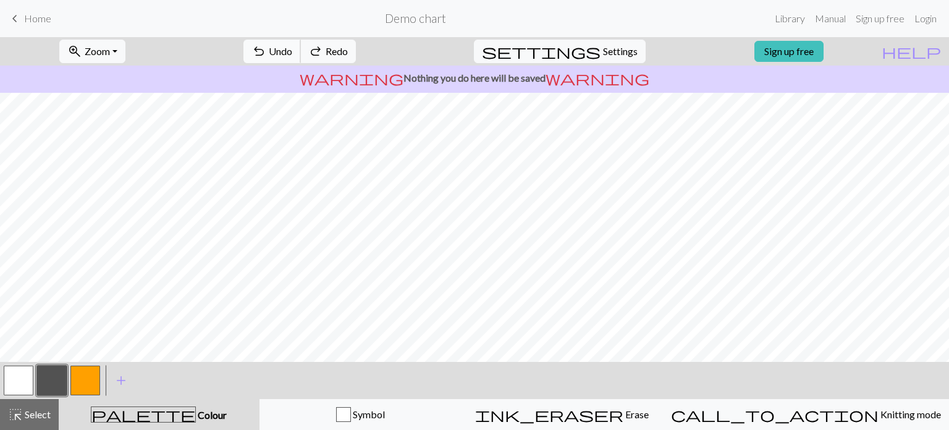
click at [292, 52] on span "Undo" at bounding box center [280, 51] width 23 height 12
click at [11, 388] on button "button" at bounding box center [19, 380] width 30 height 30
click at [67, 375] on div at bounding box center [51, 379] width 33 height 33
click at [54, 379] on button "button" at bounding box center [52, 380] width 30 height 30
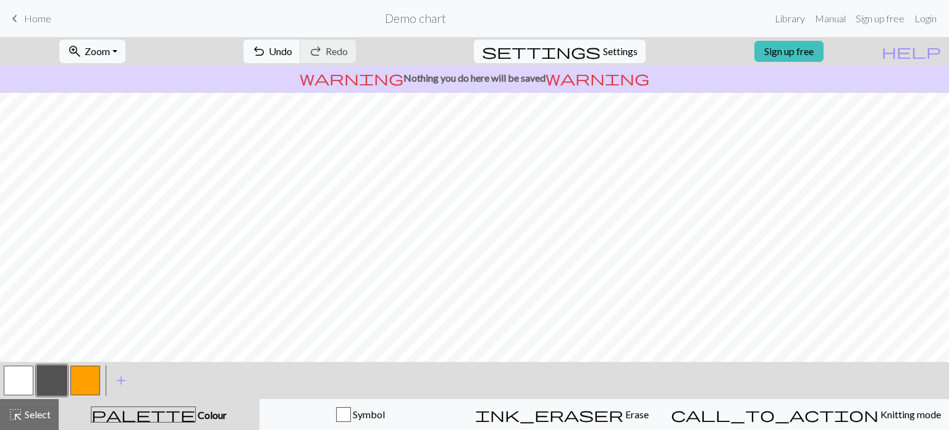
click at [51, 386] on button "button" at bounding box center [52, 380] width 30 height 30
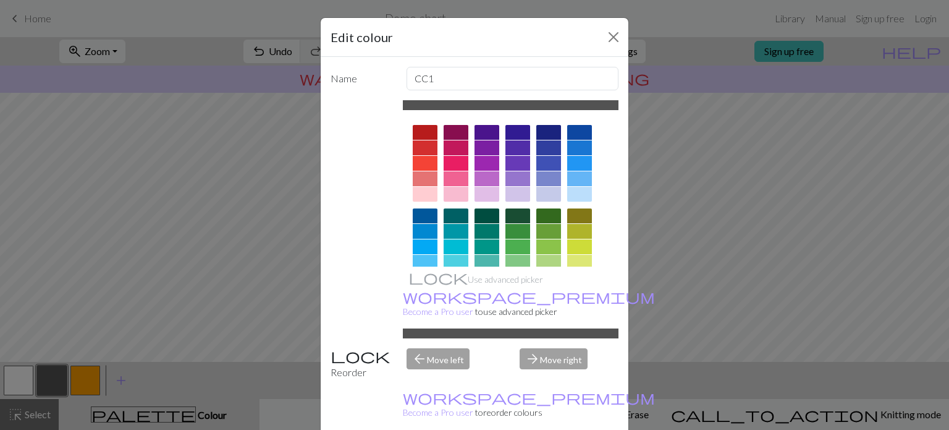
click at [130, 249] on div "Edit colour Name CC1 Use advanced picker workspace_premium Become a Pro user to…" at bounding box center [474, 215] width 949 height 430
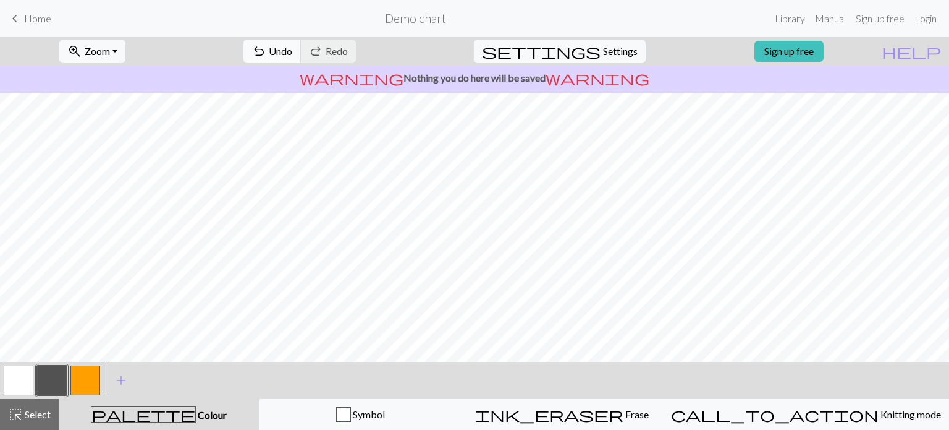
click at [301, 57] on button "undo Undo Undo" at bounding box center [272, 51] width 57 height 23
click at [292, 46] on span "Undo" at bounding box center [280, 51] width 23 height 12
click at [301, 54] on button "undo Undo Undo" at bounding box center [272, 51] width 57 height 23
click at [25, 375] on button "button" at bounding box center [19, 380] width 30 height 30
drag, startPoint x: 71, startPoint y: 368, endPoint x: 60, endPoint y: 373, distance: 12.2
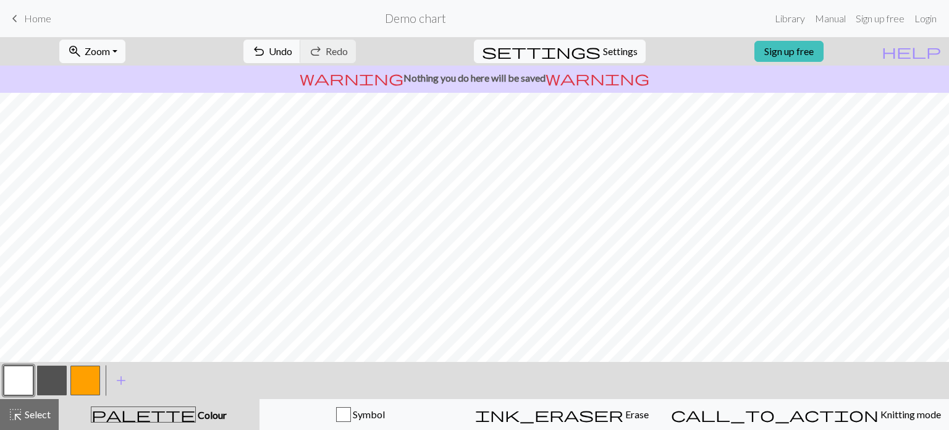
click at [60, 373] on div at bounding box center [52, 379] width 100 height 33
click at [60, 373] on button "button" at bounding box center [52, 380] width 30 height 30
click at [54, 374] on button "button" at bounding box center [52, 380] width 30 height 30
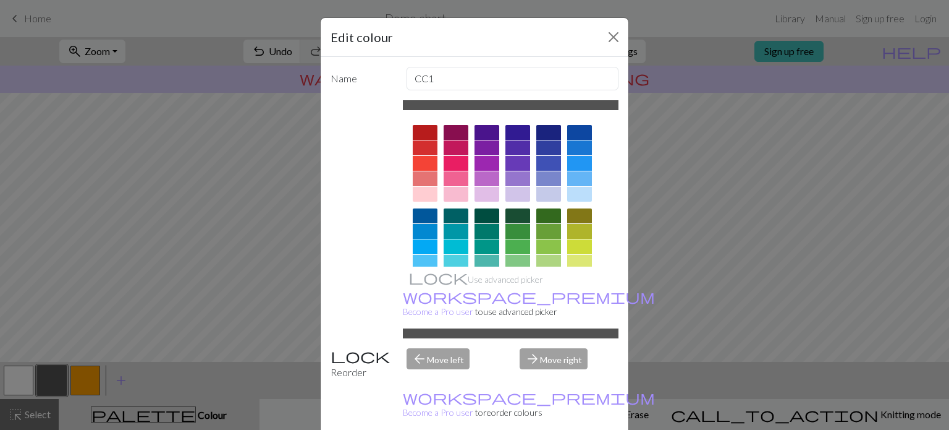
click at [265, 281] on div "Edit colour Name CC1 Use advanced picker workspace_premium Become a Pro user to…" at bounding box center [474, 215] width 949 height 430
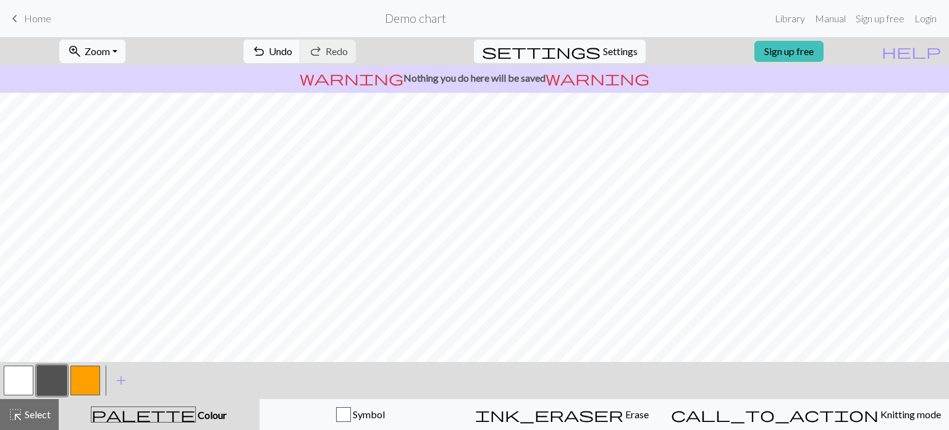
click at [4, 382] on button "button" at bounding box center [19, 380] width 30 height 30
click at [51, 378] on button "button" at bounding box center [52, 380] width 30 height 30
click at [20, 383] on button "button" at bounding box center [19, 380] width 30 height 30
click at [292, 56] on span "Undo" at bounding box center [280, 51] width 23 height 12
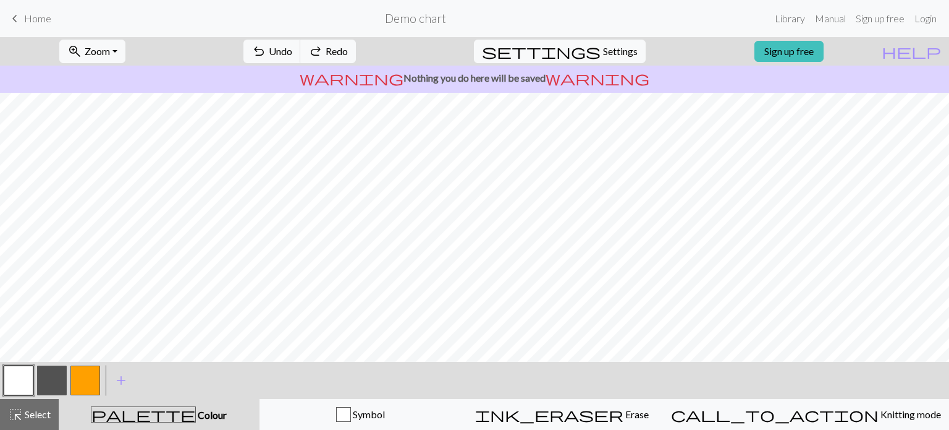
click at [50, 391] on button "button" at bounding box center [52, 380] width 30 height 30
click at [292, 54] on span "Undo" at bounding box center [280, 51] width 23 height 12
click at [16, 388] on button "button" at bounding box center [19, 380] width 30 height 30
click at [57, 385] on button "button" at bounding box center [52, 380] width 30 height 30
click at [75, 377] on button "button" at bounding box center [85, 380] width 30 height 30
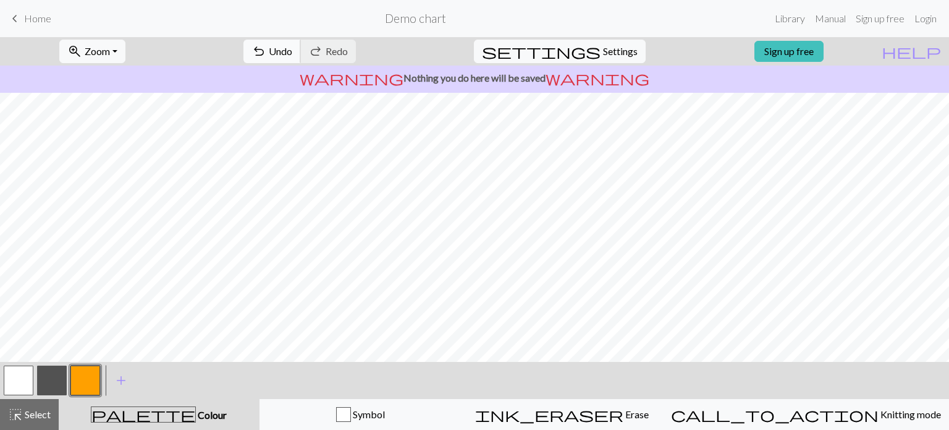
click at [292, 56] on span "Undo" at bounding box center [280, 51] width 23 height 12
click at [292, 53] on span "Undo" at bounding box center [280, 51] width 23 height 12
click at [51, 376] on button "button" at bounding box center [52, 380] width 30 height 30
click at [88, 382] on button "button" at bounding box center [85, 380] width 30 height 30
click at [11, 376] on button "button" at bounding box center [19, 380] width 30 height 30
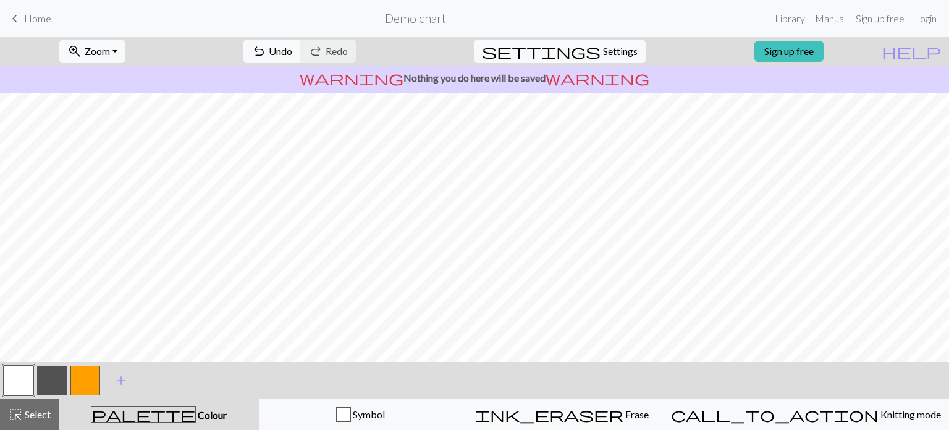
click at [49, 374] on button "button" at bounding box center [52, 380] width 30 height 30
click at [86, 373] on button "button" at bounding box center [85, 380] width 30 height 30
click at [29, 374] on button "button" at bounding box center [19, 380] width 30 height 30
click at [59, 376] on button "button" at bounding box center [52, 380] width 30 height 30
click at [616, 47] on span "Settings" at bounding box center [620, 51] width 35 height 15
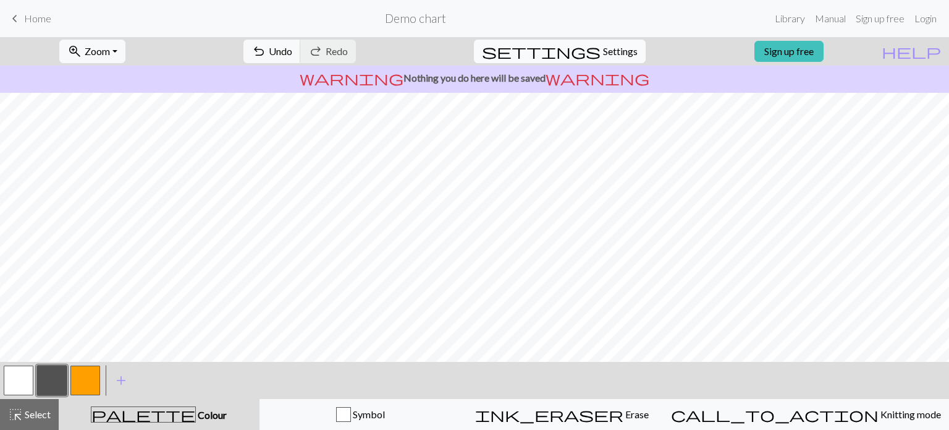
select select "aran"
select select "Courier new"
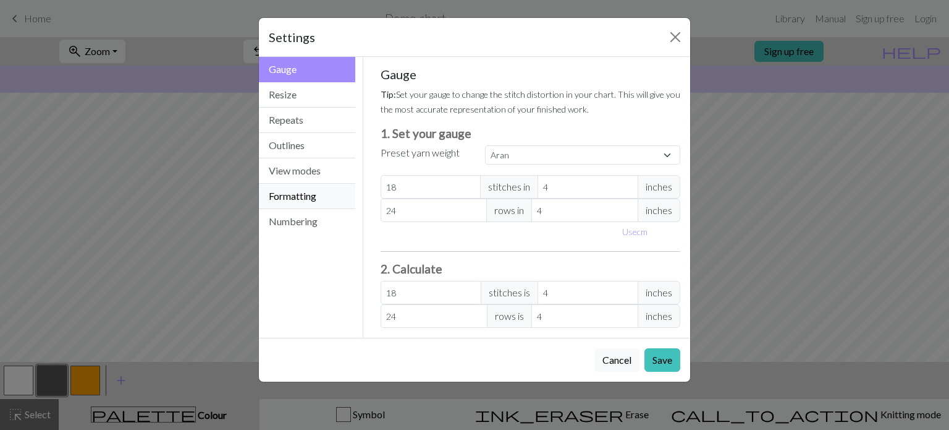
click at [285, 193] on button "Formatting" at bounding box center [307, 196] width 96 height 25
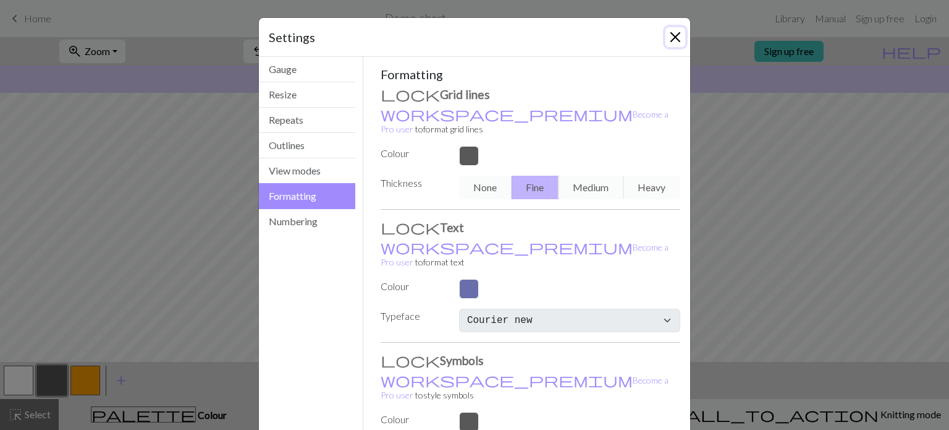
click at [669, 38] on button "Close" at bounding box center [676, 37] width 20 height 20
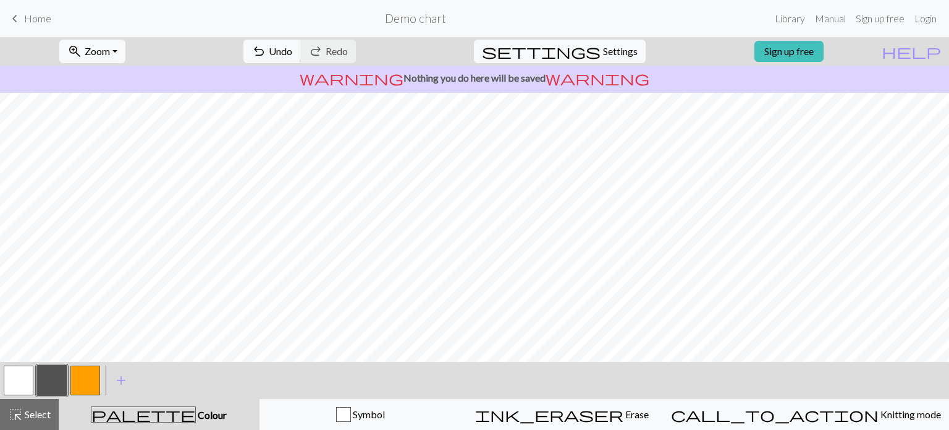
click at [435, 48] on div "zoom_in Zoom Zoom Fit all Fit width Fit height 50% 100% 150% 200% undo Undo Und…" at bounding box center [437, 51] width 874 height 28
click at [575, 49] on span "settings" at bounding box center [541, 51] width 119 height 17
select select "Courier new"
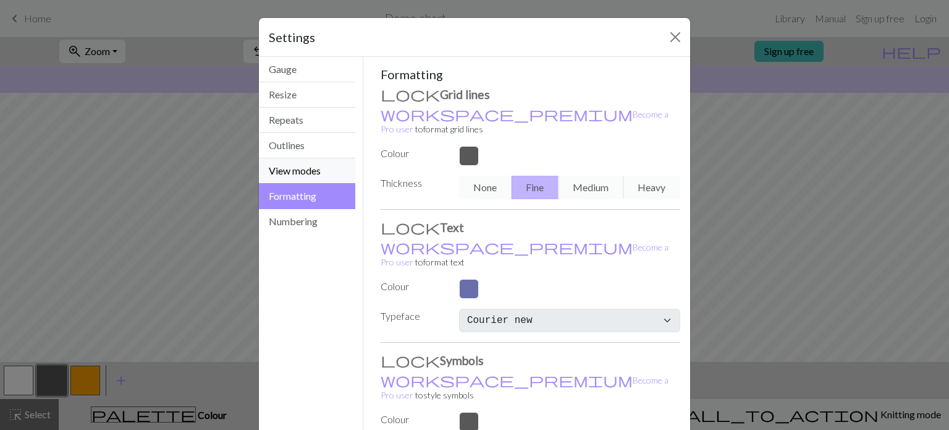
click at [283, 172] on button "View modes" at bounding box center [307, 170] width 96 height 25
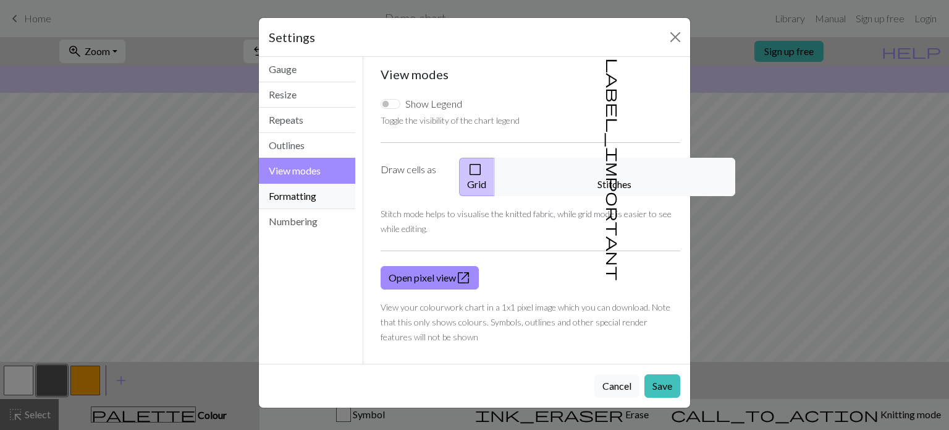
click at [292, 190] on button "Formatting" at bounding box center [307, 196] width 96 height 25
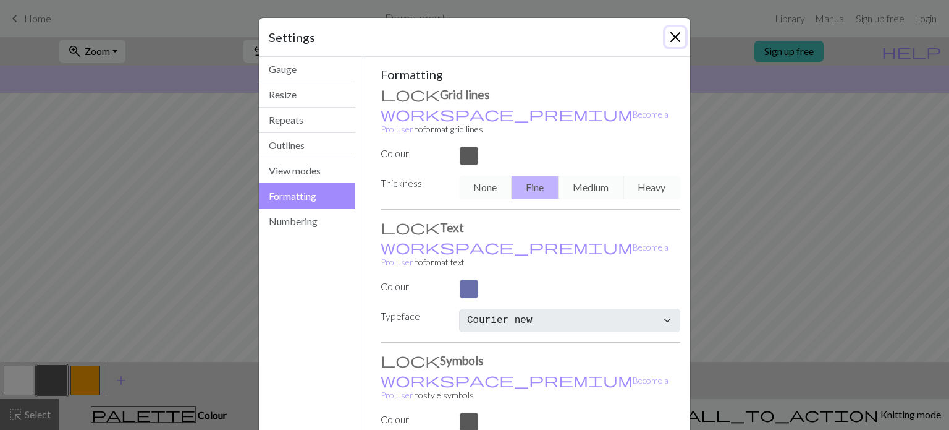
click at [679, 35] on button "Close" at bounding box center [676, 37] width 20 height 20
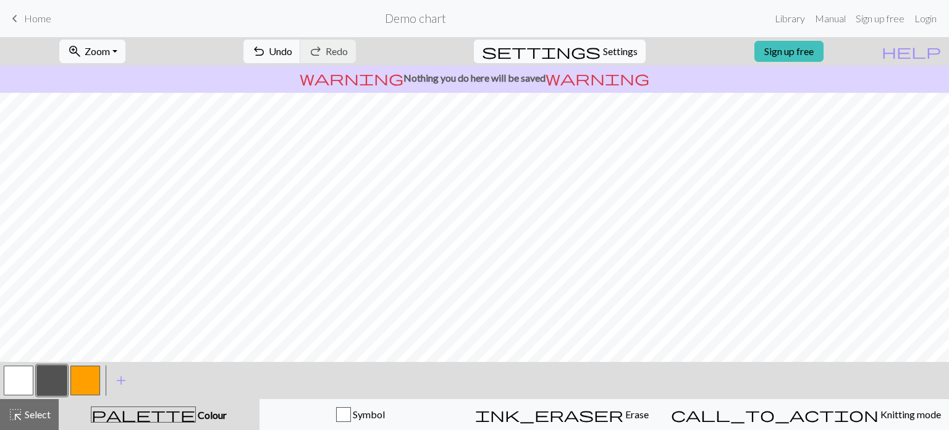
click at [592, 59] on button "settings Settings" at bounding box center [560, 51] width 172 height 23
select select "Courier new"
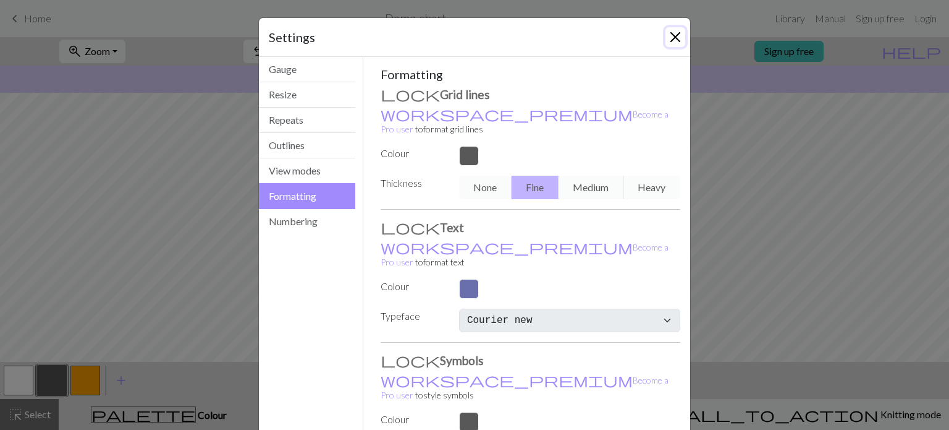
click at [672, 38] on button "Close" at bounding box center [676, 37] width 20 height 20
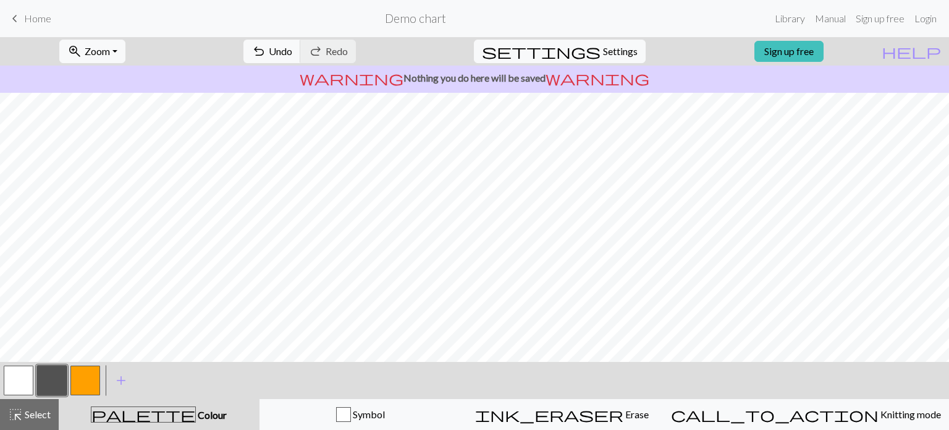
click at [90, 87] on div "warning Nothing you do here will be saved warning" at bounding box center [474, 79] width 949 height 27
click at [22, 424] on button "highlight_alt Select Select" at bounding box center [29, 414] width 59 height 31
click at [603, 46] on span "Settings" at bounding box center [620, 51] width 35 height 15
select select "Courier new"
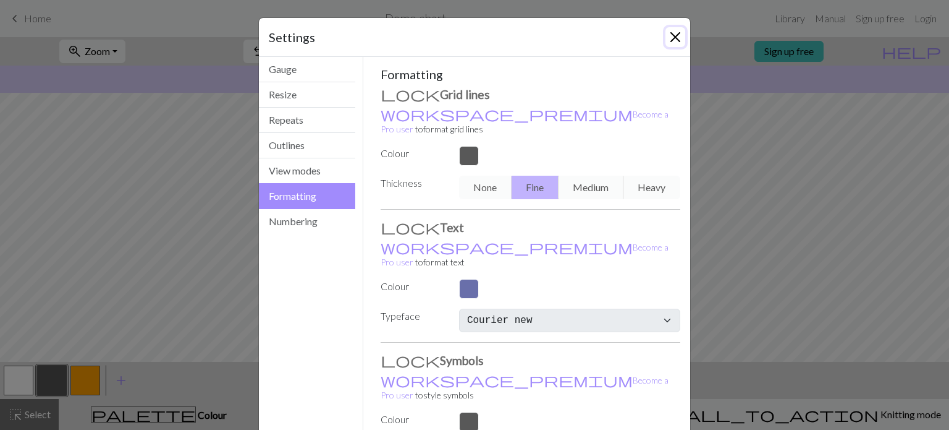
click at [673, 35] on button "Close" at bounding box center [676, 37] width 20 height 20
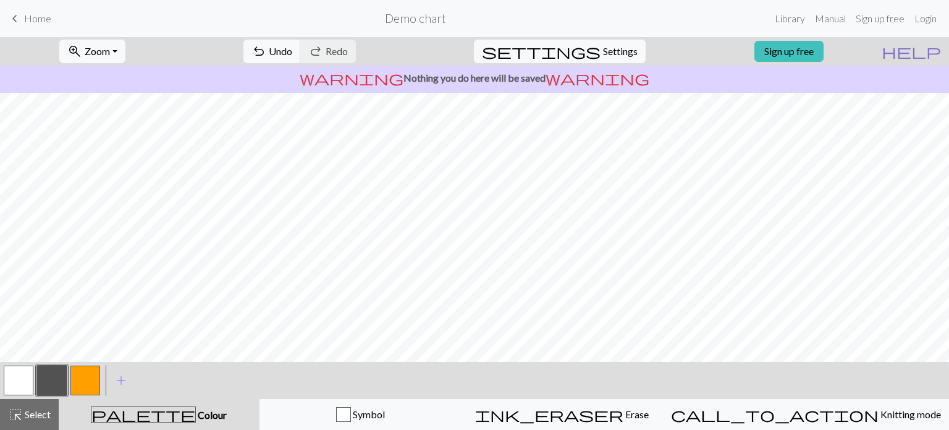
click at [934, 46] on span "help" at bounding box center [911, 51] width 59 height 17
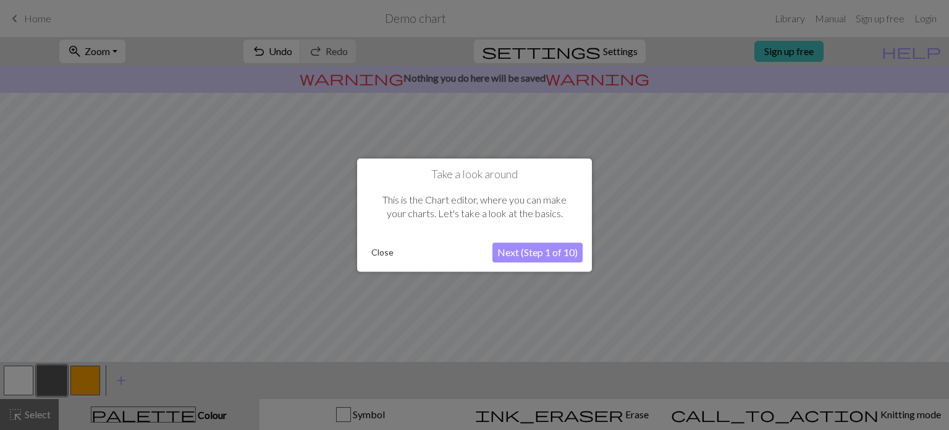
click at [383, 253] on button "Close" at bounding box center [383, 252] width 32 height 19
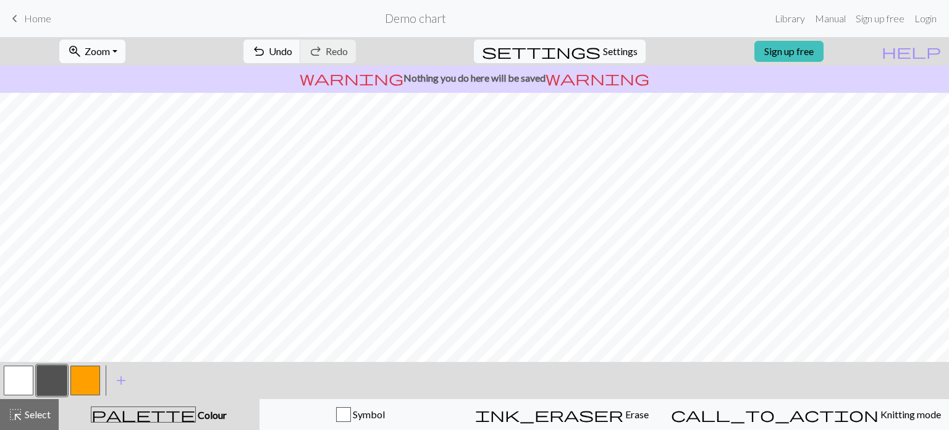
click at [117, 59] on button "zoom_in Zoom Zoom" at bounding box center [92, 51] width 66 height 23
click at [96, 205] on button "200%" at bounding box center [109, 208] width 98 height 20
click at [121, 61] on button "zoom_in Zoom Zoom" at bounding box center [92, 51] width 66 height 23
click at [118, 82] on button "Fit all" at bounding box center [109, 79] width 98 height 20
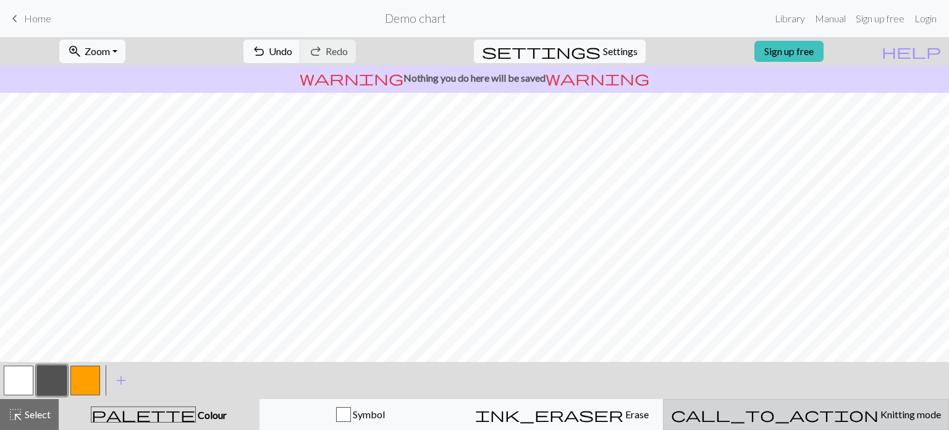
click at [879, 409] on span "Knitting mode" at bounding box center [910, 414] width 62 height 12
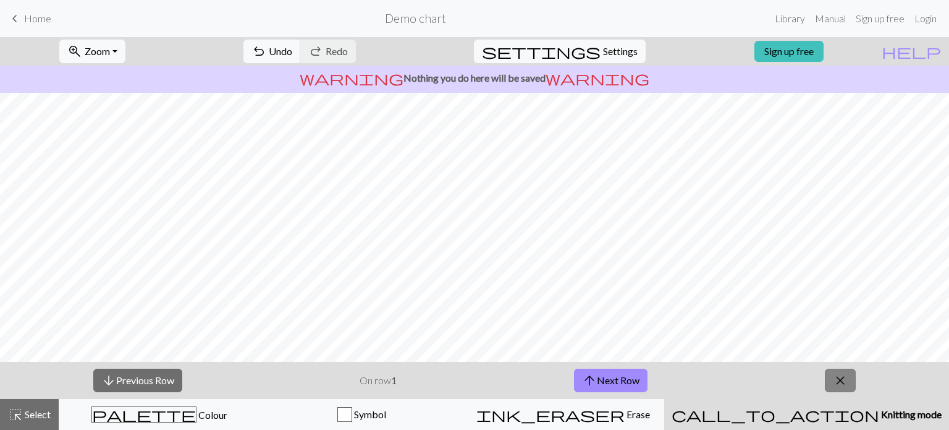
click at [839, 388] on span "close" at bounding box center [840, 379] width 15 height 17
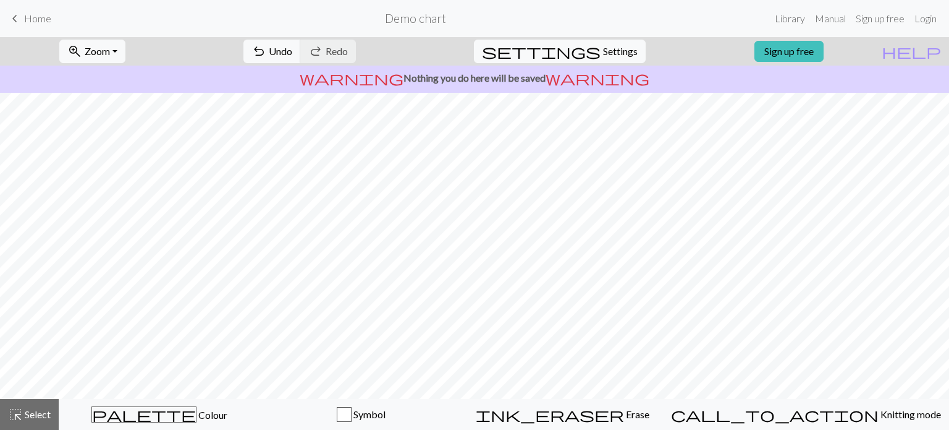
click at [637, 17] on form "Demo chart" at bounding box center [415, 18] width 709 height 24
click at [559, 49] on div "settings Settings" at bounding box center [560, 51] width 190 height 28
click at [498, 53] on div "zoom_in Zoom Zoom Fit all Fit width Fit height 50% 100% 150% 200% undo Undo Und…" at bounding box center [437, 51] width 874 height 28
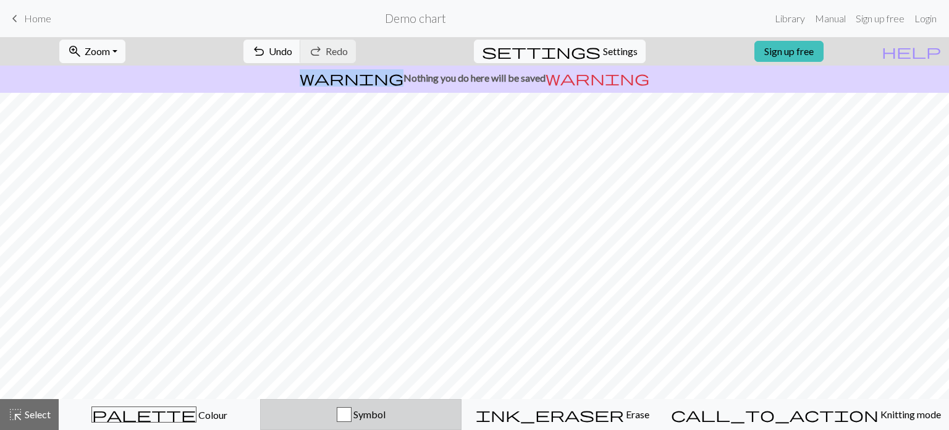
click at [322, 411] on div "Symbol" at bounding box center [360, 414] width 185 height 15
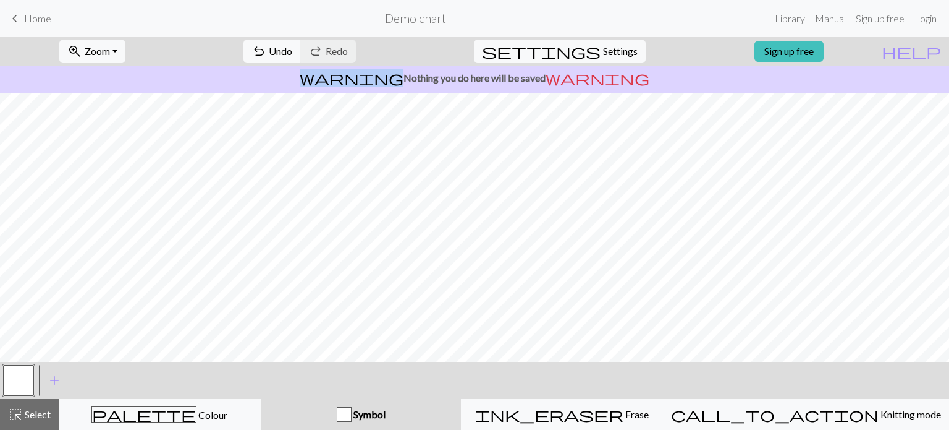
click at [322, 411] on div "Symbol" at bounding box center [361, 414] width 186 height 15
click at [582, 60] on button "settings Settings" at bounding box center [560, 51] width 172 height 23
select select "Courier new"
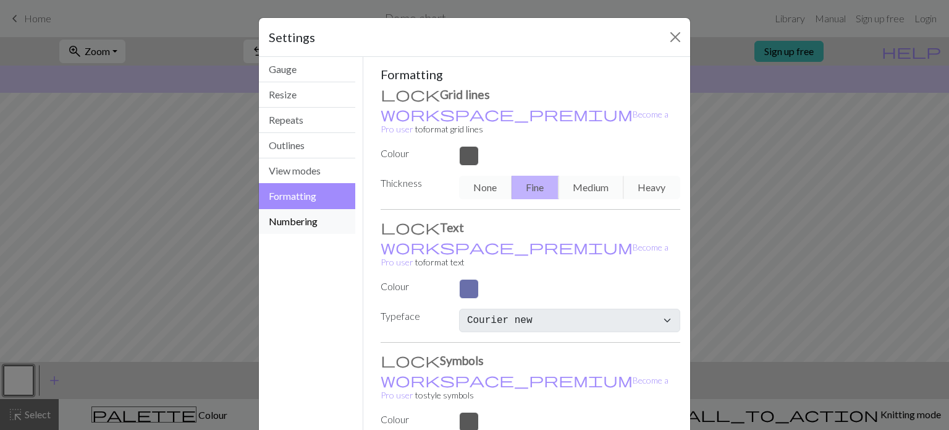
click at [286, 220] on button "Numbering" at bounding box center [307, 221] width 96 height 25
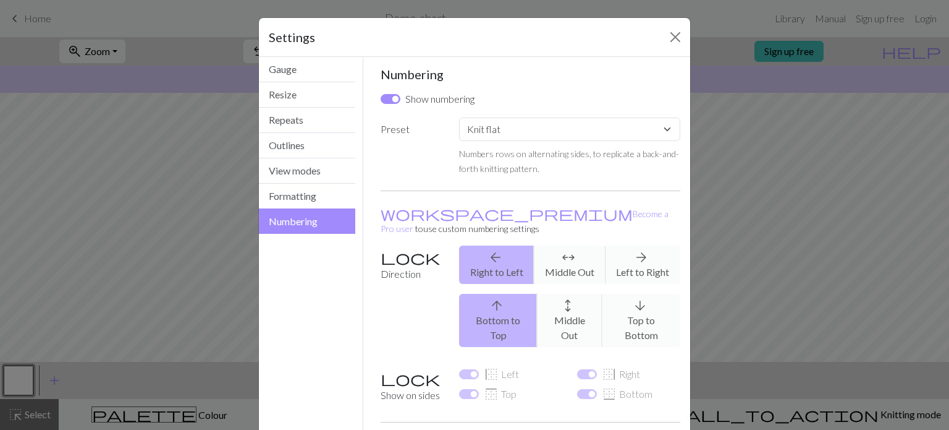
click at [401, 104] on div "Show numbering" at bounding box center [428, 98] width 94 height 15
click at [396, 100] on input "Show numbering" at bounding box center [391, 99] width 20 height 10
checkbox input "false"
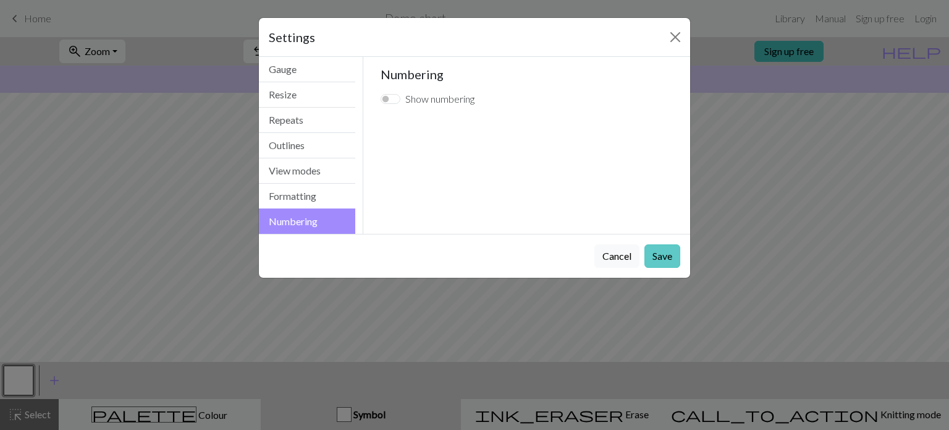
click at [660, 250] on button "Save" at bounding box center [663, 255] width 36 height 23
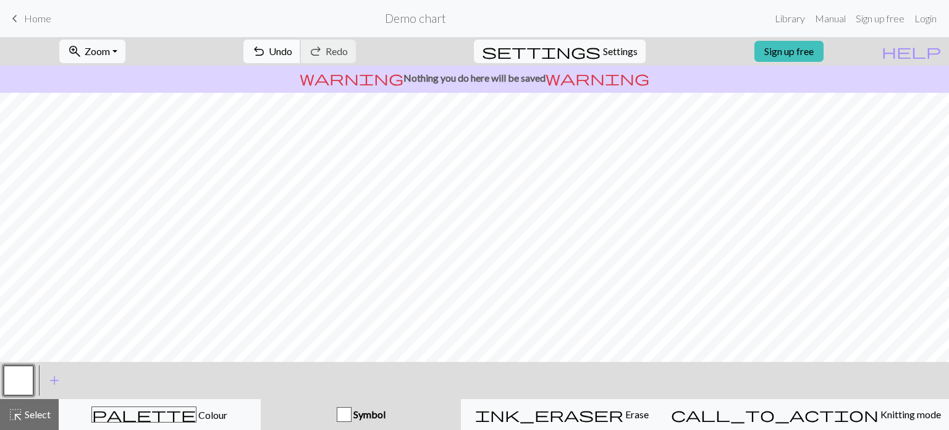
click at [301, 52] on button "undo Undo Undo" at bounding box center [272, 51] width 57 height 23
